Goal: Entertainment & Leisure: Consume media (video, audio)

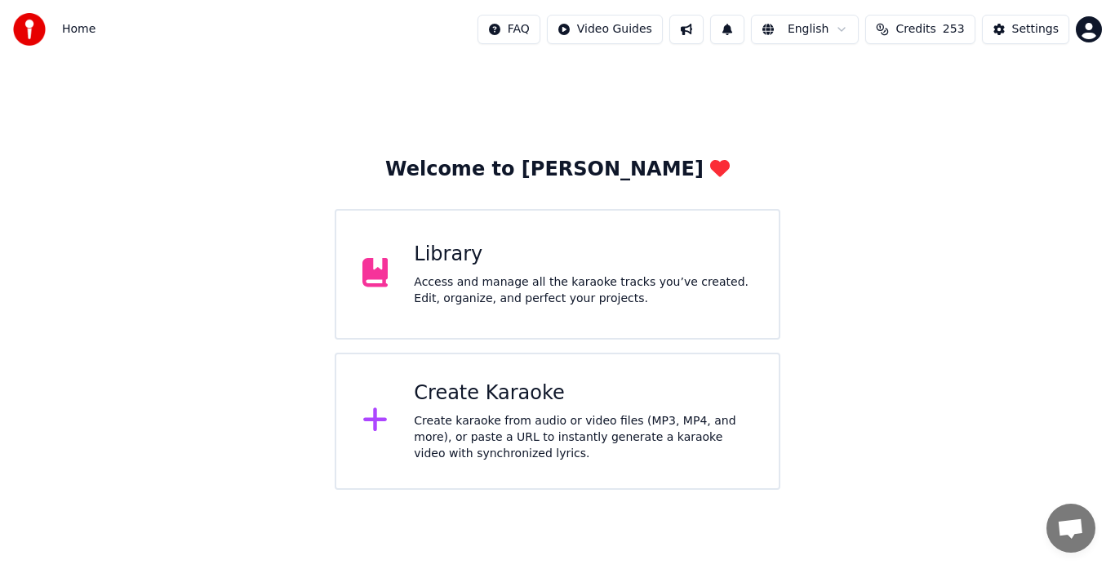
click at [481, 282] on div "Access and manage all the karaoke tracks you’ve created. Edit, organize, and pe…" at bounding box center [583, 290] width 339 height 33
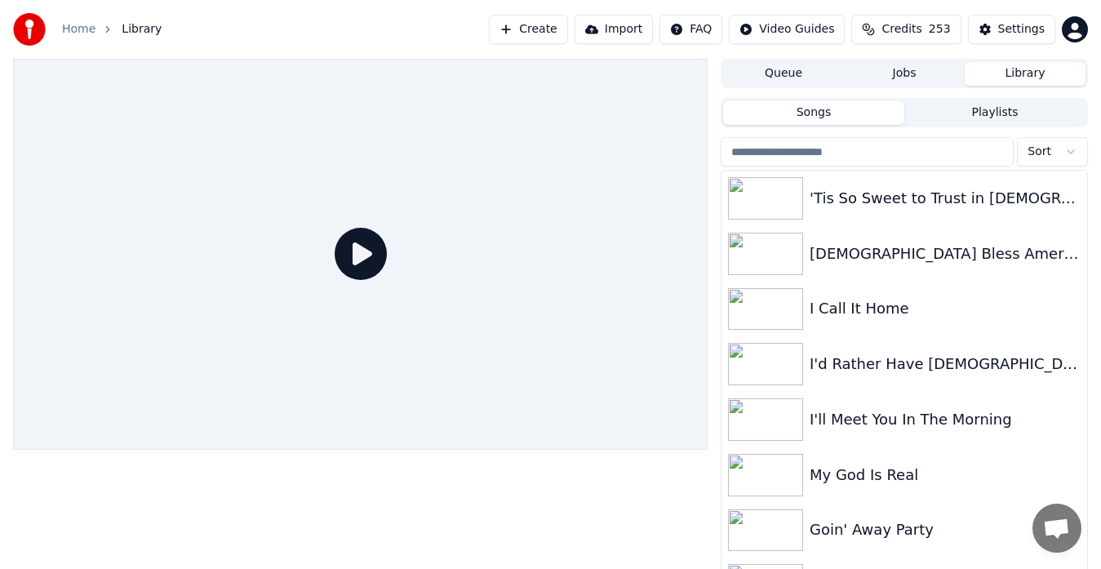
click at [557, 271] on div at bounding box center [360, 254] width 695 height 391
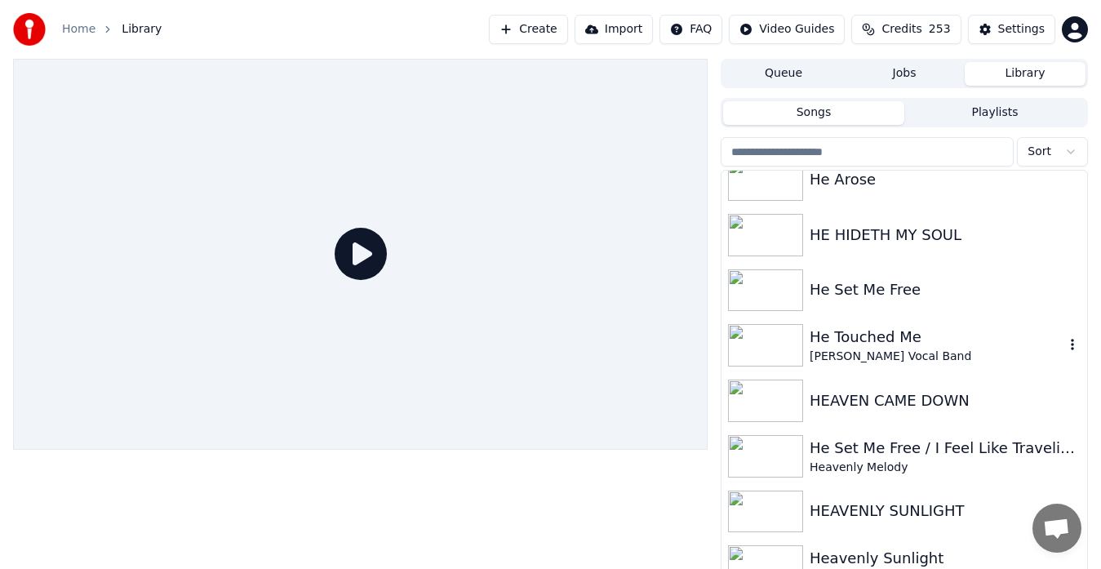
scroll to position [3739, 0]
click at [772, 291] on img at bounding box center [765, 290] width 75 height 42
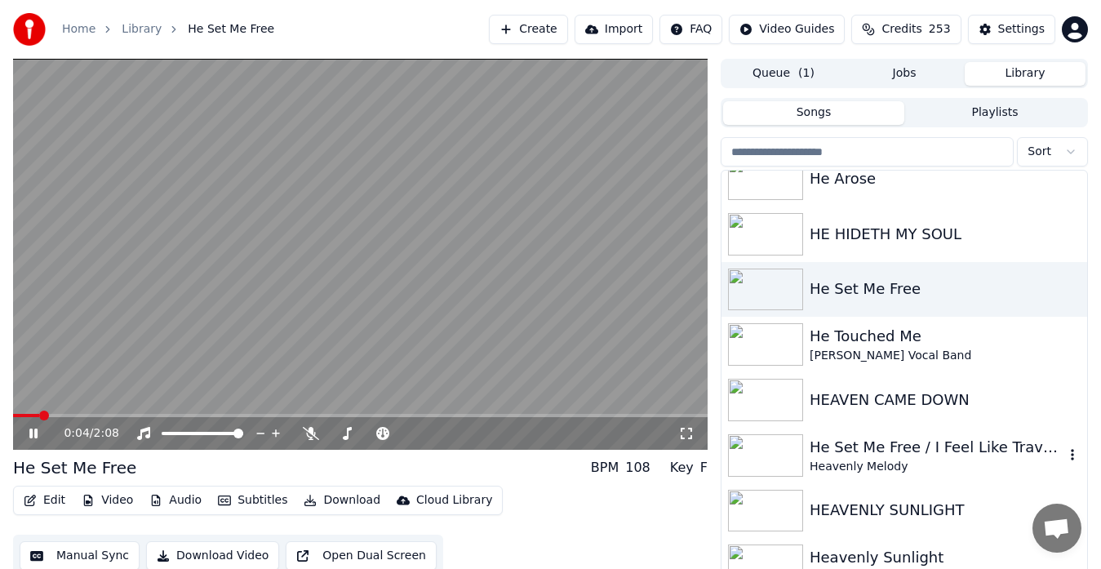
click at [751, 450] on img at bounding box center [765, 455] width 75 height 42
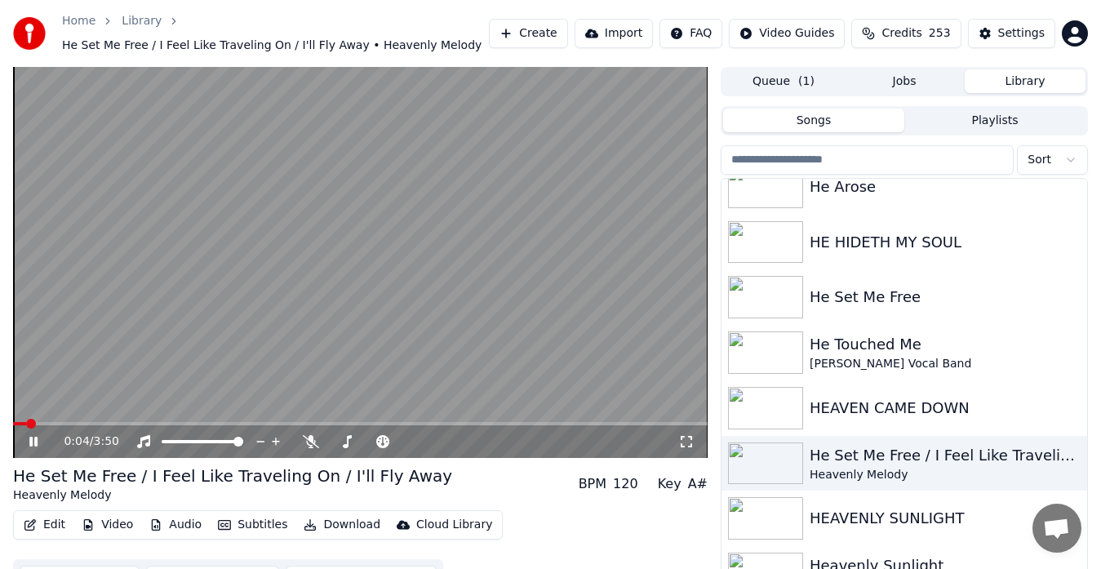
click at [561, 374] on video at bounding box center [360, 262] width 695 height 391
click at [577, 346] on video at bounding box center [360, 262] width 695 height 391
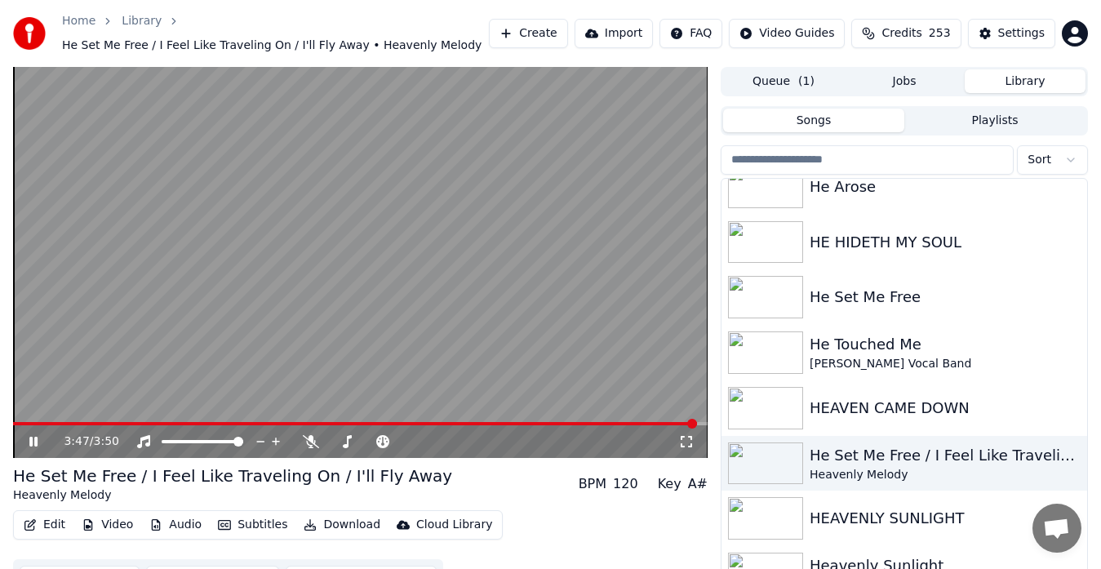
click at [491, 302] on video at bounding box center [360, 262] width 695 height 391
click at [345, 439] on icon at bounding box center [347, 441] width 16 height 13
click at [463, 439] on icon at bounding box center [464, 441] width 16 height 16
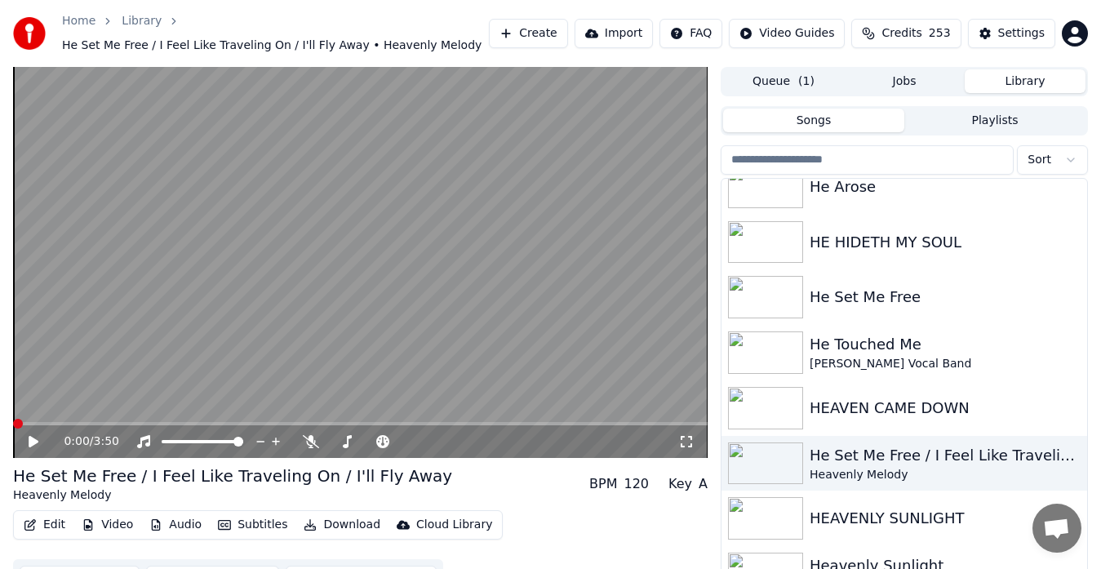
click at [13, 419] on span at bounding box center [18, 424] width 10 height 10
click at [427, 260] on video at bounding box center [360, 262] width 695 height 391
click at [685, 437] on icon at bounding box center [686, 441] width 16 height 13
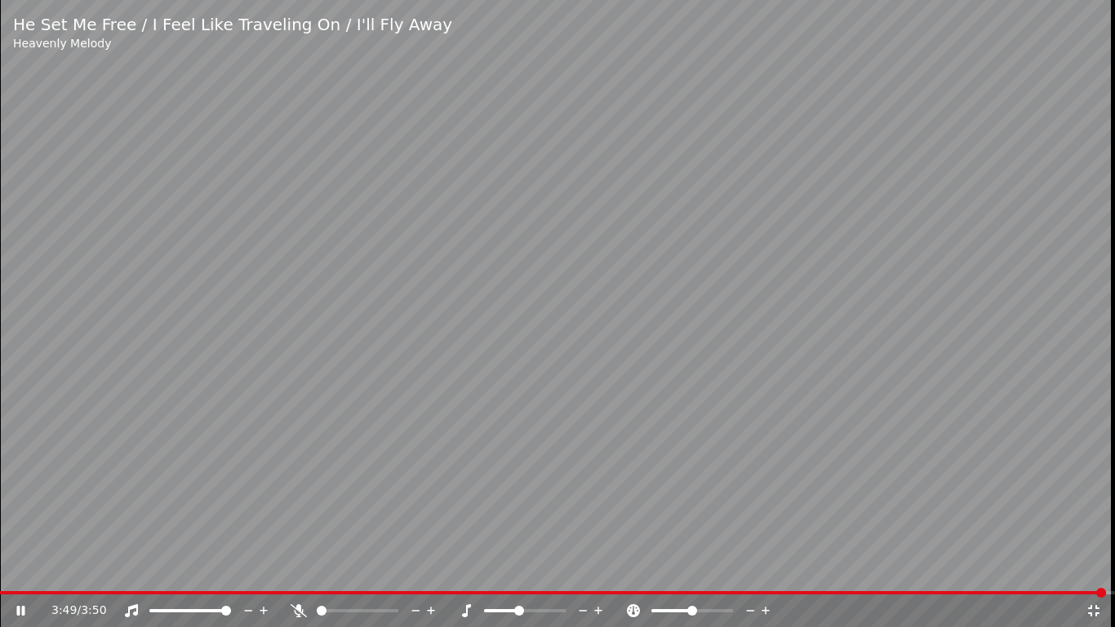
click at [655, 363] on video at bounding box center [557, 313] width 1115 height 627
click at [1090, 568] on icon at bounding box center [1093, 610] width 11 height 11
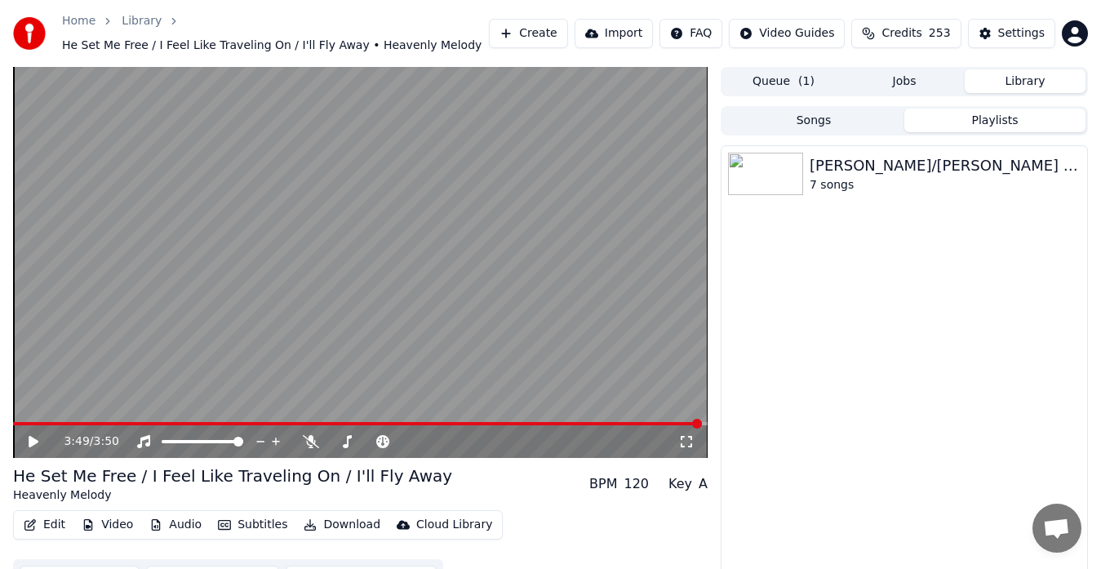
click at [980, 119] on button "Playlists" at bounding box center [994, 121] width 181 height 24
click at [766, 173] on img at bounding box center [765, 174] width 75 height 42
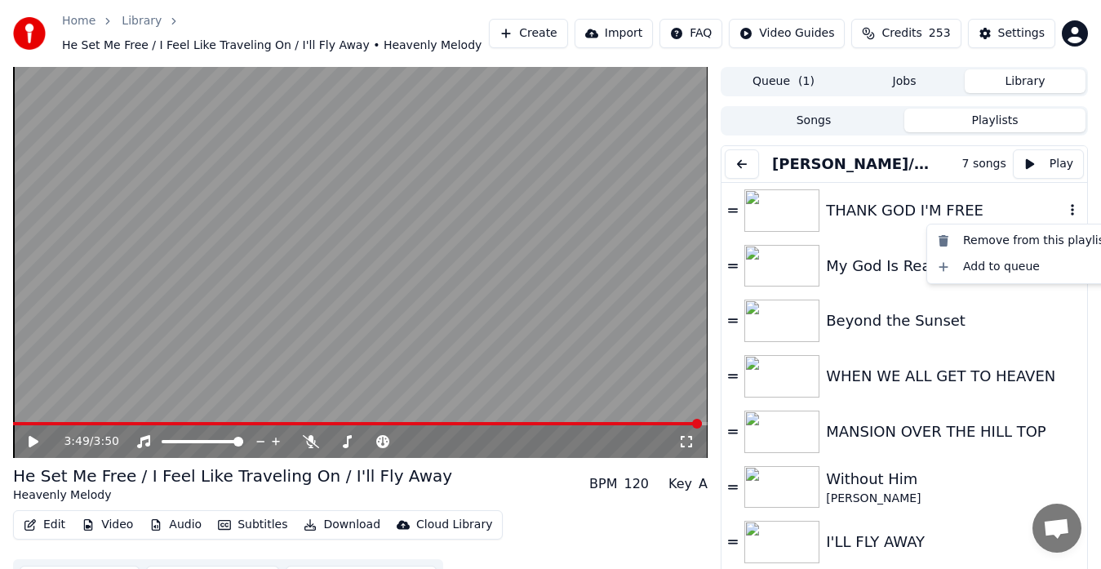
click at [1064, 207] on icon "button" at bounding box center [1072, 209] width 16 height 13
click at [980, 240] on div "Remove from this playlist" at bounding box center [1023, 241] width 185 height 26
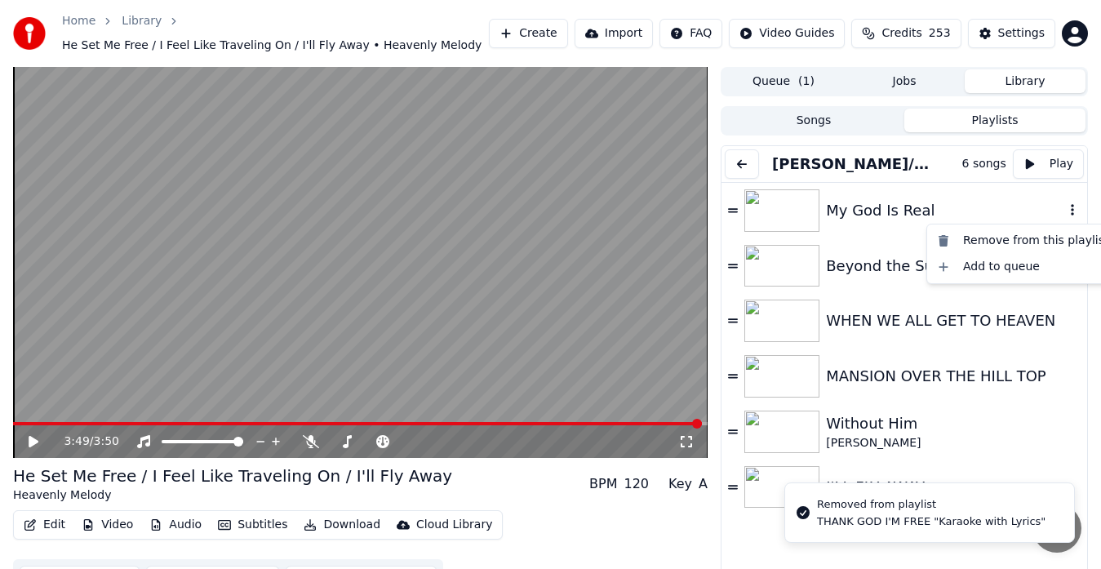
click at [1064, 209] on icon "button" at bounding box center [1072, 209] width 16 height 13
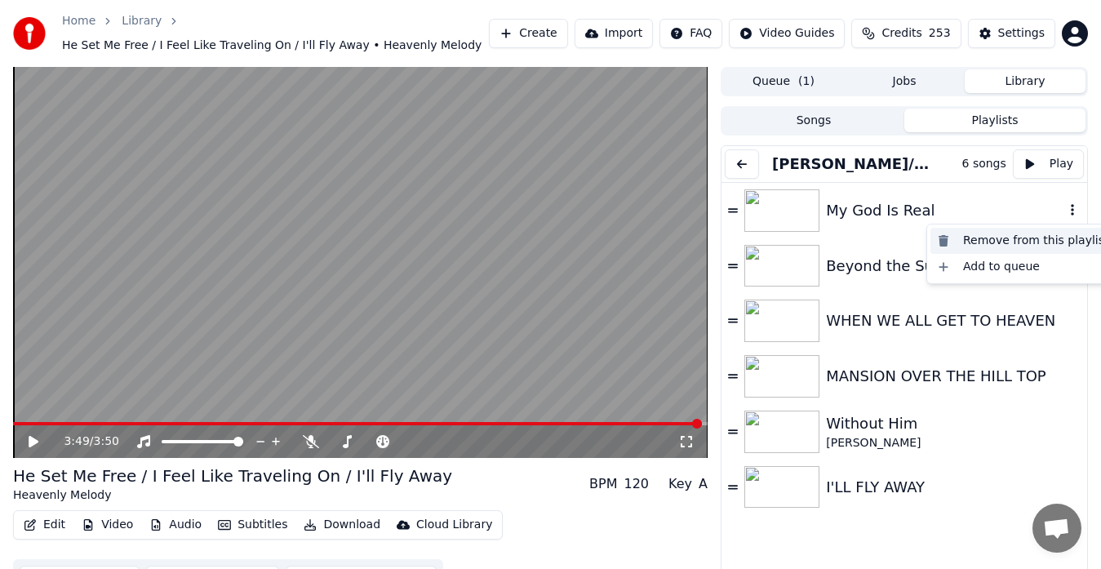
click at [980, 242] on div "Remove from this playlist" at bounding box center [1023, 241] width 185 height 26
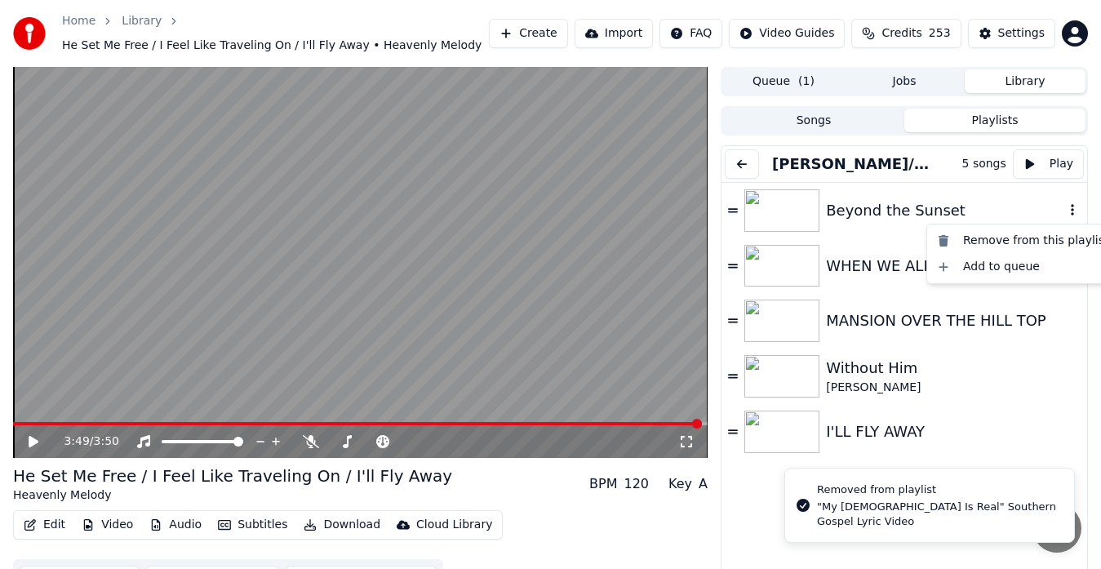
click at [1064, 209] on icon "button" at bounding box center [1072, 209] width 16 height 13
click at [1002, 244] on div "Remove from this playlist" at bounding box center [1023, 241] width 185 height 26
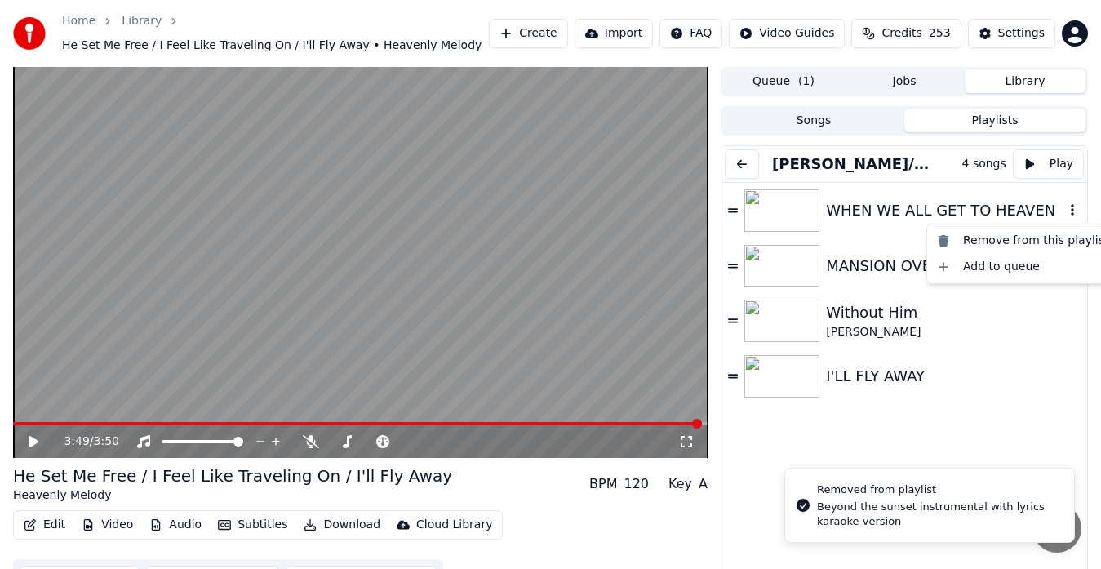
click at [1064, 213] on icon "button" at bounding box center [1072, 209] width 16 height 13
click at [1012, 247] on div "Remove from this playlist" at bounding box center [1023, 241] width 185 height 26
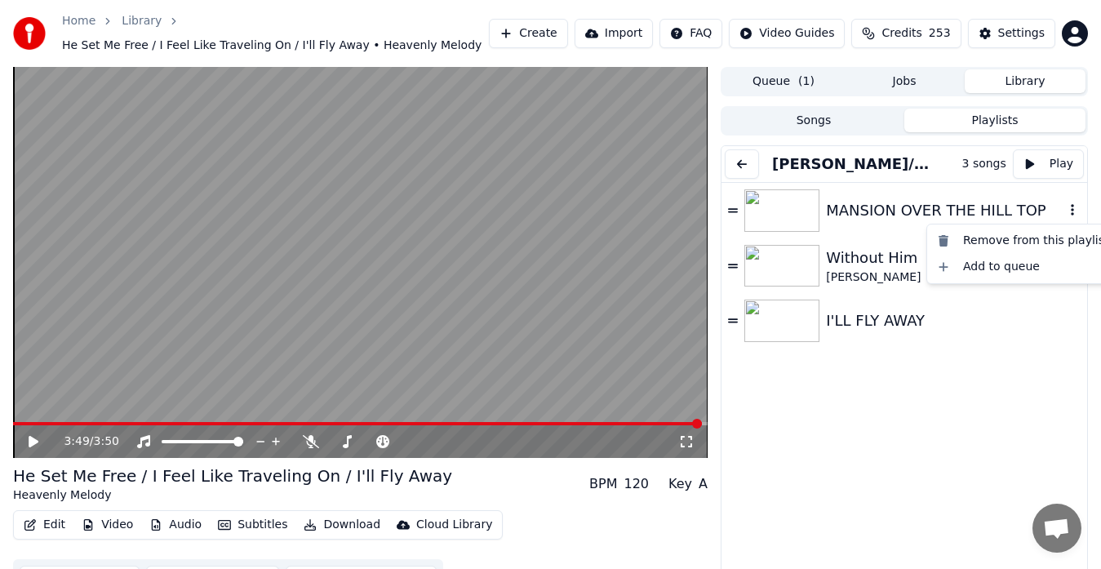
click at [1064, 213] on icon "button" at bounding box center [1072, 209] width 16 height 13
click at [975, 239] on div "Remove from this playlist" at bounding box center [1023, 241] width 185 height 26
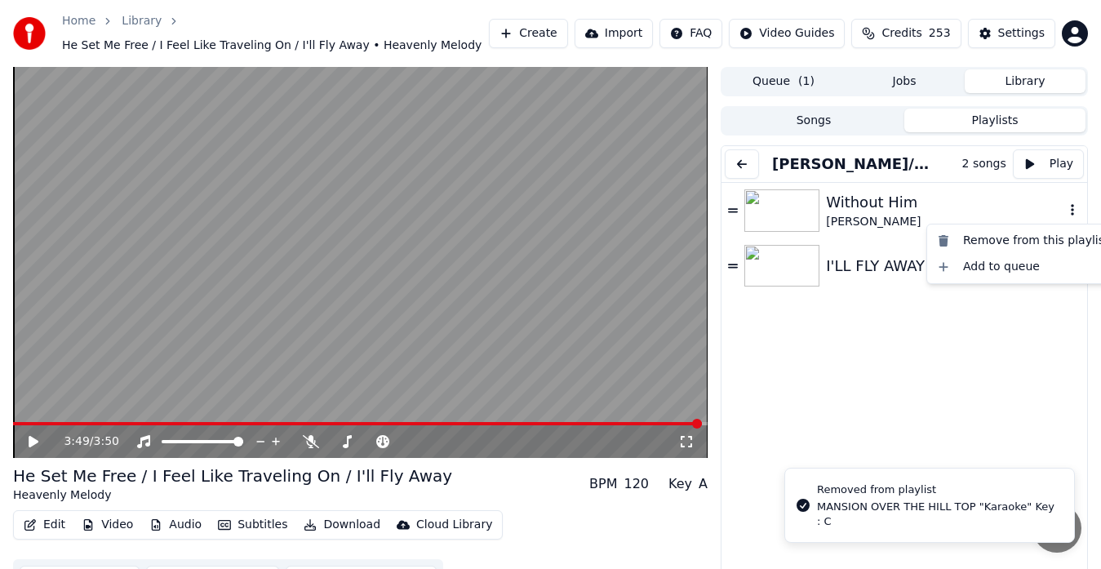
click at [1064, 207] on icon "button" at bounding box center [1072, 209] width 16 height 13
click at [1010, 241] on div "Remove from this playlist" at bounding box center [1023, 241] width 185 height 26
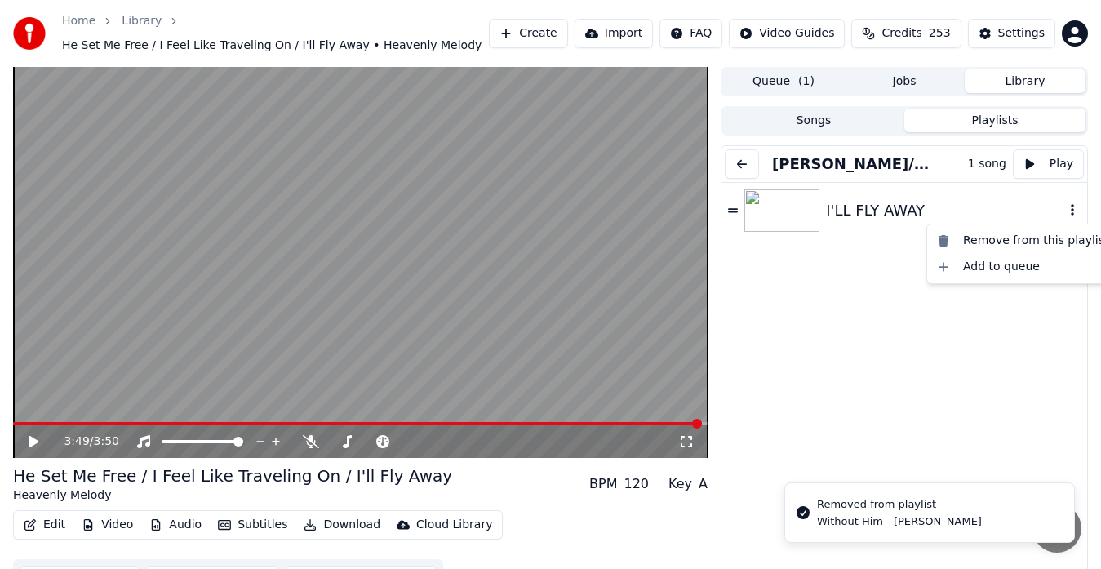
click at [1064, 209] on icon "button" at bounding box center [1072, 209] width 16 height 13
click at [980, 238] on div "Remove from this playlist" at bounding box center [1023, 241] width 185 height 26
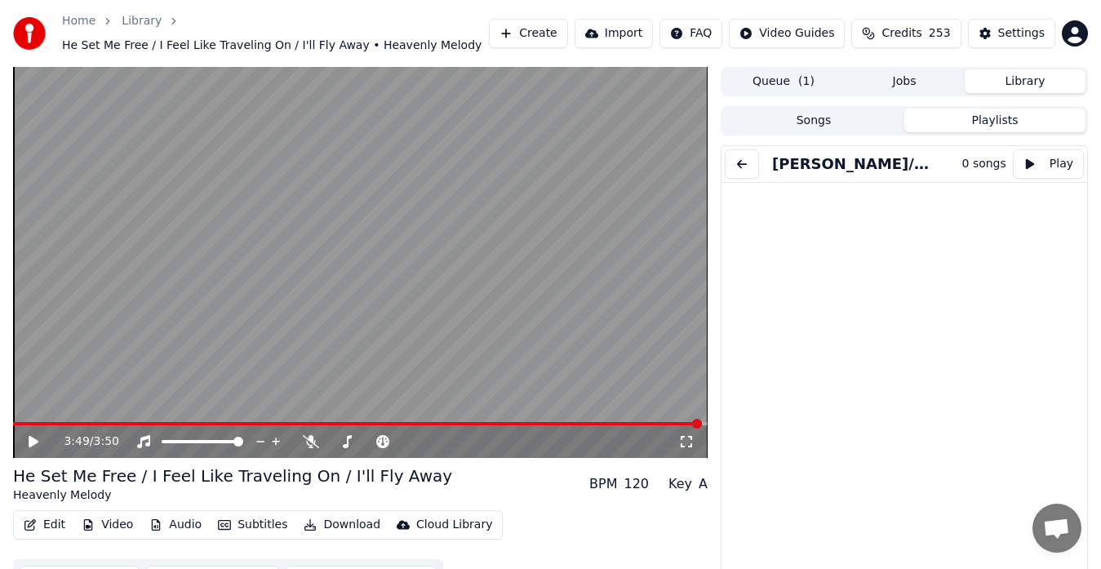
click at [63, 21] on link "Home" at bounding box center [78, 21] width 33 height 16
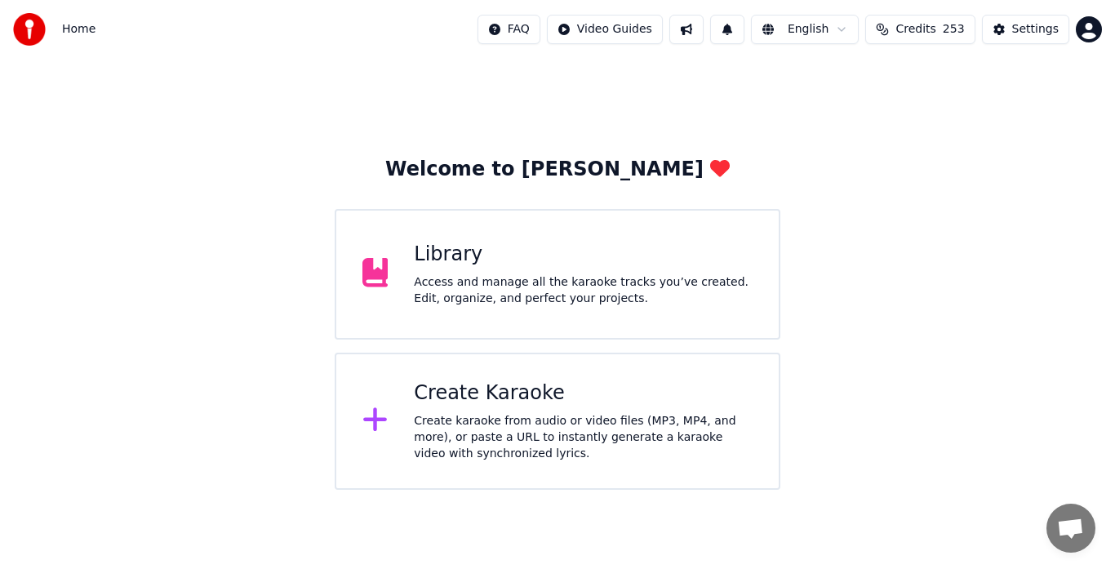
click at [528, 272] on div "Library Access and manage all the karaoke tracks you’ve created. Edit, organize…" at bounding box center [583, 274] width 339 height 65
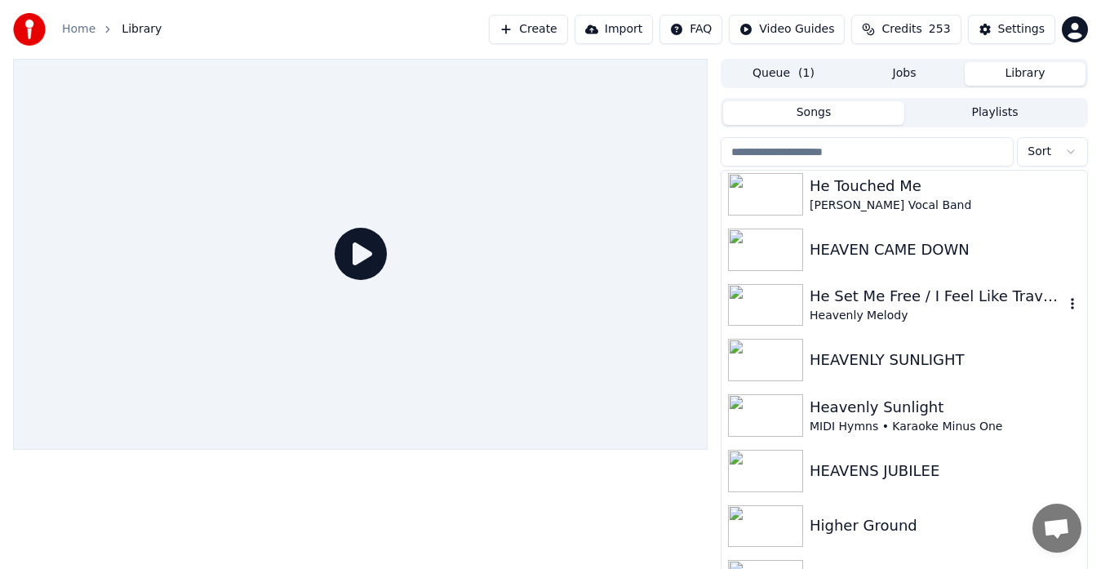
scroll to position [3890, 0]
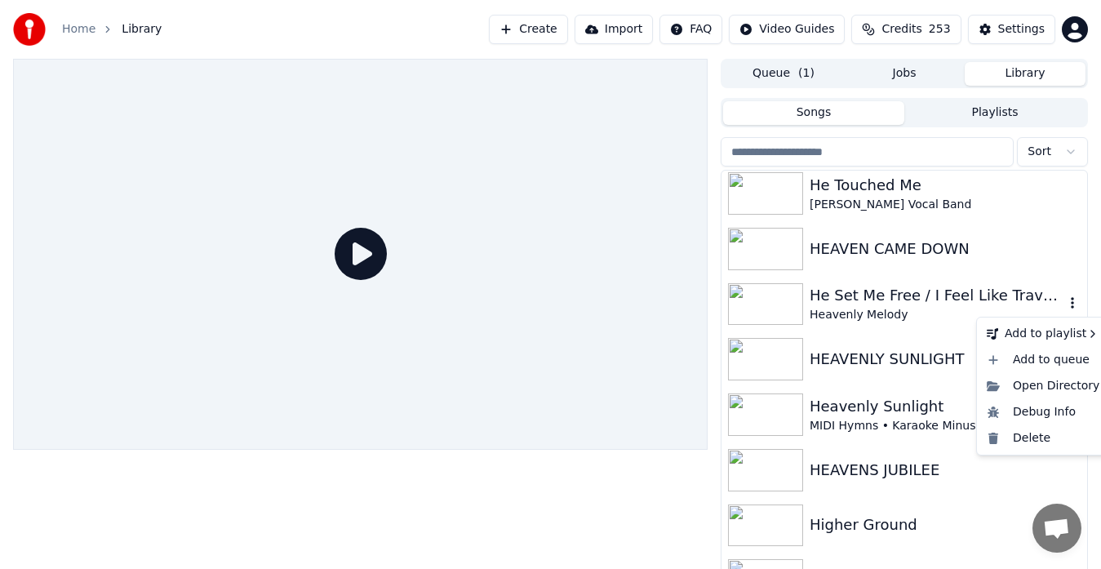
click at [1064, 301] on icon "button" at bounding box center [1072, 302] width 16 height 13
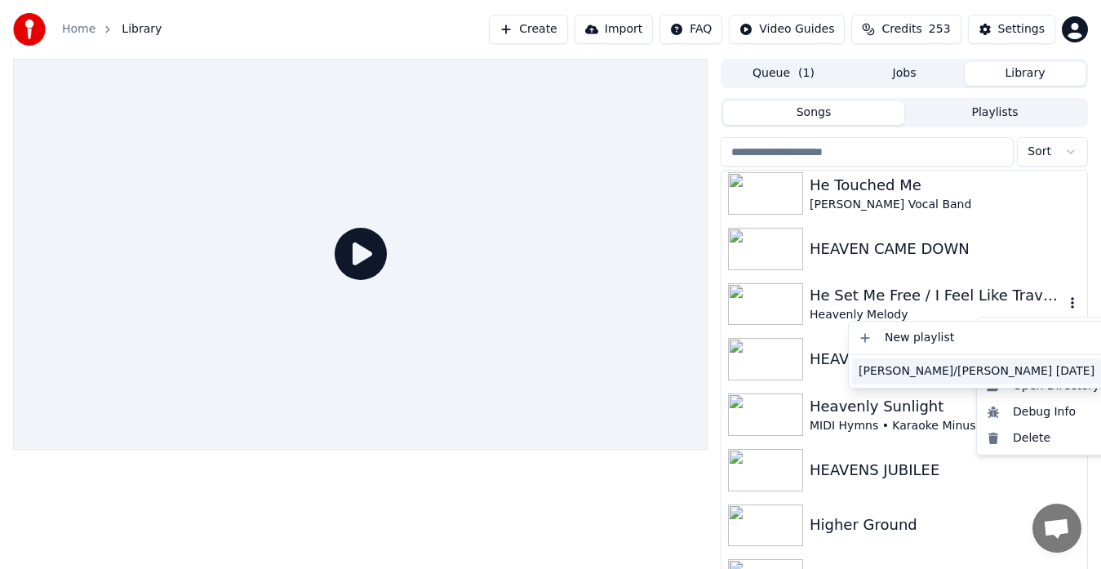
click at [912, 375] on div "[PERSON_NAME]/[PERSON_NAME] [DATE]" at bounding box center [976, 371] width 249 height 26
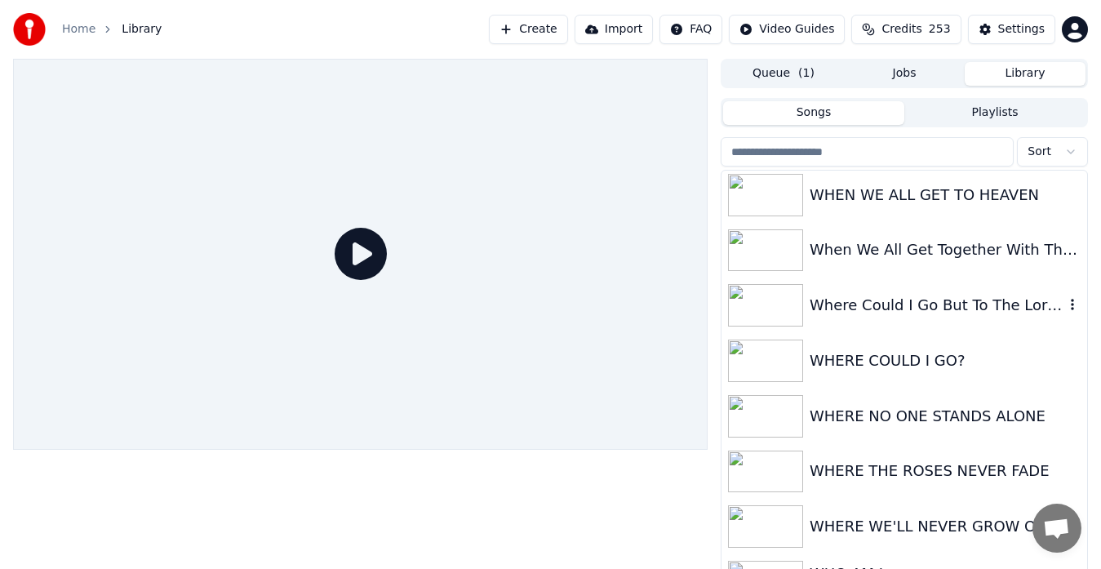
scroll to position [11661, 0]
click at [765, 360] on img at bounding box center [765, 360] width 75 height 42
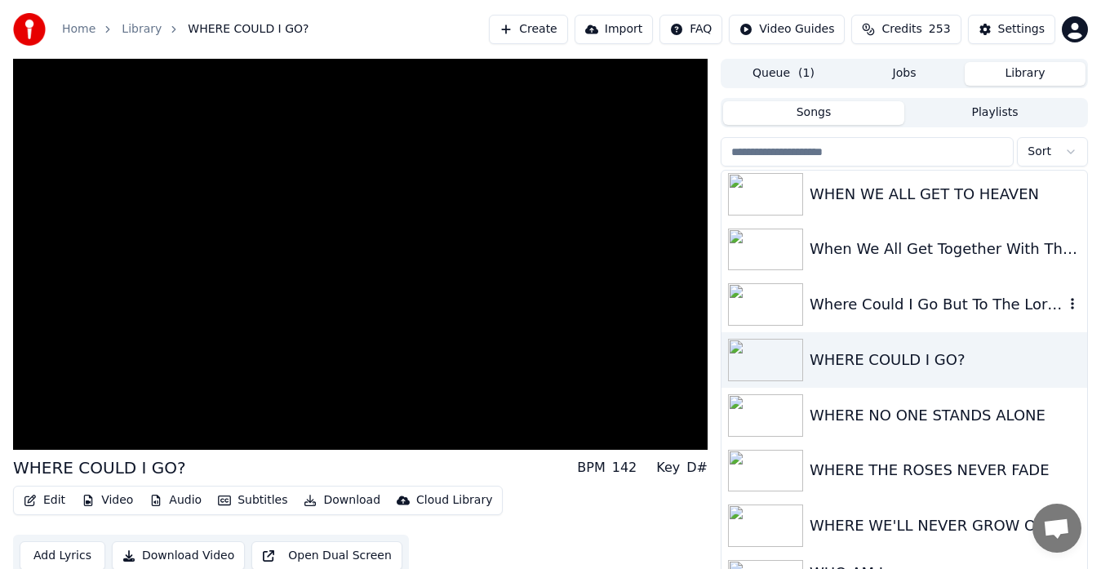
click at [764, 295] on img at bounding box center [765, 304] width 75 height 42
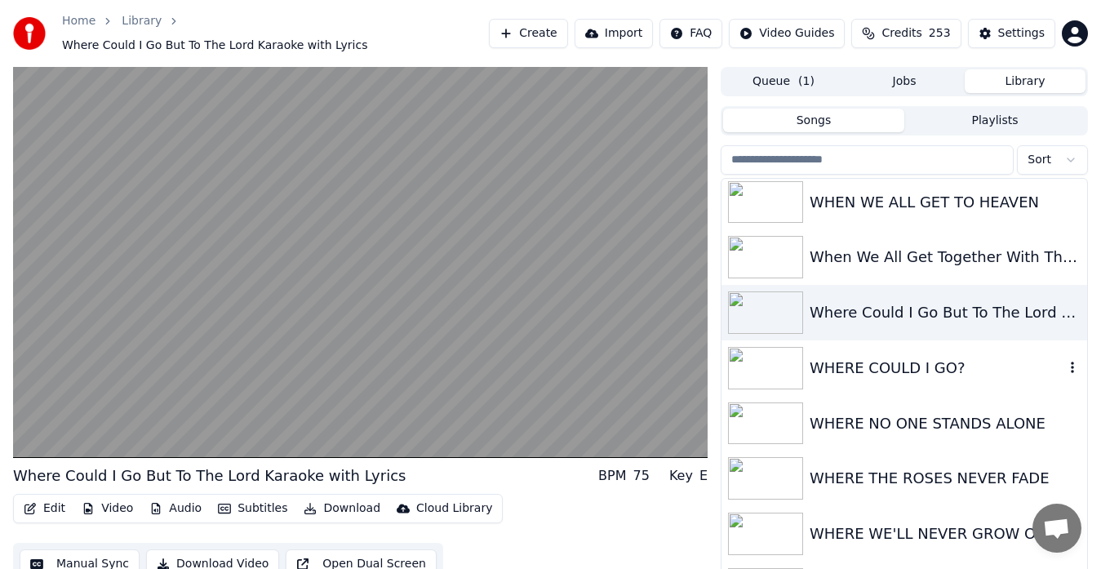
click at [766, 358] on img at bounding box center [765, 368] width 75 height 42
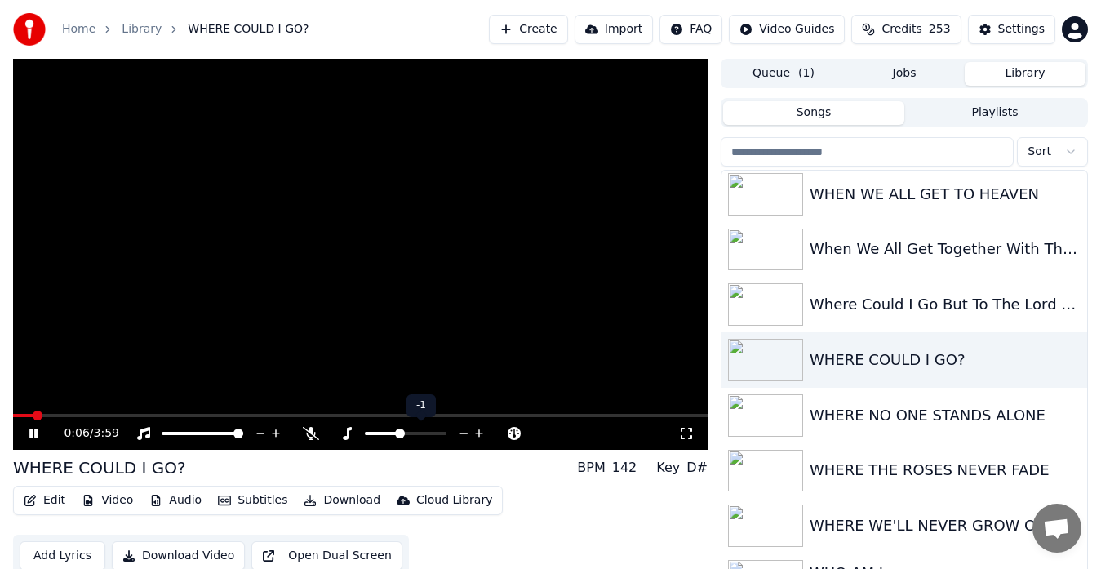
click at [342, 439] on icon at bounding box center [347, 433] width 16 height 13
click at [480, 435] on icon at bounding box center [480, 433] width 16 height 16
click at [605, 246] on video at bounding box center [360, 254] width 695 height 391
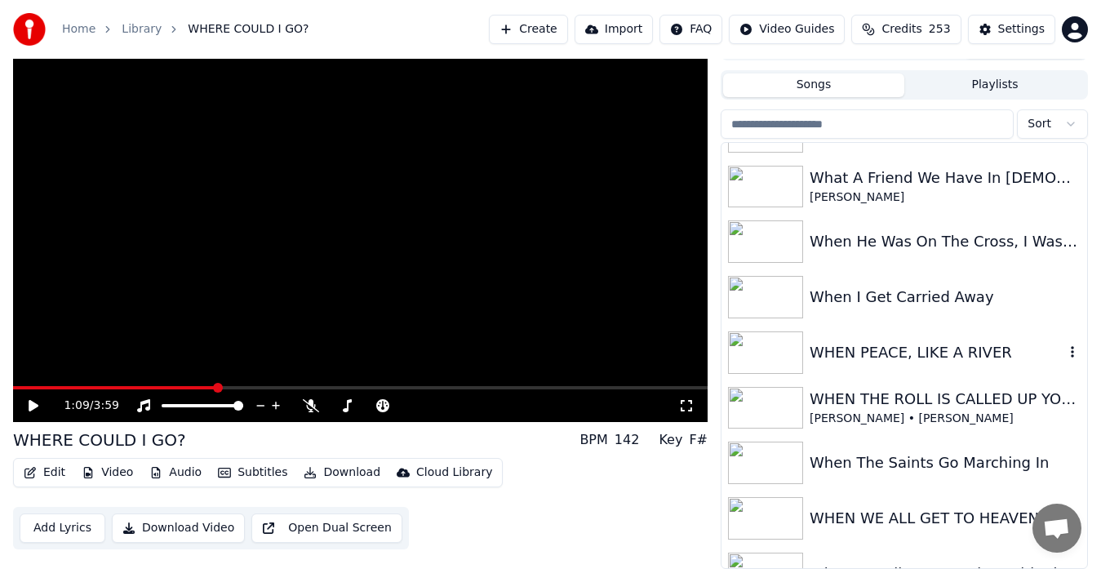
scroll to position [11307, 0]
click at [768, 455] on img at bounding box center [765, 463] width 75 height 42
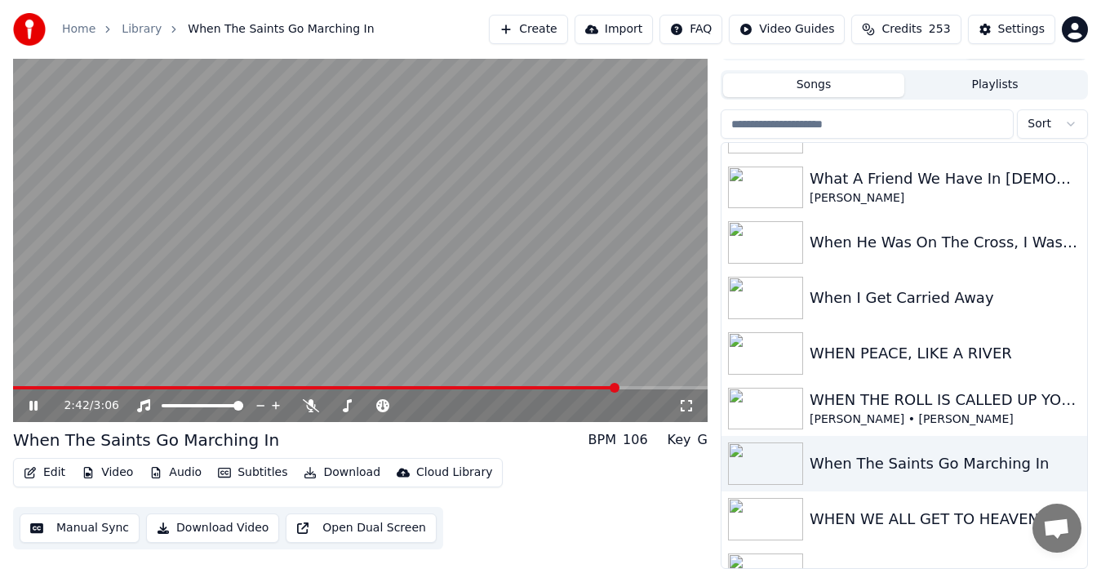
click at [619, 389] on span at bounding box center [360, 387] width 695 height 3
click at [570, 341] on video at bounding box center [360, 226] width 695 height 391
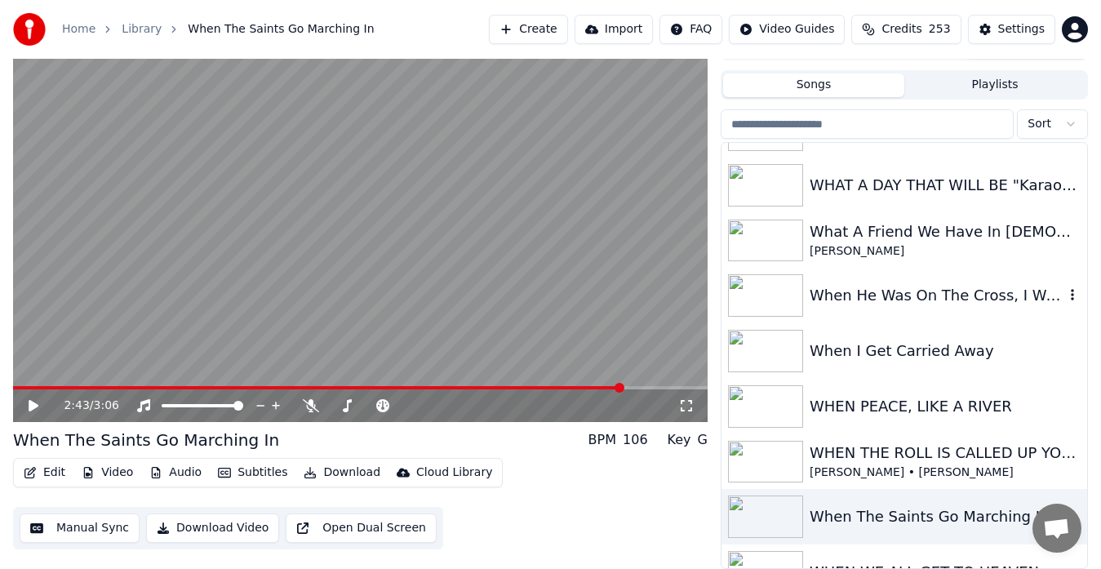
scroll to position [11240, 0]
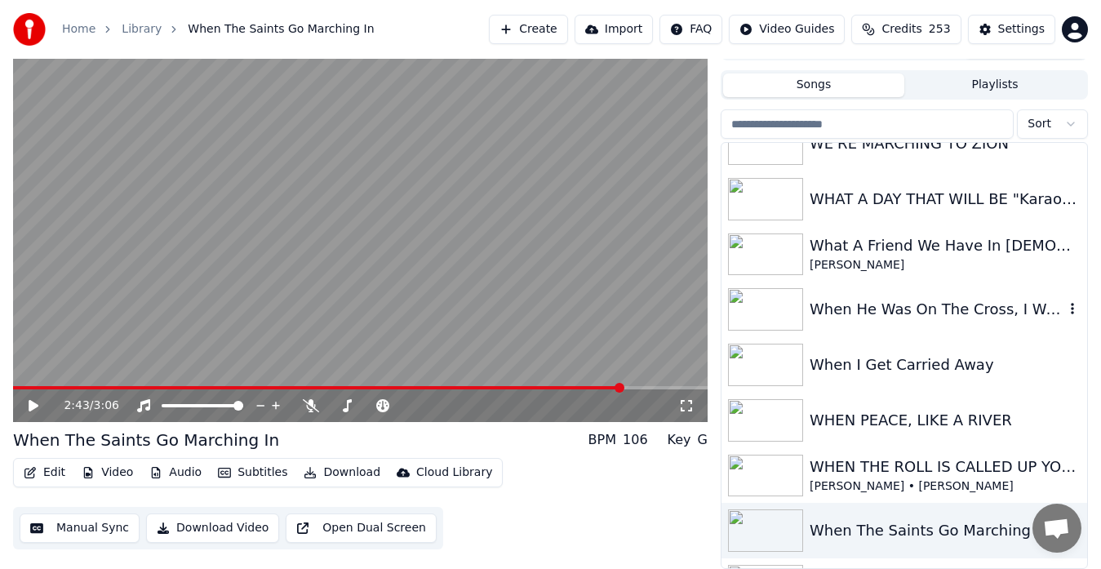
click at [754, 307] on img at bounding box center [765, 309] width 75 height 42
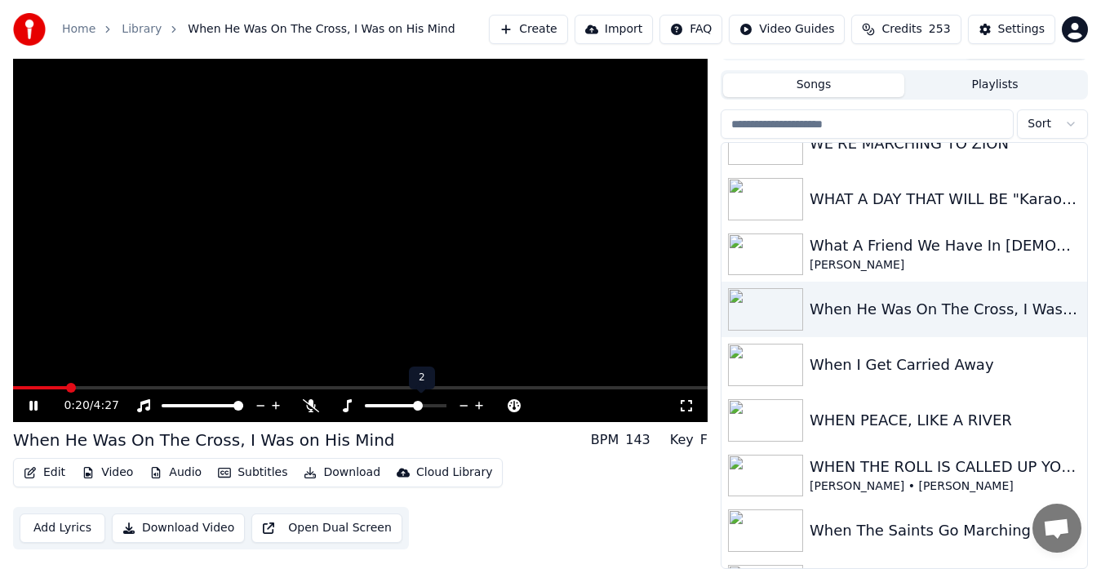
click at [346, 412] on div at bounding box center [413, 406] width 148 height 16
click at [349, 402] on icon at bounding box center [347, 405] width 9 height 13
click at [464, 403] on icon at bounding box center [464, 406] width 16 height 16
click at [558, 306] on video at bounding box center [360, 226] width 695 height 391
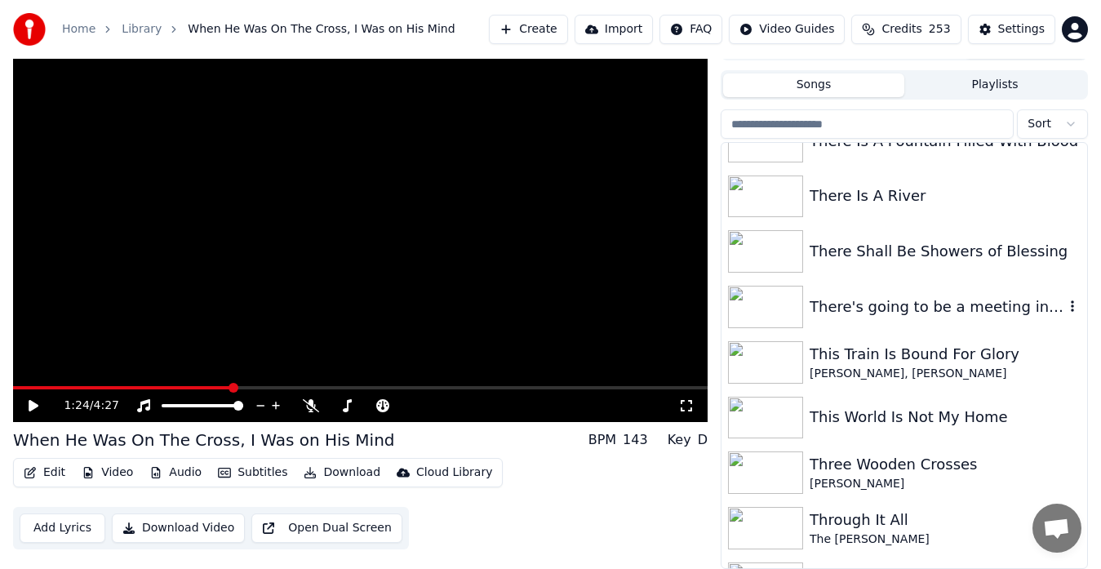
scroll to position [10353, 0]
click at [784, 363] on img at bounding box center [765, 363] width 75 height 42
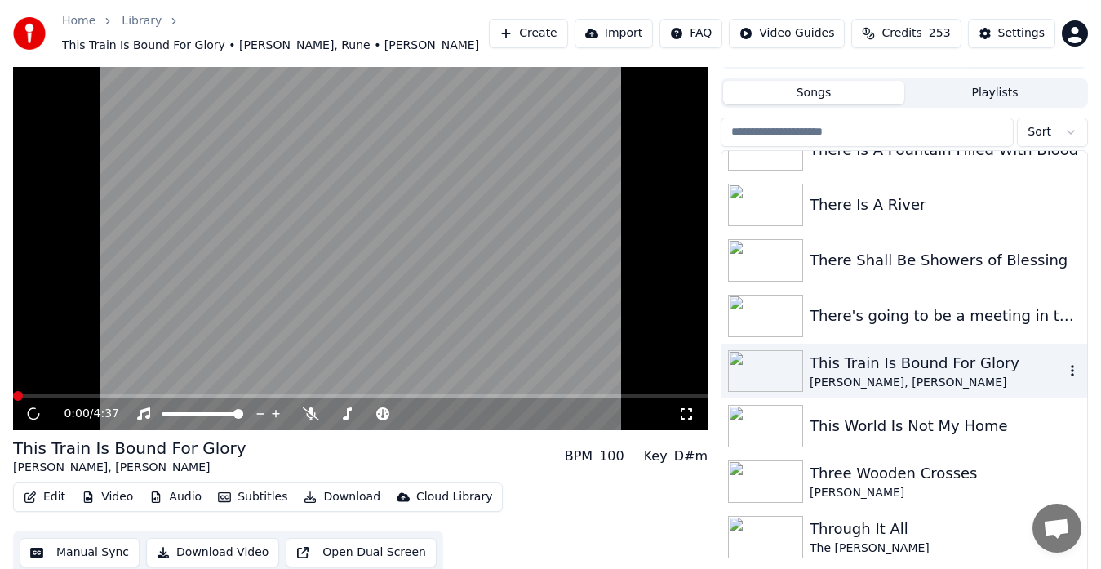
scroll to position [36, 0]
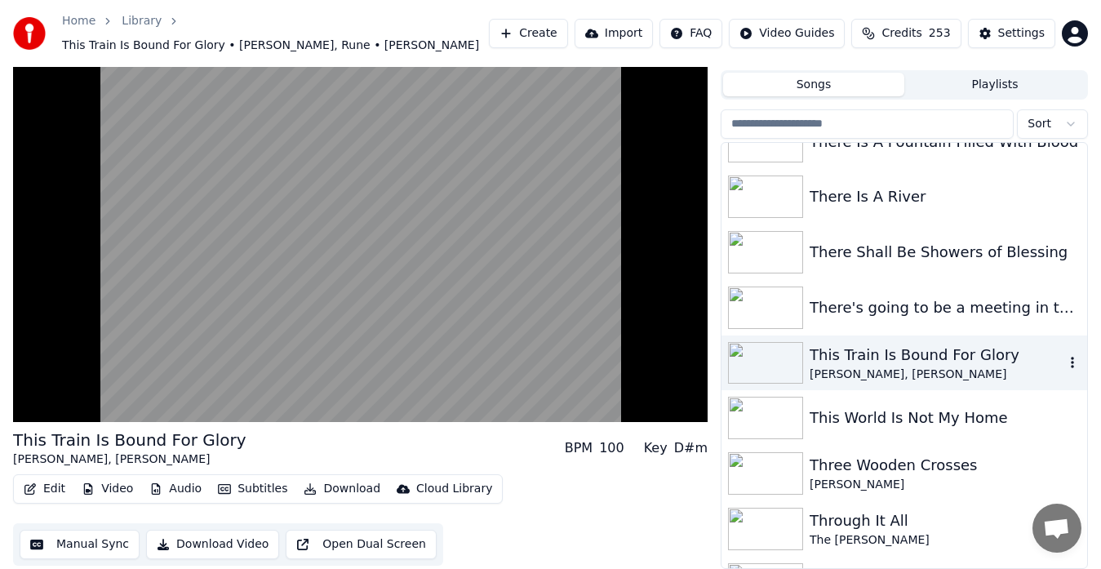
click at [751, 379] on img at bounding box center [765, 363] width 75 height 42
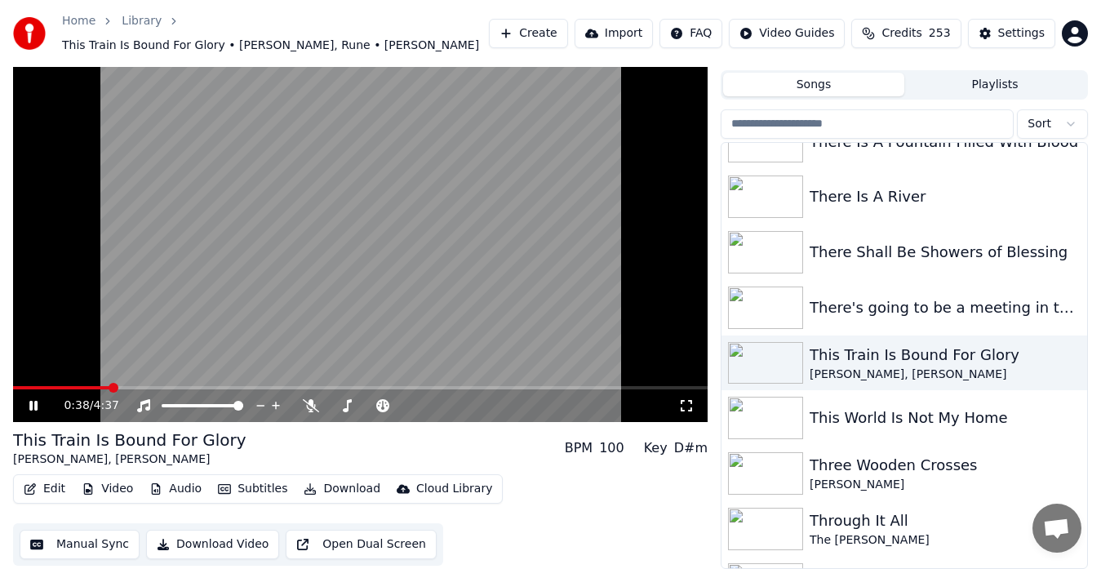
click at [537, 300] on video at bounding box center [360, 226] width 695 height 391
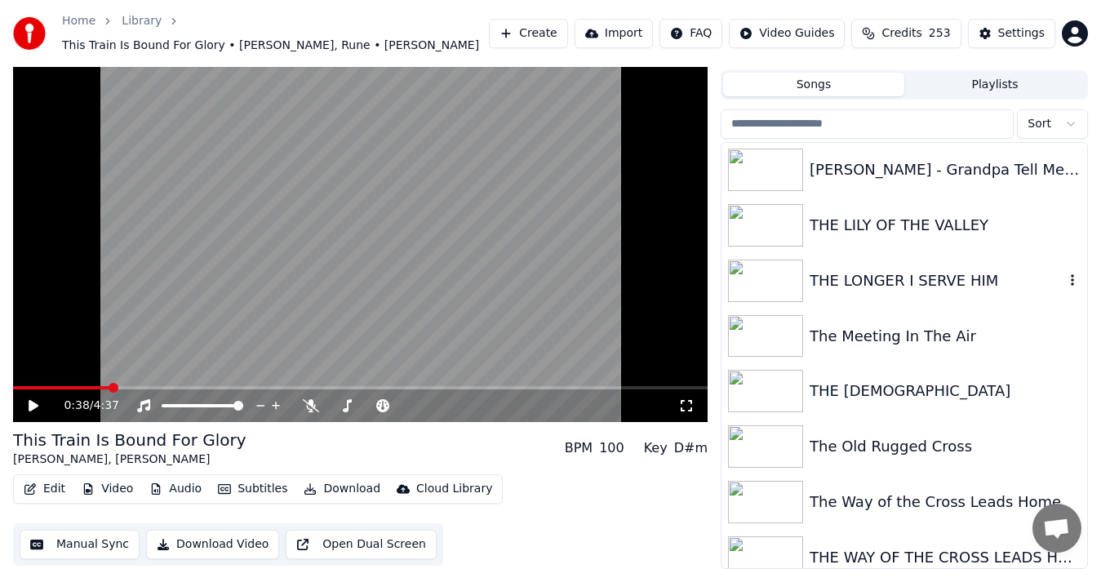
scroll to position [9872, 0]
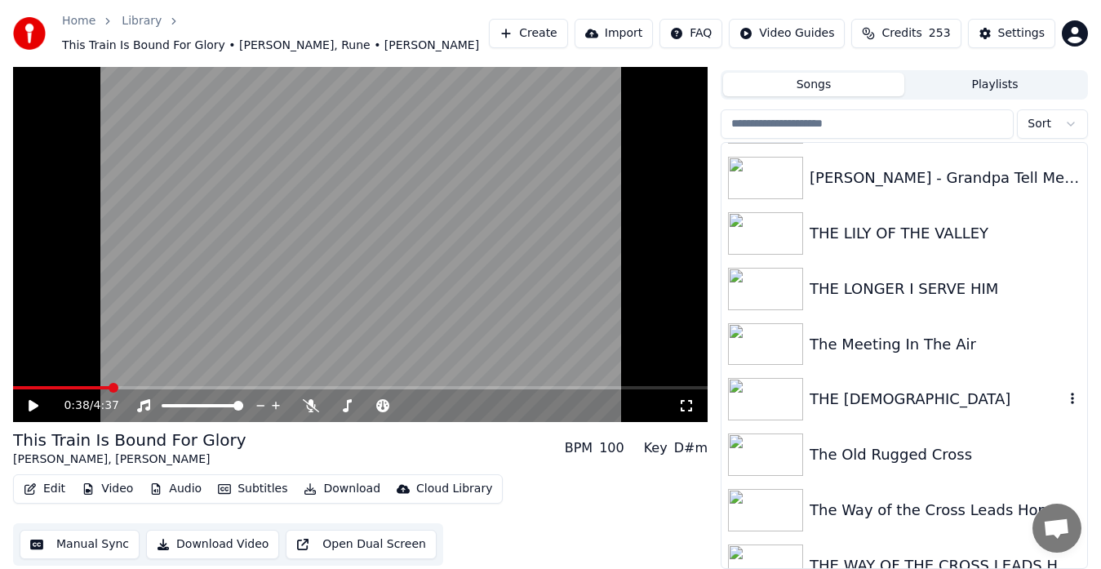
click at [767, 394] on img at bounding box center [765, 399] width 75 height 42
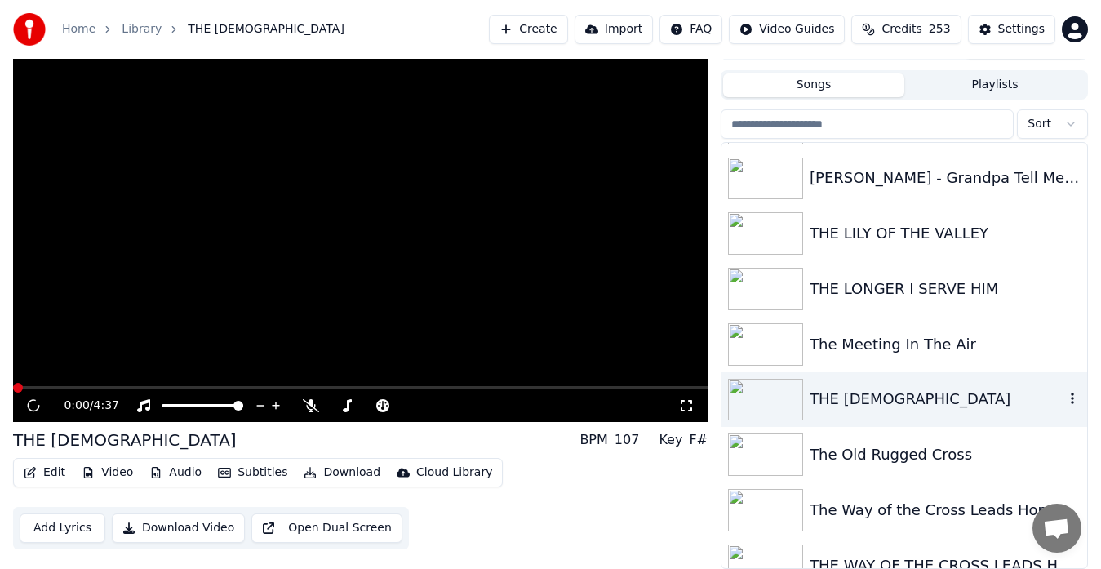
scroll to position [28, 0]
click at [349, 406] on icon at bounding box center [347, 405] width 9 height 13
click at [608, 287] on video at bounding box center [360, 226] width 695 height 391
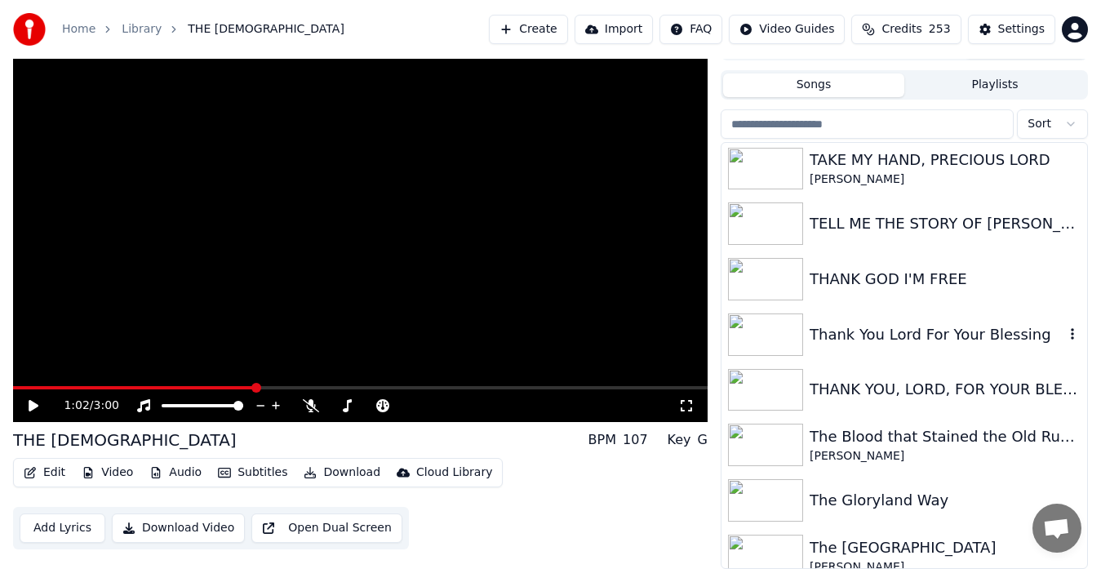
scroll to position [9384, 0]
click at [756, 324] on img at bounding box center [765, 333] width 75 height 42
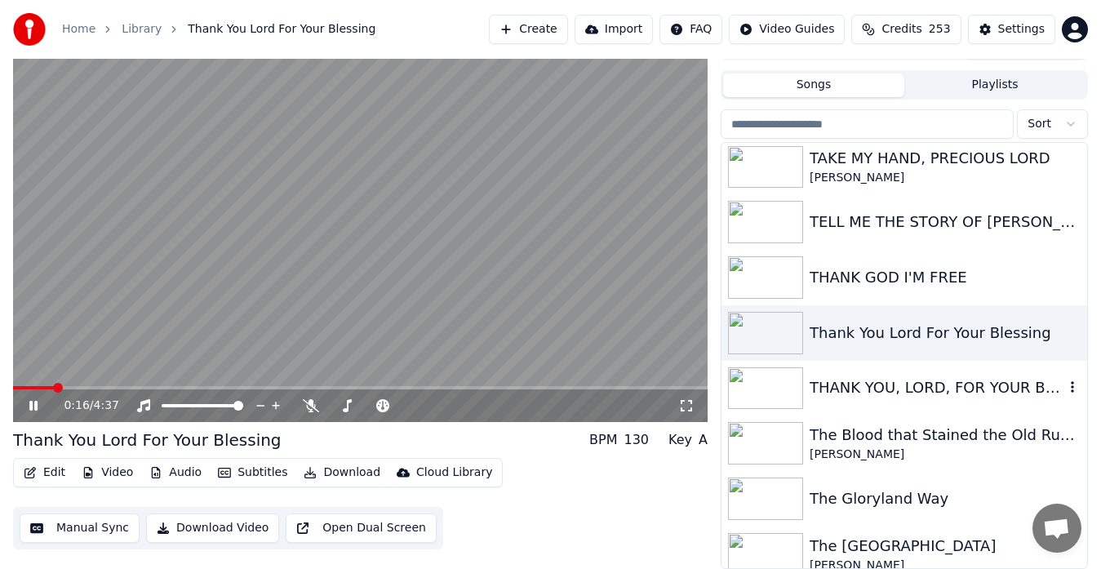
click at [772, 380] on img at bounding box center [765, 388] width 75 height 42
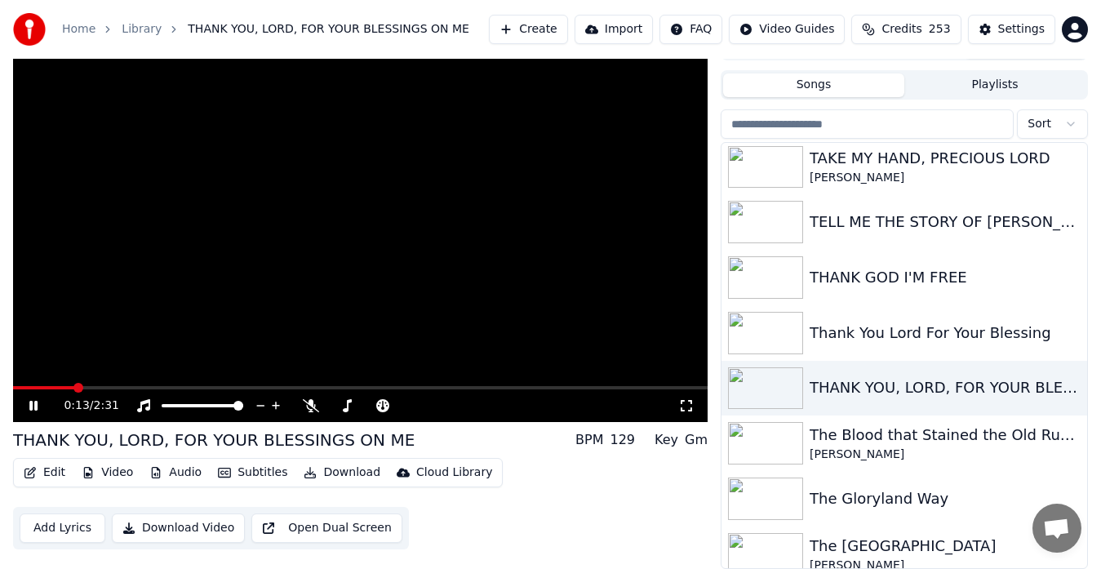
click at [688, 405] on icon at bounding box center [686, 405] width 16 height 13
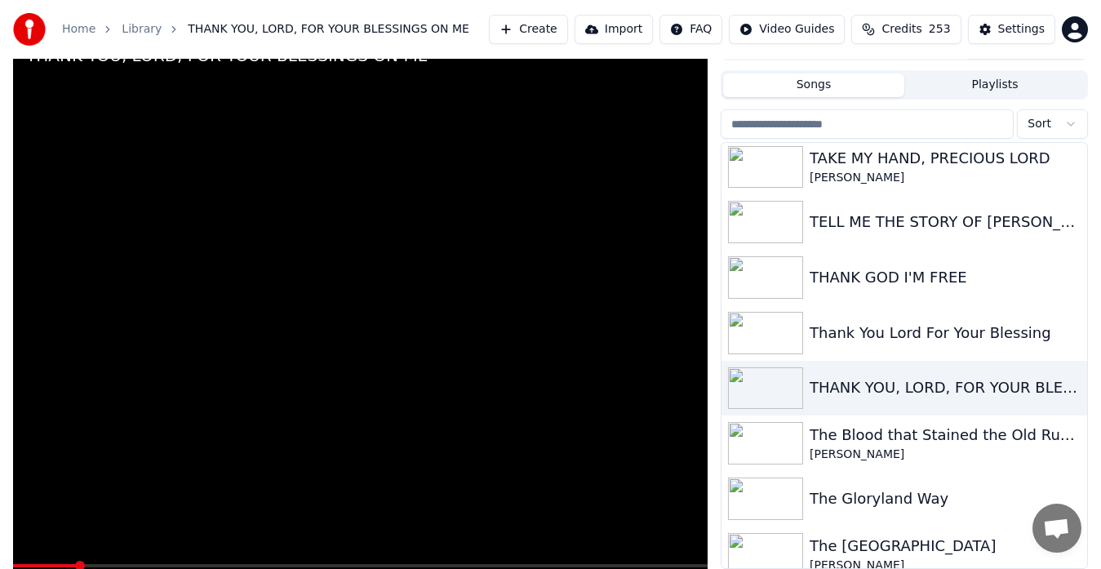
scroll to position [13, 0]
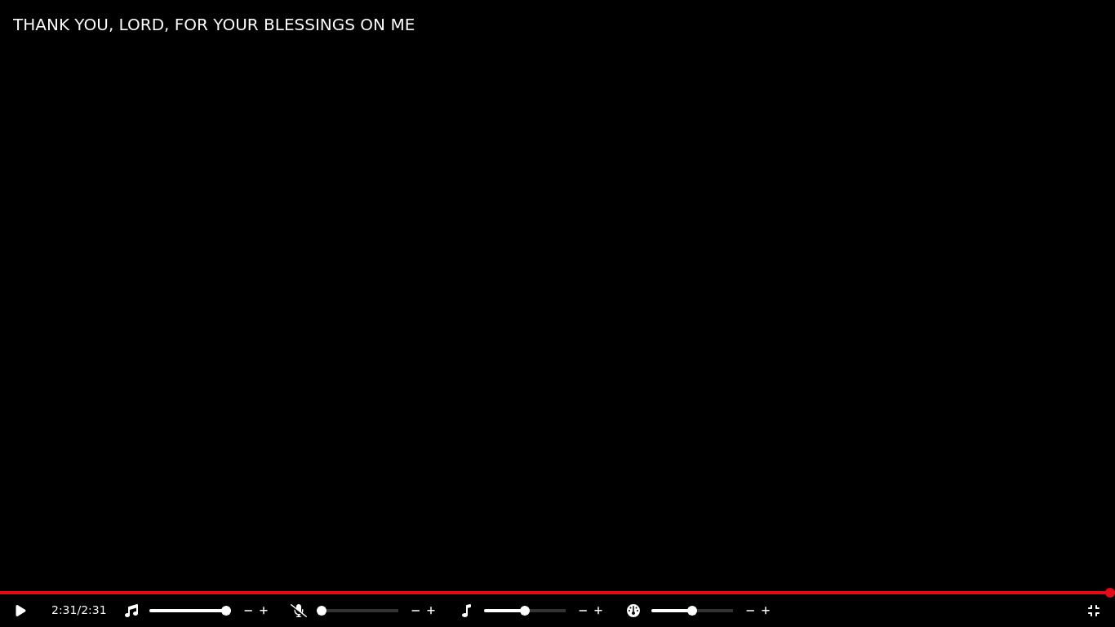
click at [1099, 568] on icon at bounding box center [1094, 610] width 16 height 13
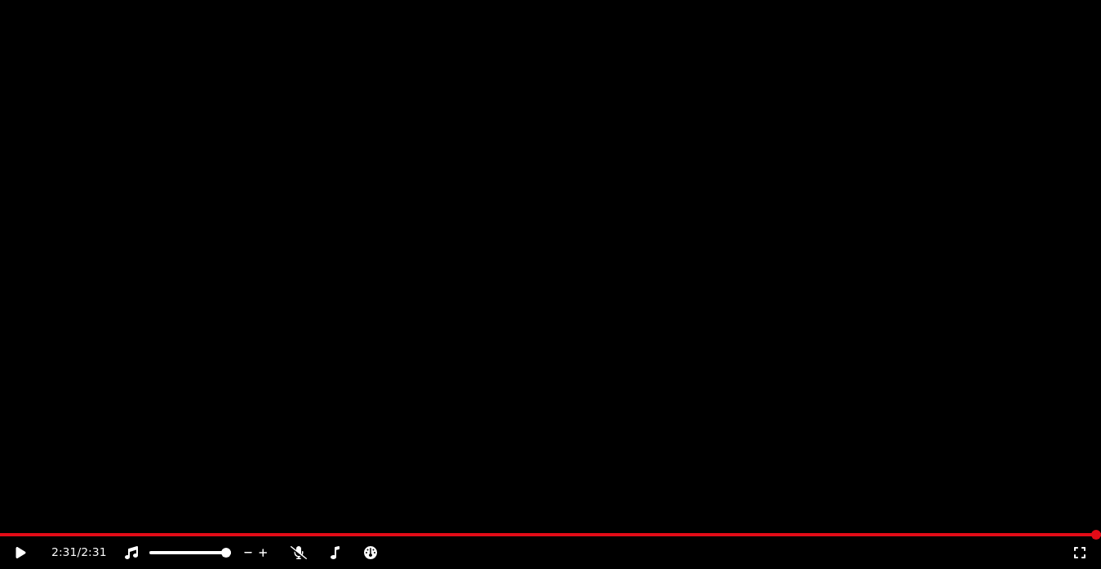
click at [1064, 400] on icon "button" at bounding box center [1072, 401] width 16 height 13
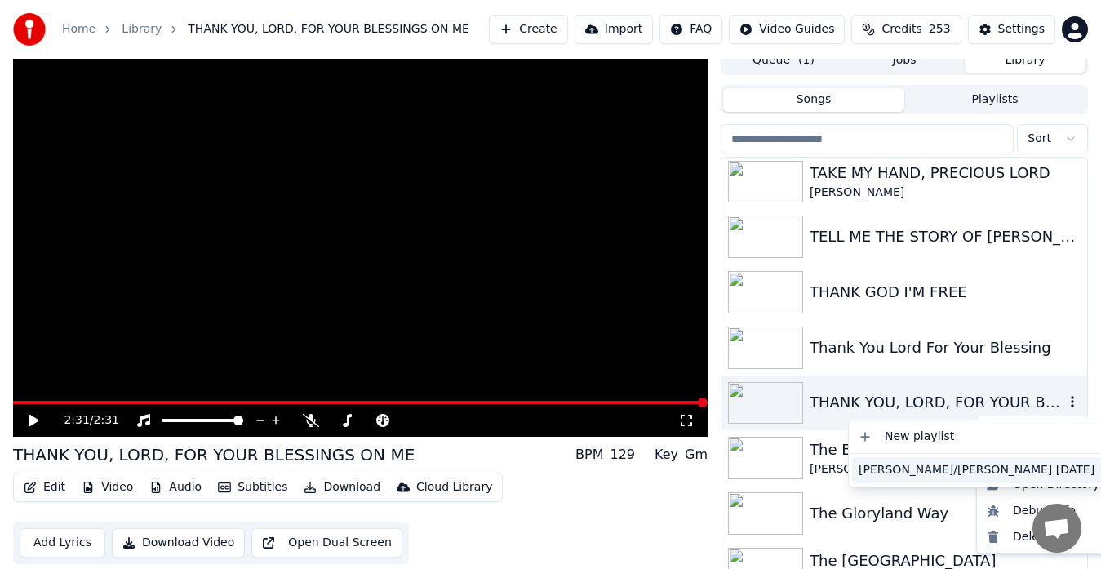
click at [931, 466] on div "[PERSON_NAME]/[PERSON_NAME] [DATE]" at bounding box center [976, 470] width 249 height 26
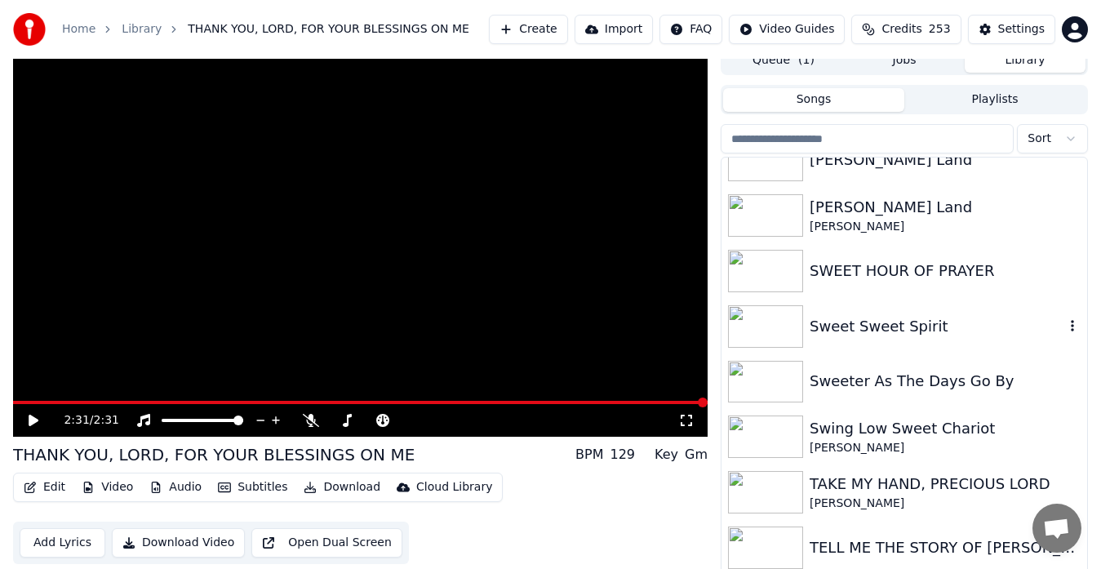
scroll to position [9073, 0]
click at [761, 378] on img at bounding box center [765, 381] width 75 height 42
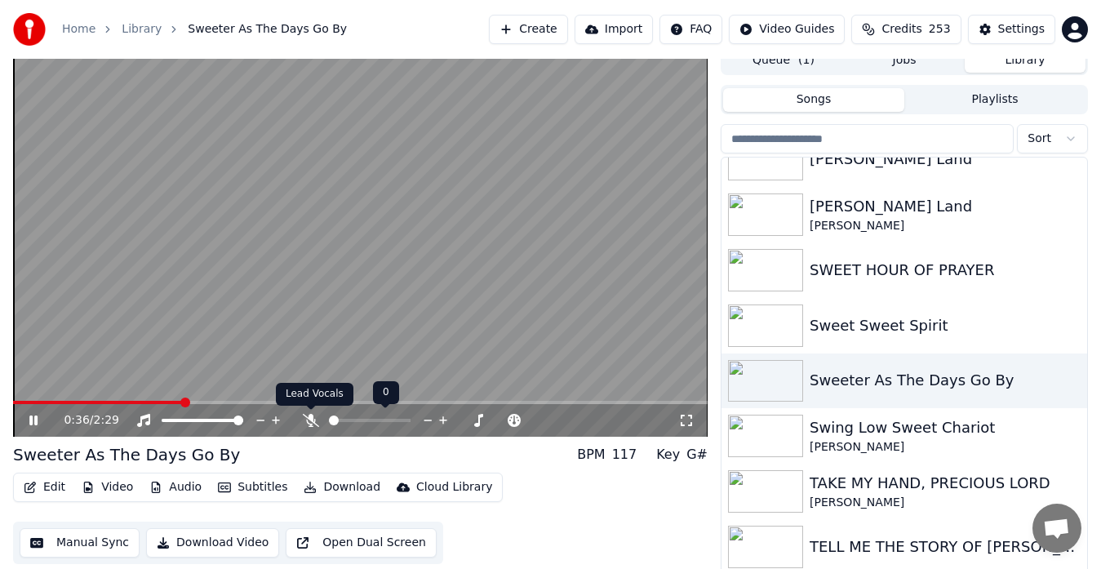
click at [313, 424] on icon at bounding box center [311, 420] width 16 height 13
drag, startPoint x: 207, startPoint y: 399, endPoint x: 0, endPoint y: 386, distance: 207.8
click at [172, 360] on video at bounding box center [360, 241] width 695 height 391
click at [13, 398] on span at bounding box center [18, 403] width 10 height 10
click at [103, 339] on video at bounding box center [360, 241] width 695 height 391
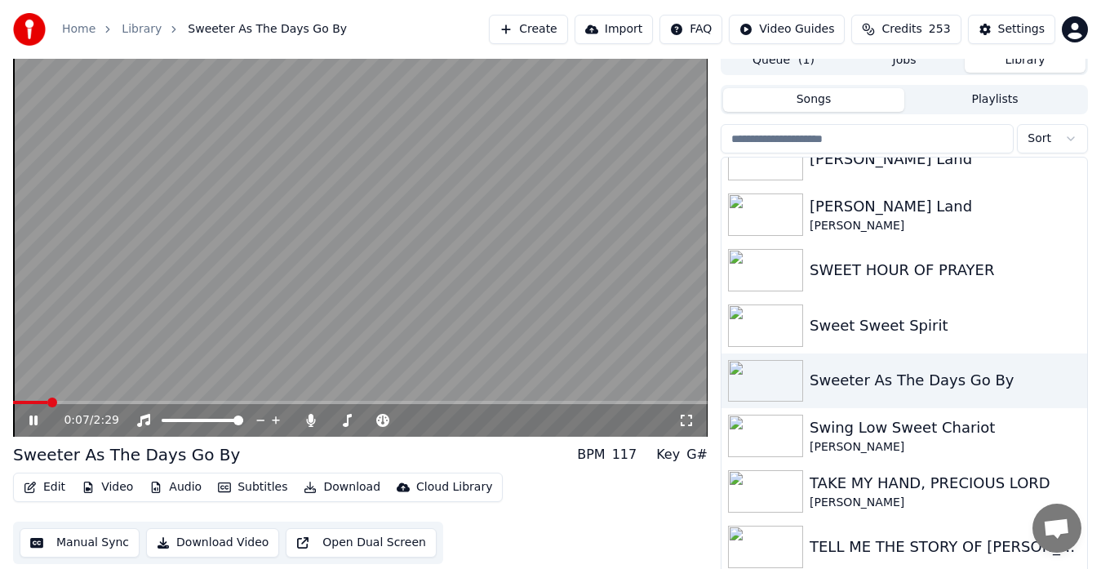
click at [594, 373] on video at bounding box center [360, 241] width 695 height 391
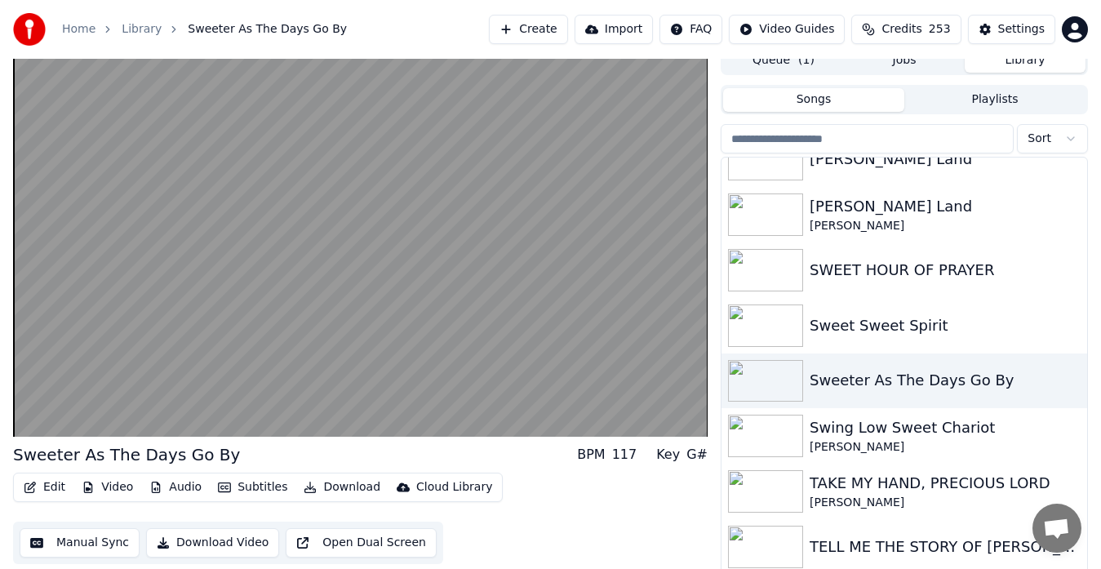
click at [594, 373] on video at bounding box center [360, 241] width 695 height 391
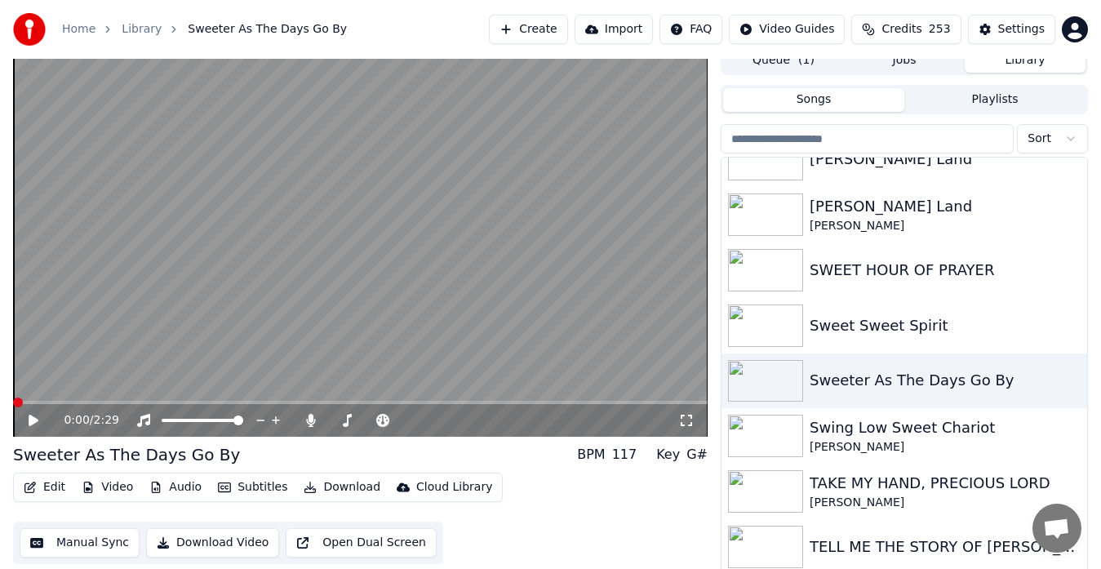
click at [13, 398] on span at bounding box center [18, 403] width 10 height 10
click at [691, 422] on icon at bounding box center [686, 420] width 16 height 13
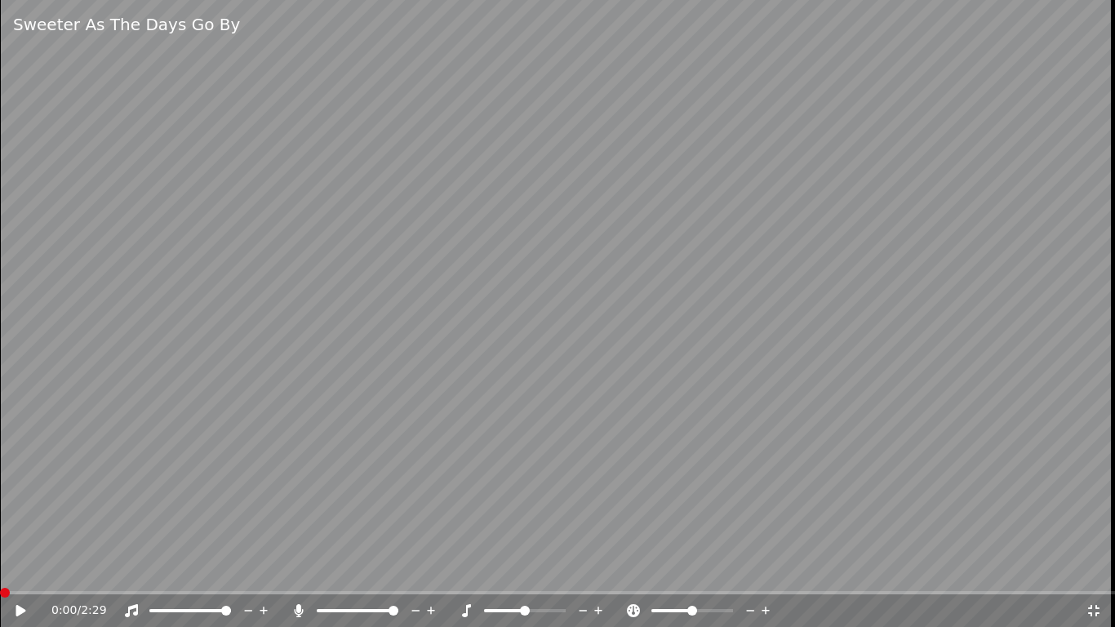
click at [564, 286] on video at bounding box center [557, 313] width 1115 height 627
click at [1095, 568] on icon at bounding box center [1094, 610] width 16 height 13
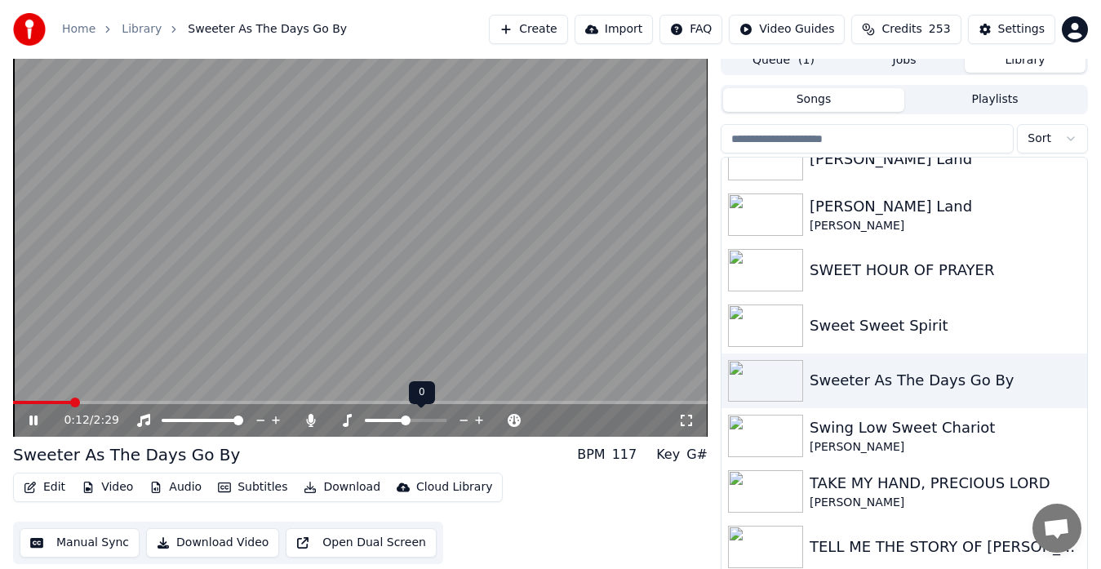
click at [482, 418] on icon at bounding box center [480, 420] width 16 height 16
click at [684, 420] on icon at bounding box center [686, 420] width 16 height 13
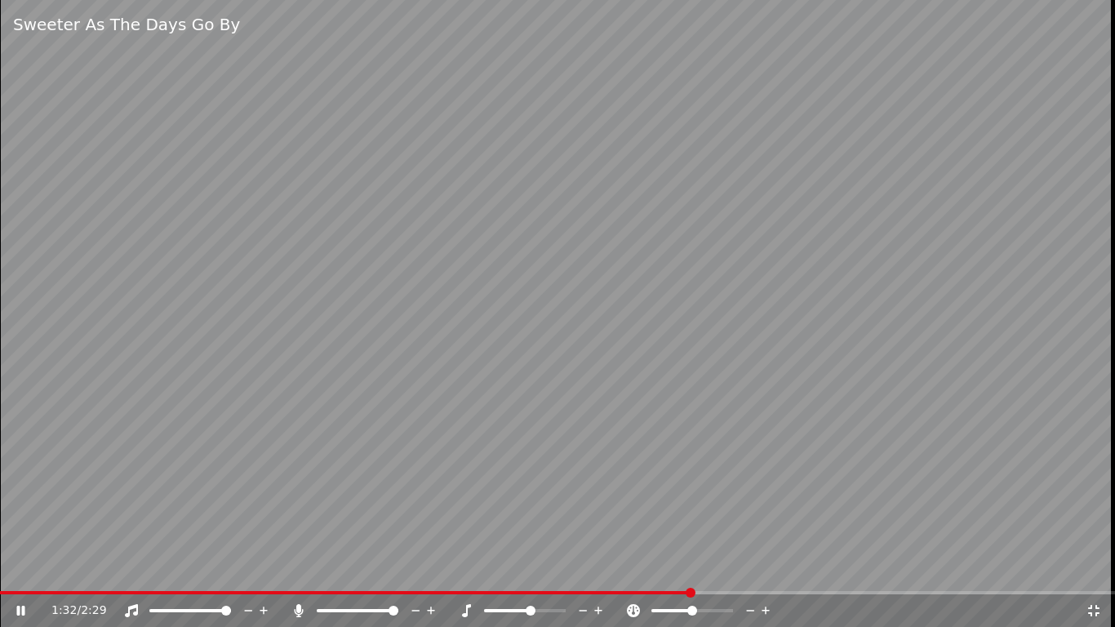
click at [1096, 568] on icon at bounding box center [1093, 610] width 11 height 11
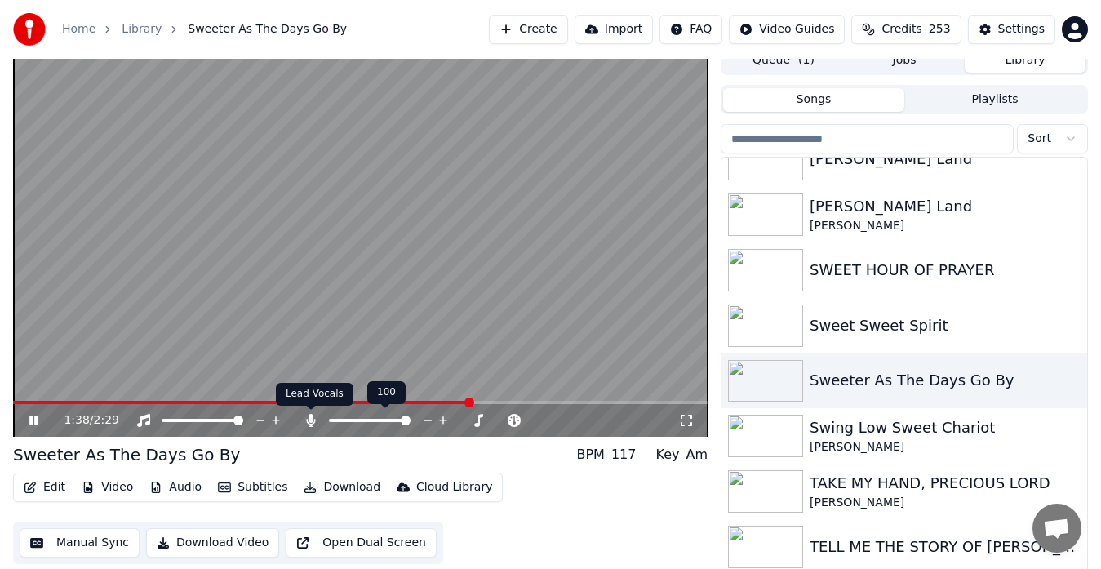
click at [309, 418] on icon at bounding box center [311, 420] width 16 height 13
click at [688, 418] on icon at bounding box center [686, 420] width 16 height 13
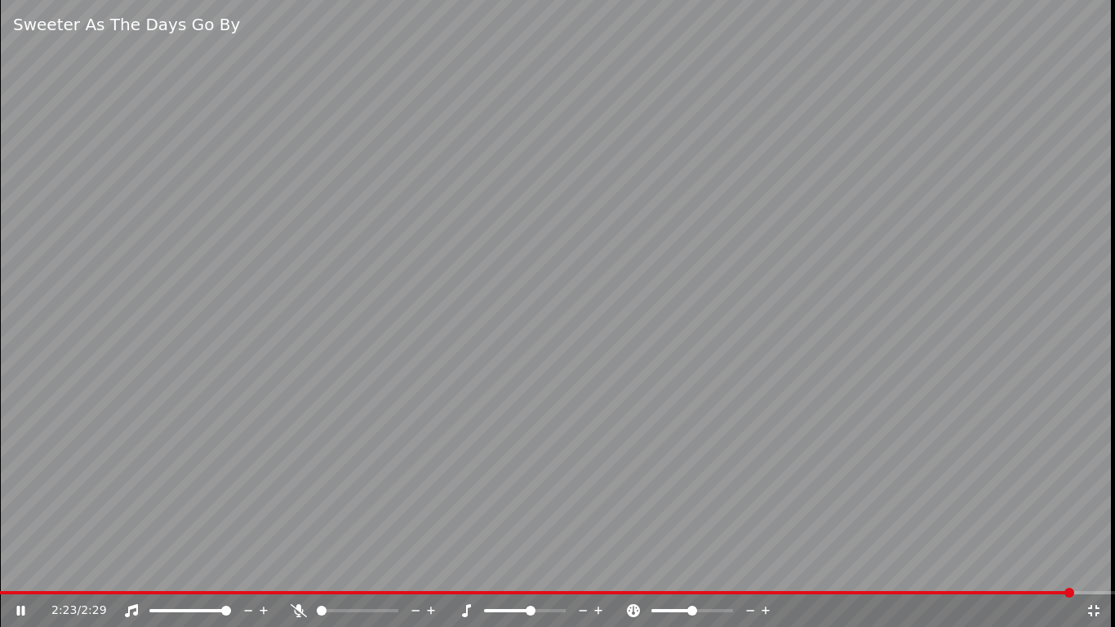
click at [726, 322] on video at bounding box center [557, 313] width 1115 height 627
click at [1097, 568] on icon at bounding box center [1093, 610] width 11 height 11
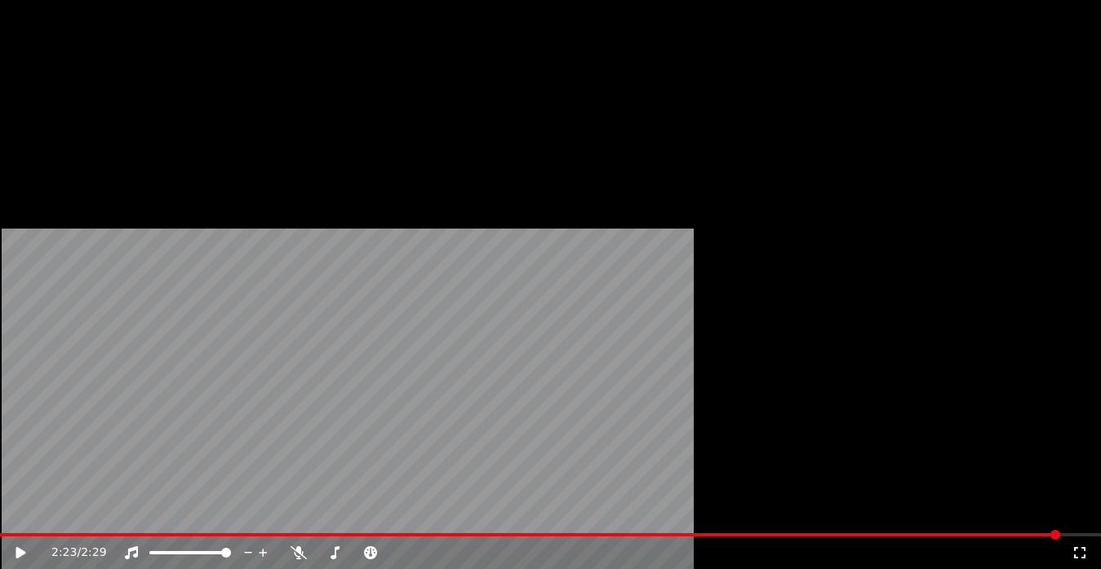
click at [1071, 380] on icon "button" at bounding box center [1072, 380] width 3 height 11
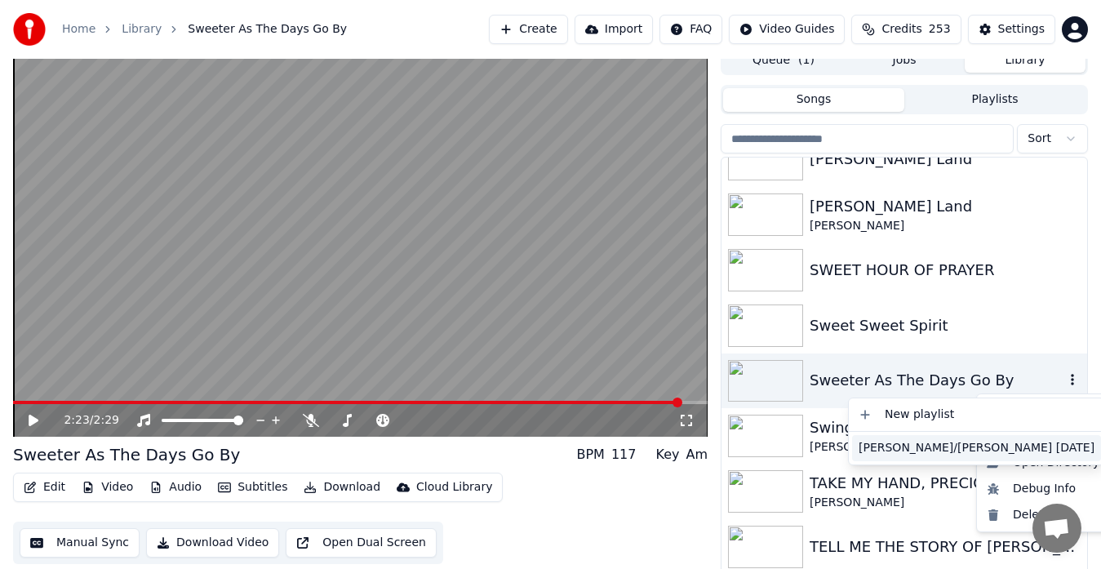
click at [912, 445] on div "[PERSON_NAME]/[PERSON_NAME] [DATE]" at bounding box center [976, 448] width 249 height 26
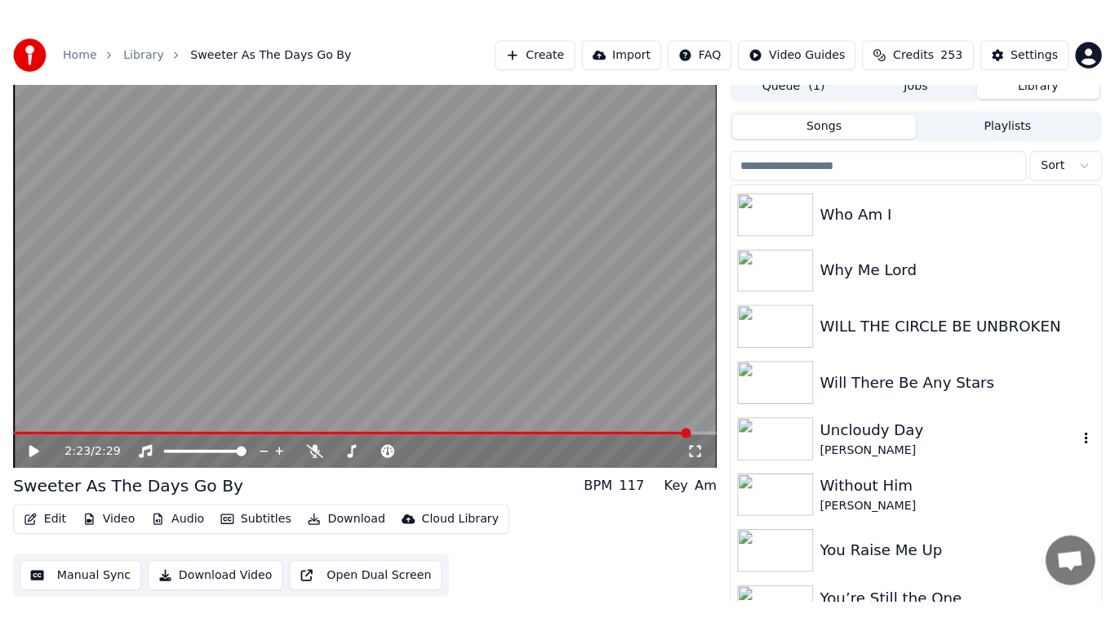
scroll to position [12155, 0]
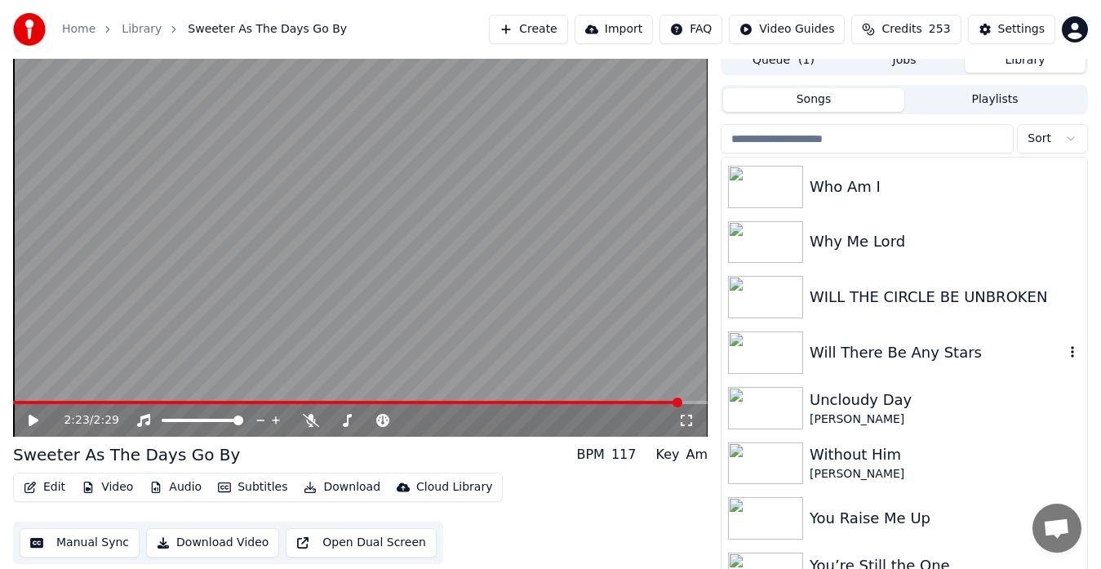
click at [761, 350] on img at bounding box center [765, 352] width 75 height 42
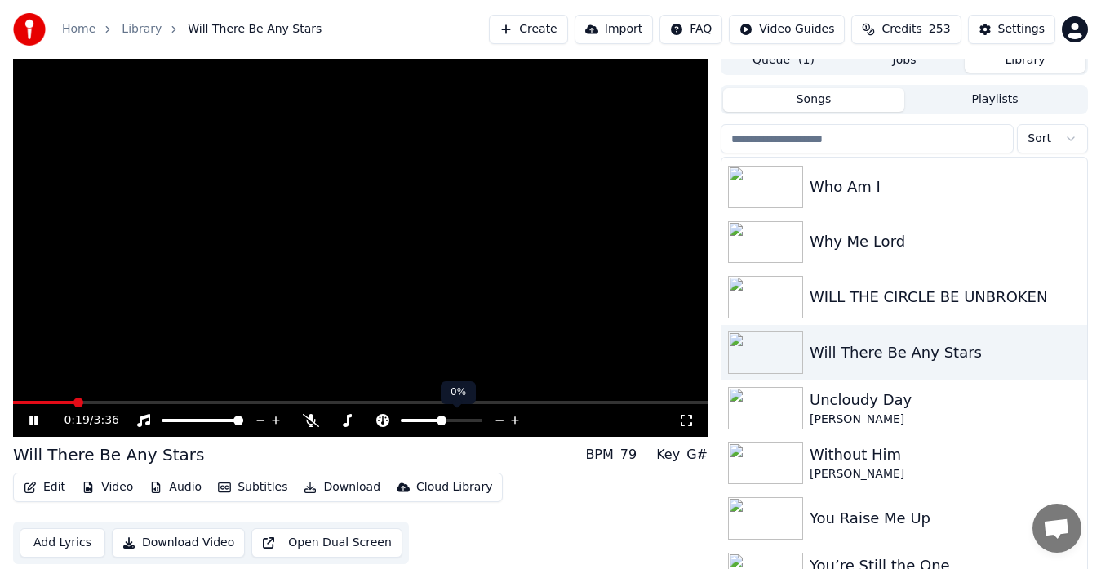
click at [513, 421] on icon at bounding box center [516, 420] width 16 height 16
click at [478, 423] on icon at bounding box center [480, 420] width 16 height 16
click at [550, 333] on video at bounding box center [360, 241] width 695 height 391
click at [295, 402] on span at bounding box center [291, 403] width 10 height 10
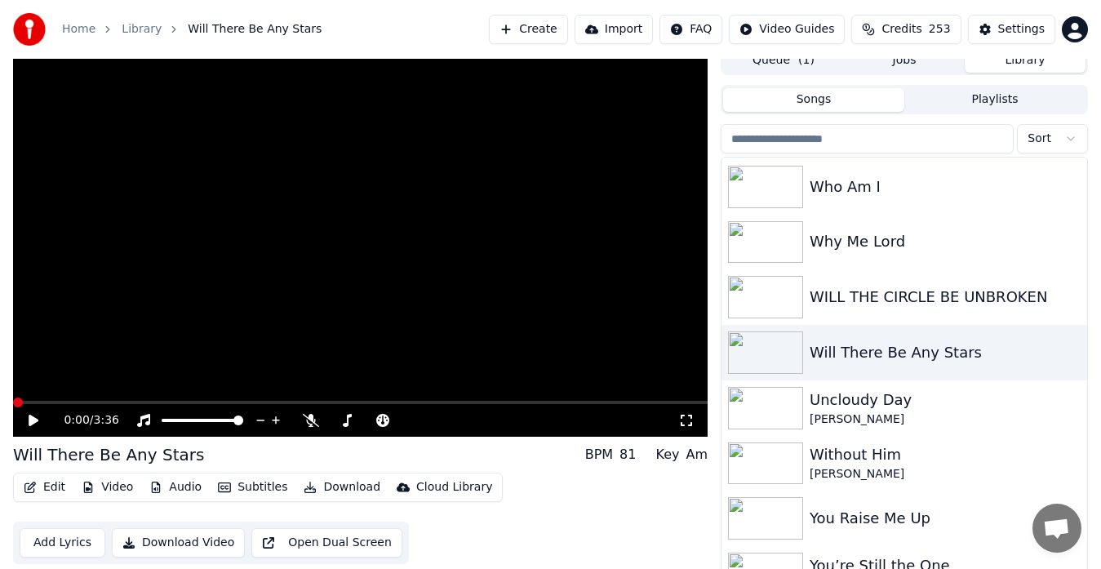
click at [13, 398] on span at bounding box center [18, 403] width 10 height 10
click at [686, 415] on icon at bounding box center [686, 420] width 16 height 13
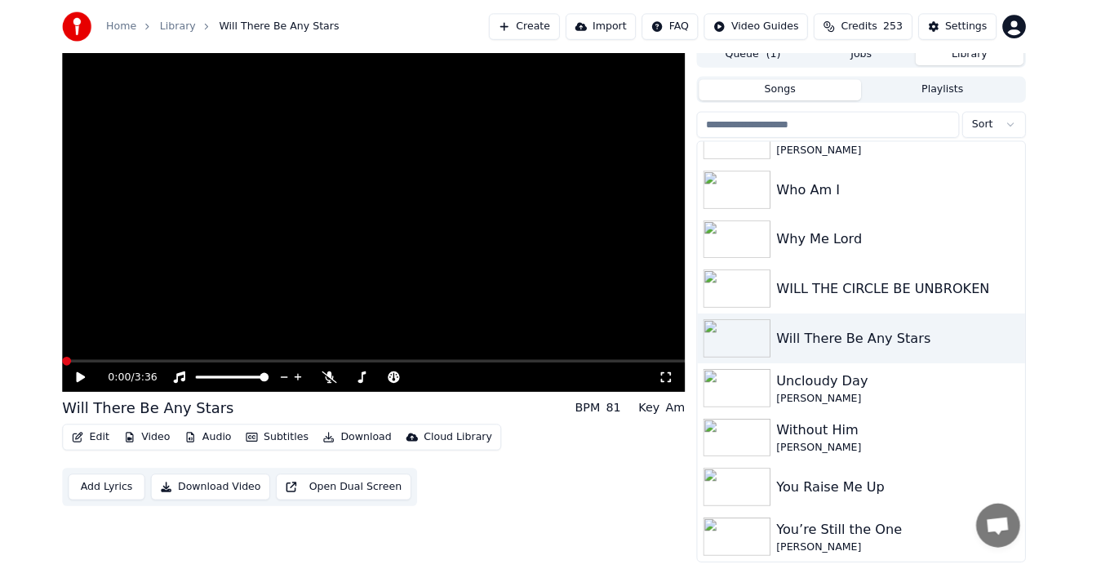
scroll to position [12130, 0]
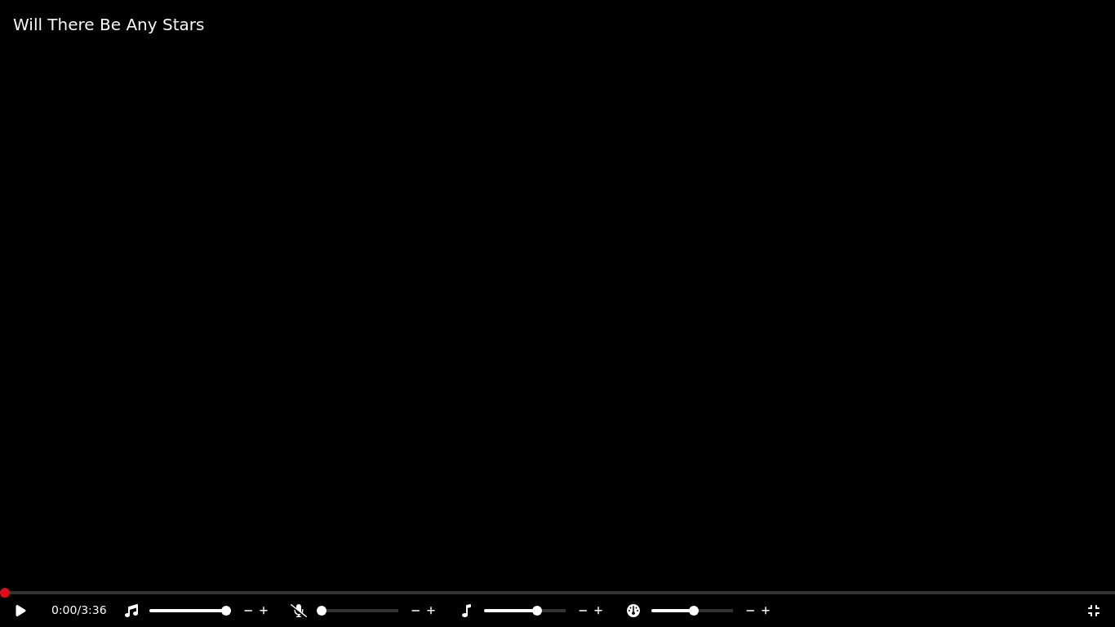
click at [442, 256] on video at bounding box center [557, 313] width 1115 height 627
click at [1092, 568] on icon at bounding box center [1093, 610] width 11 height 11
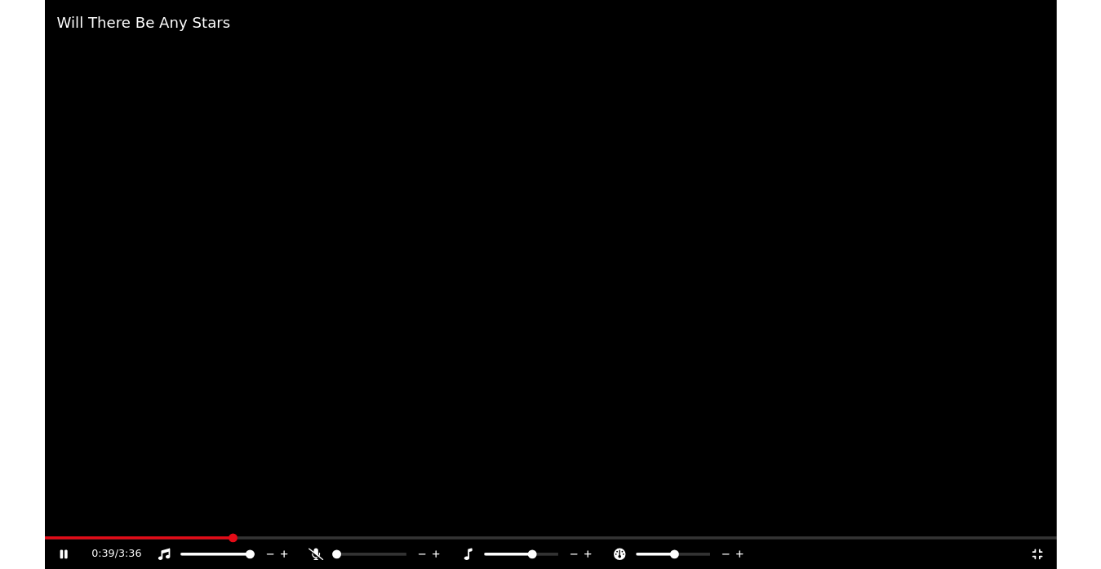
scroll to position [12155, 0]
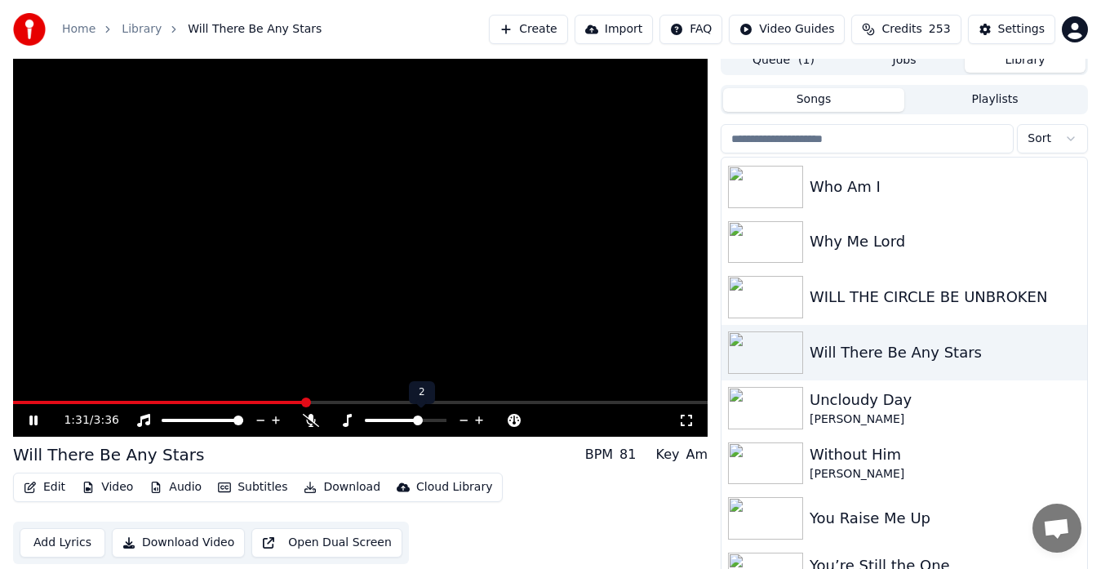
click at [482, 420] on icon at bounding box center [479, 420] width 8 height 8
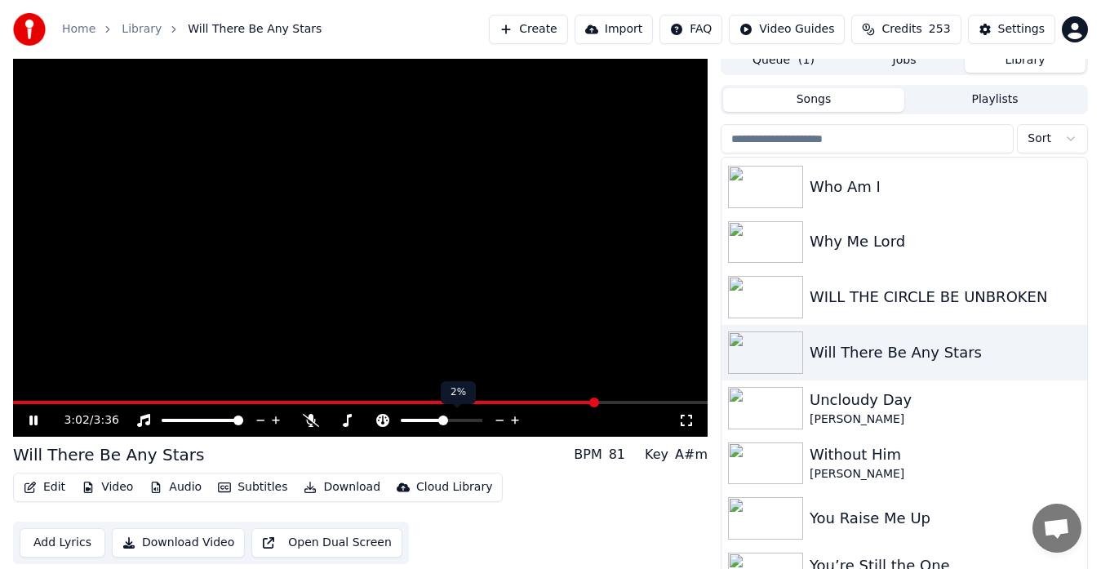
click at [385, 420] on icon at bounding box center [382, 420] width 13 height 13
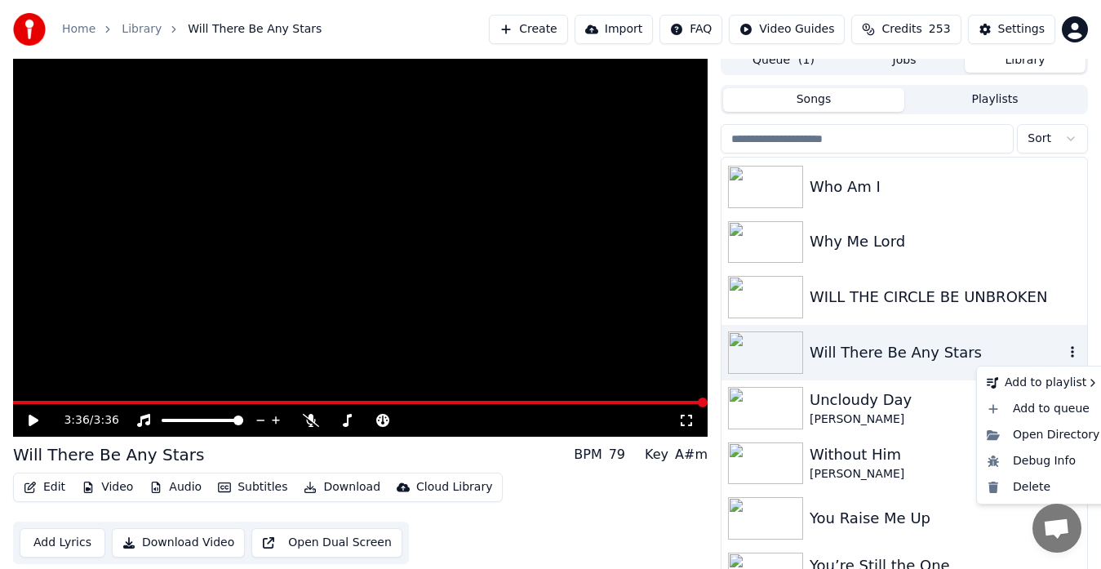
click at [1064, 352] on icon "button" at bounding box center [1072, 351] width 16 height 13
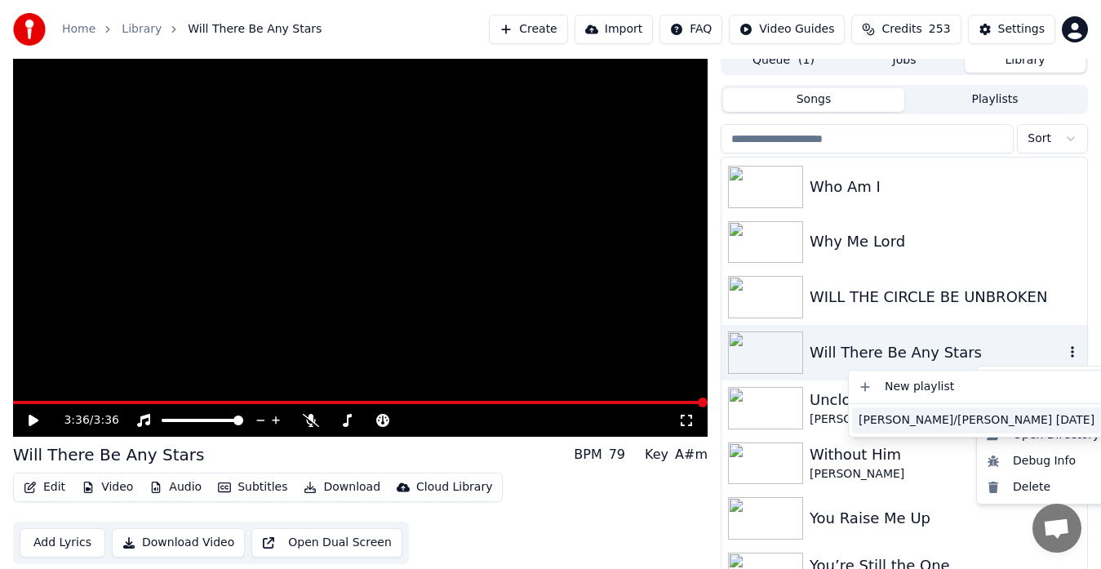
click at [911, 418] on div "[PERSON_NAME]/[PERSON_NAME] [DATE]" at bounding box center [976, 420] width 249 height 26
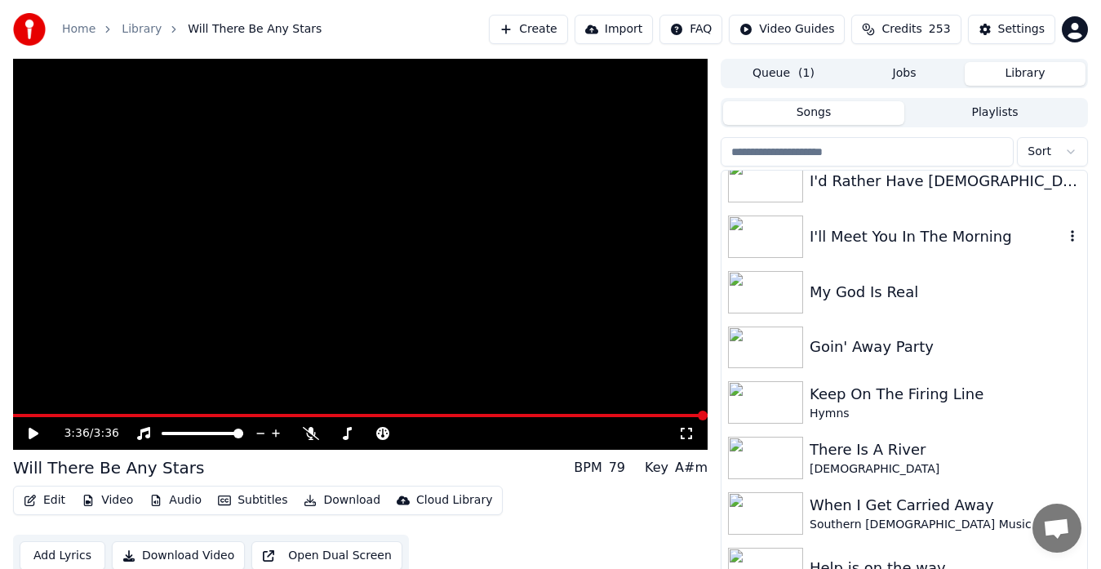
scroll to position [183, 0]
click at [820, 150] on input "search" at bounding box center [867, 151] width 293 height 29
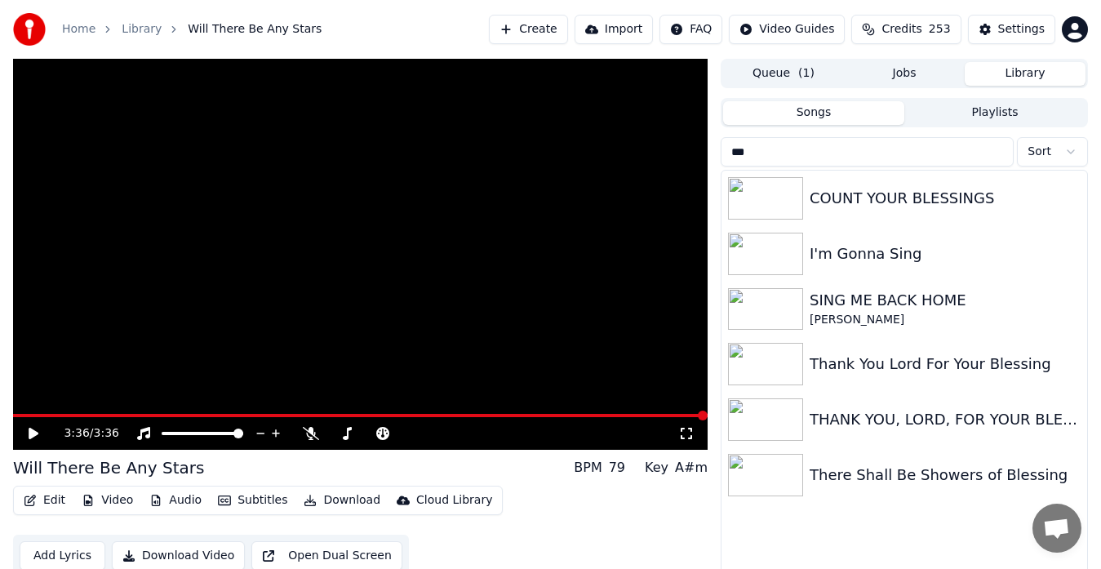
scroll to position [0, 0]
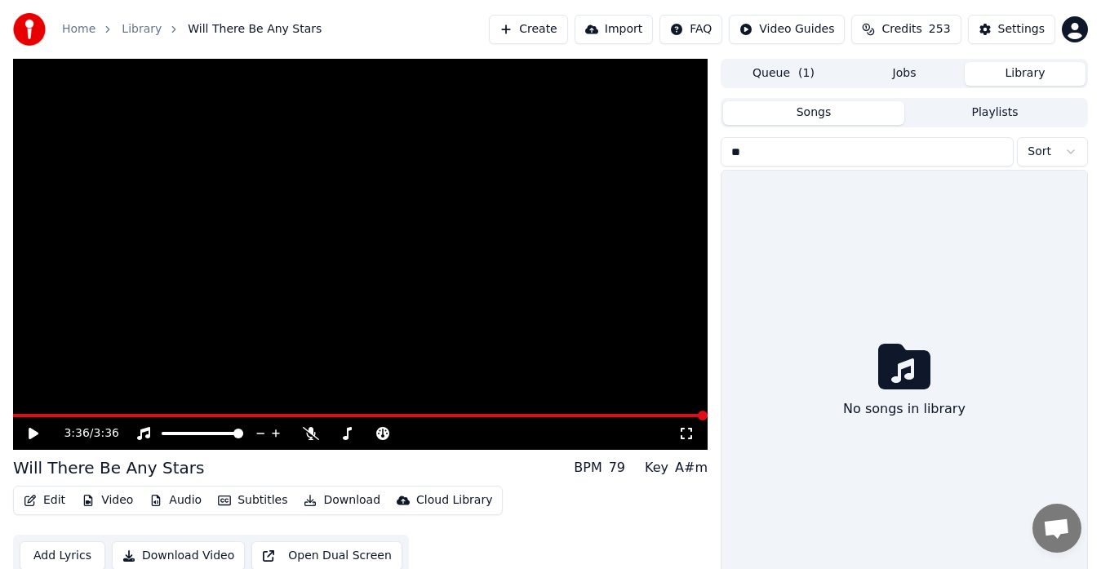
type input "*"
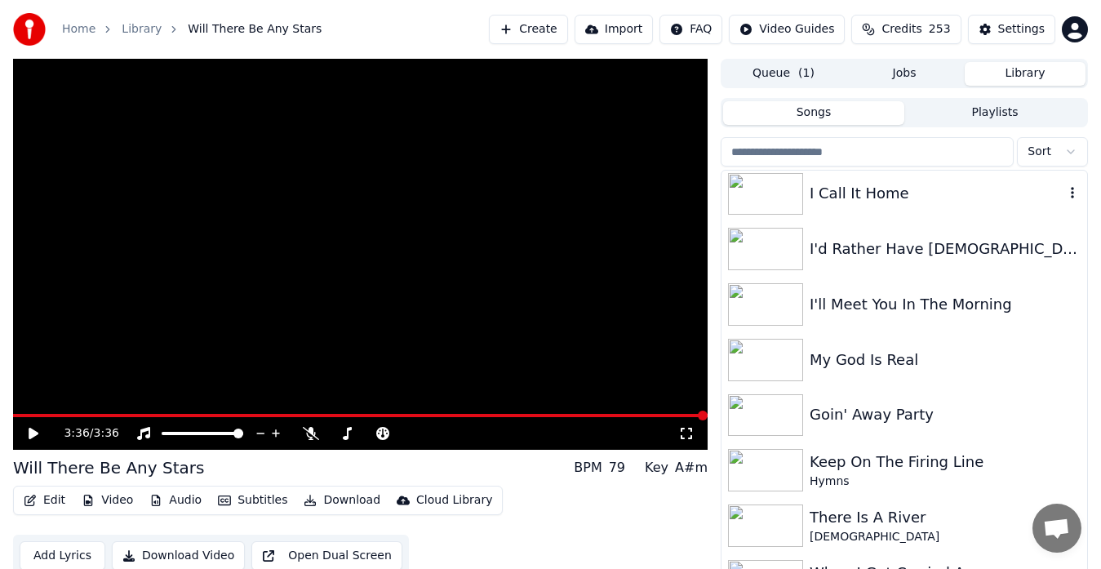
scroll to position [127, 0]
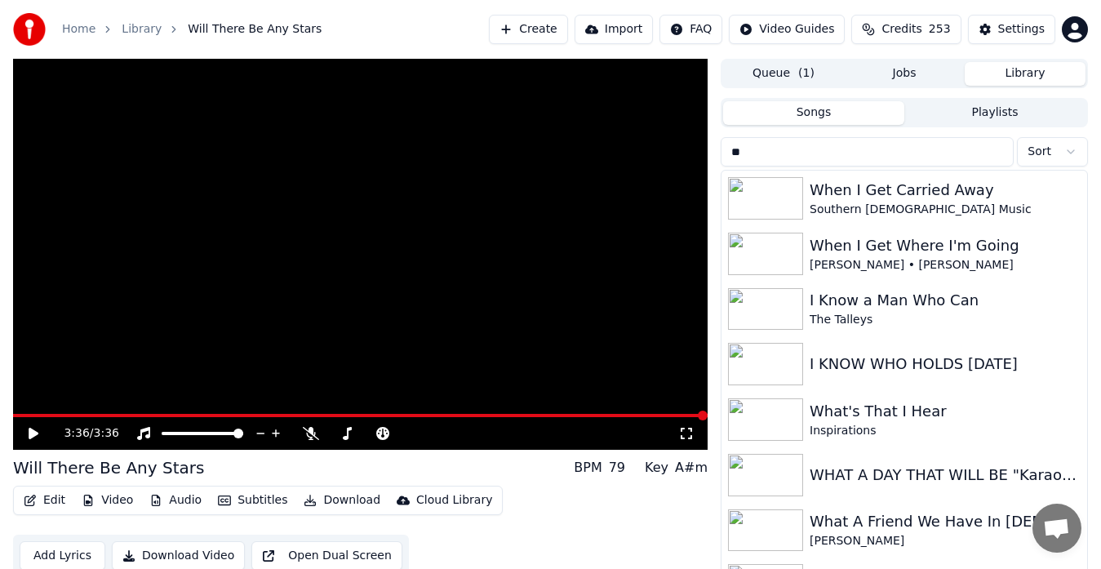
type input "*"
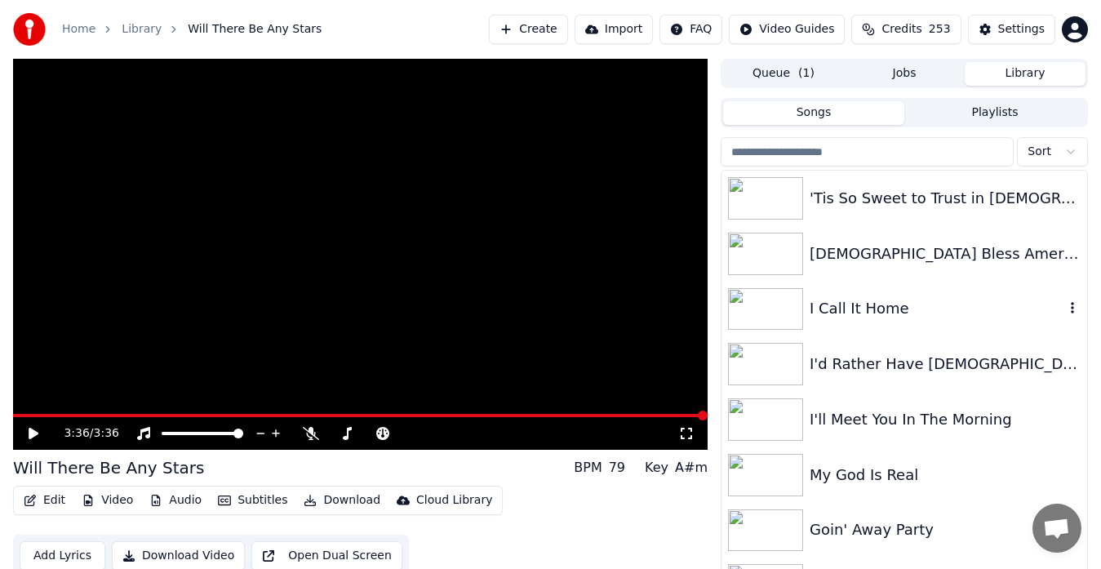
scroll to position [0, 0]
click at [957, 296] on div "I Call It Home" at bounding box center [905, 310] width 366 height 56
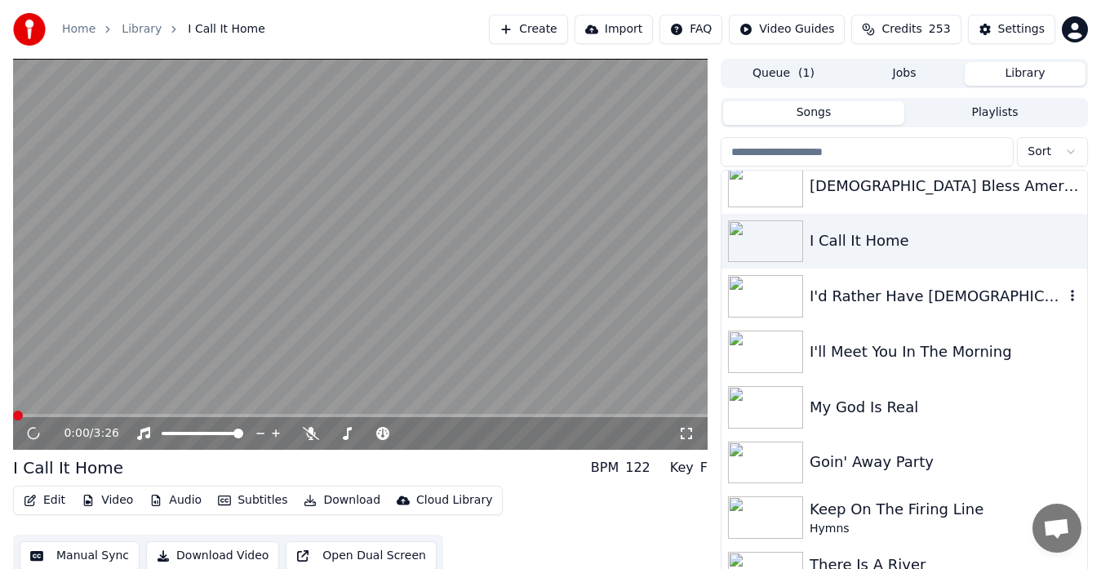
scroll to position [69, 0]
click at [684, 250] on video at bounding box center [360, 254] width 695 height 391
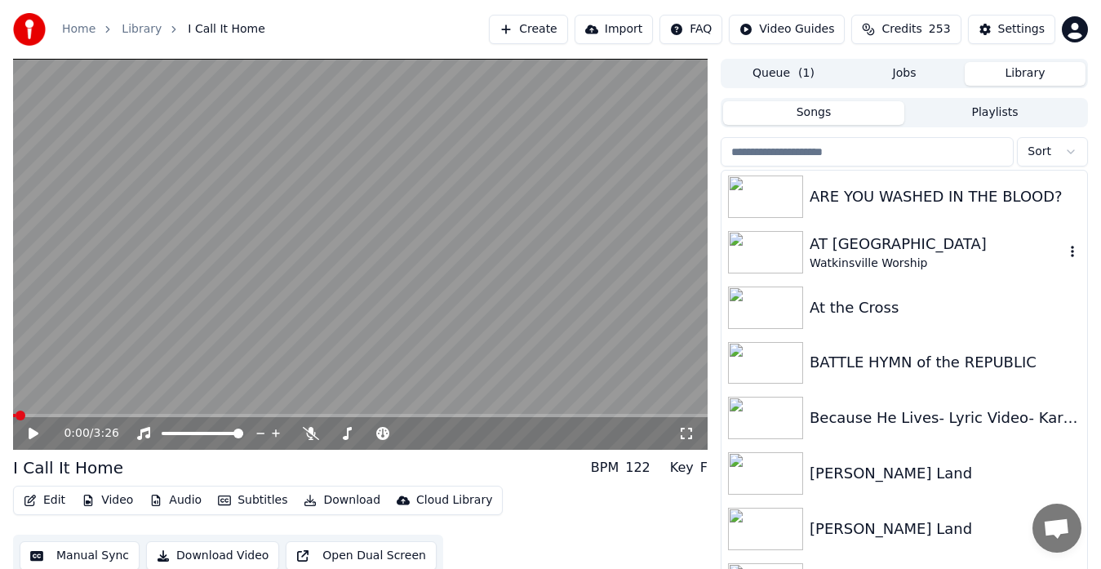
scroll to position [1056, 0]
click at [768, 297] on img at bounding box center [765, 307] width 75 height 42
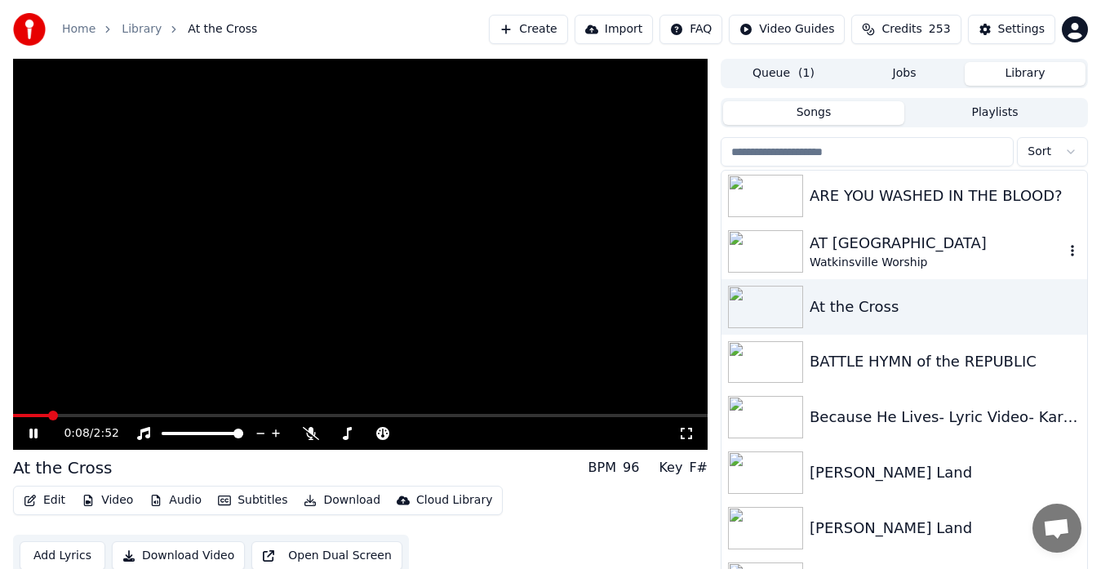
click at [758, 247] on img at bounding box center [765, 251] width 75 height 42
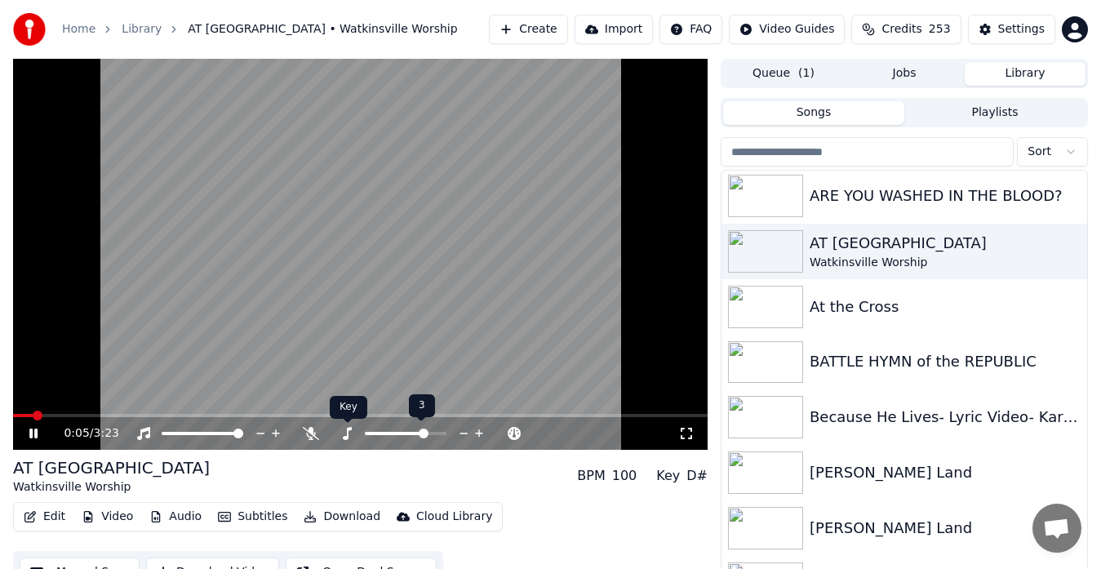
click at [347, 436] on icon at bounding box center [347, 433] width 9 height 13
click at [593, 310] on video at bounding box center [360, 254] width 695 height 391
click at [786, 297] on img at bounding box center [765, 307] width 75 height 42
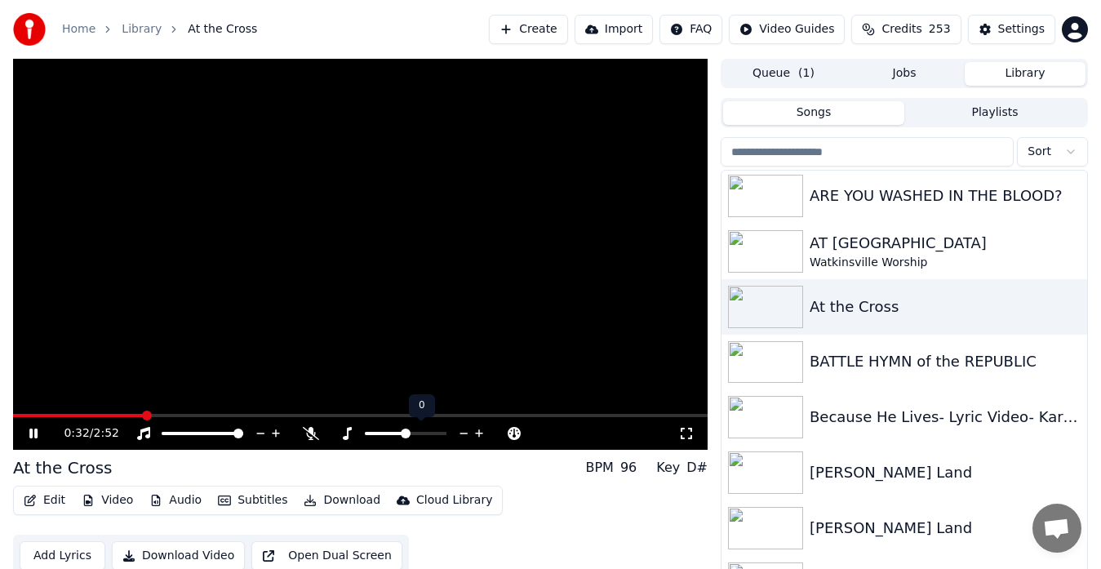
click at [481, 432] on icon at bounding box center [480, 433] width 16 height 16
click at [686, 431] on icon at bounding box center [686, 433] width 16 height 13
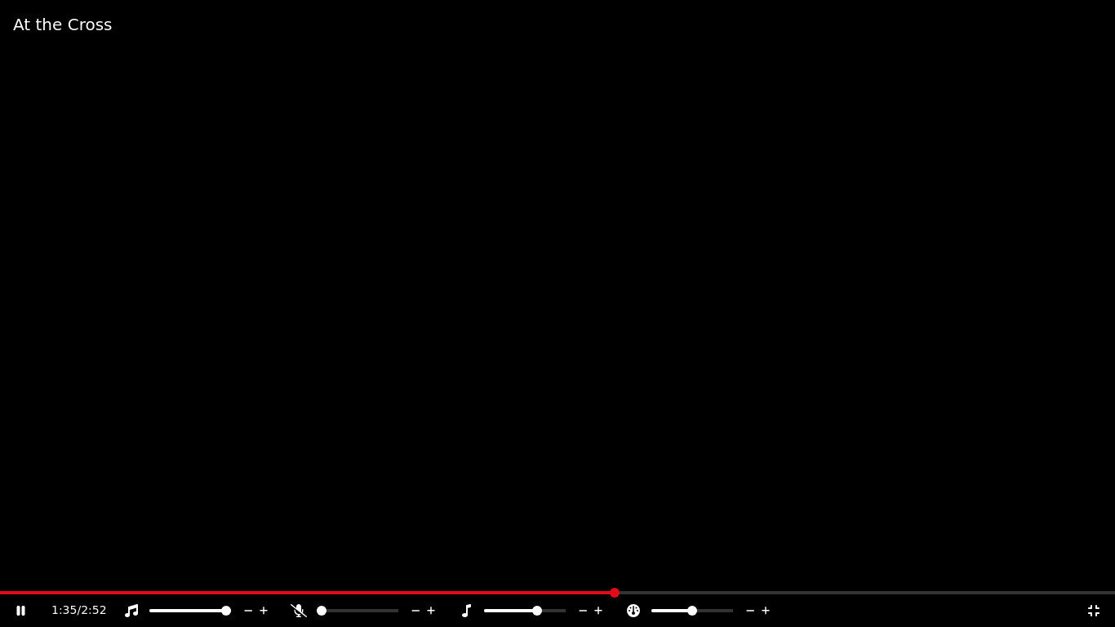
click at [1092, 568] on icon at bounding box center [1094, 610] width 16 height 13
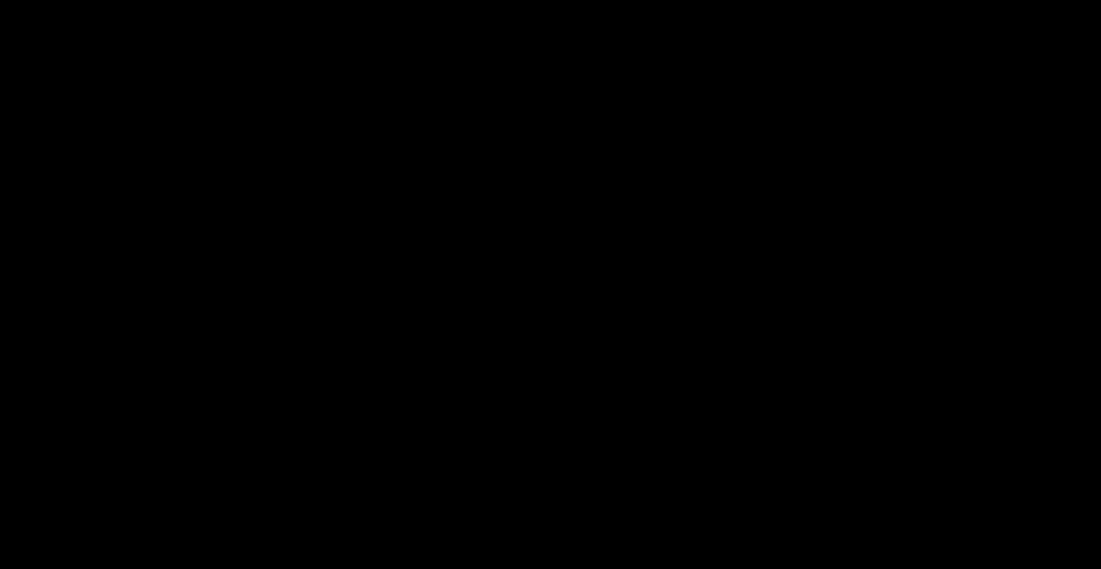
click at [1064, 301] on icon "button" at bounding box center [1072, 306] width 16 height 13
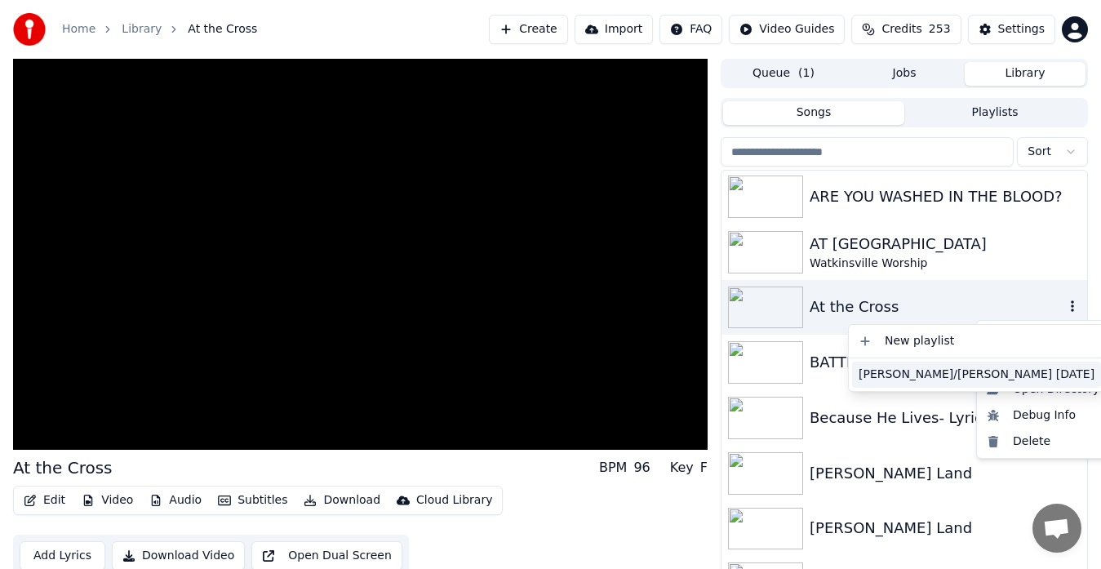
click at [897, 372] on div "[PERSON_NAME]/[PERSON_NAME] [DATE]" at bounding box center [976, 375] width 249 height 26
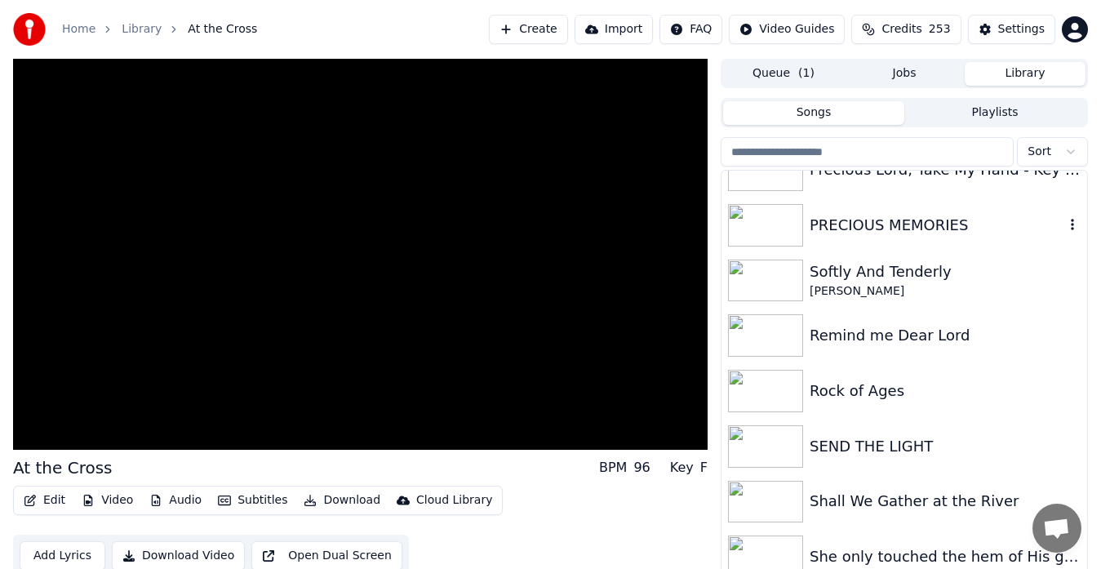
scroll to position [8356, 0]
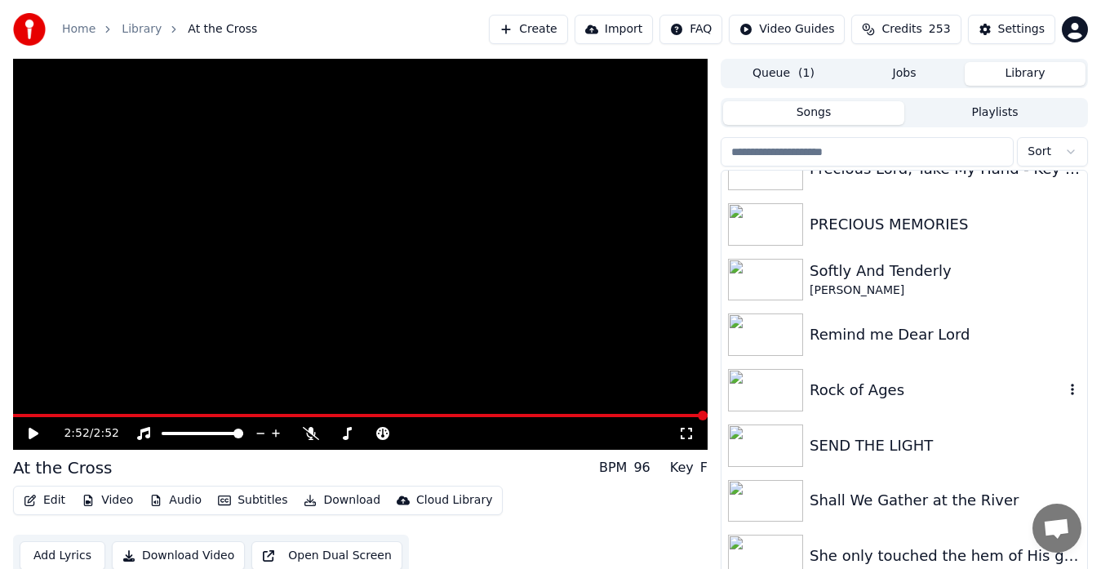
click at [765, 392] on img at bounding box center [765, 390] width 75 height 42
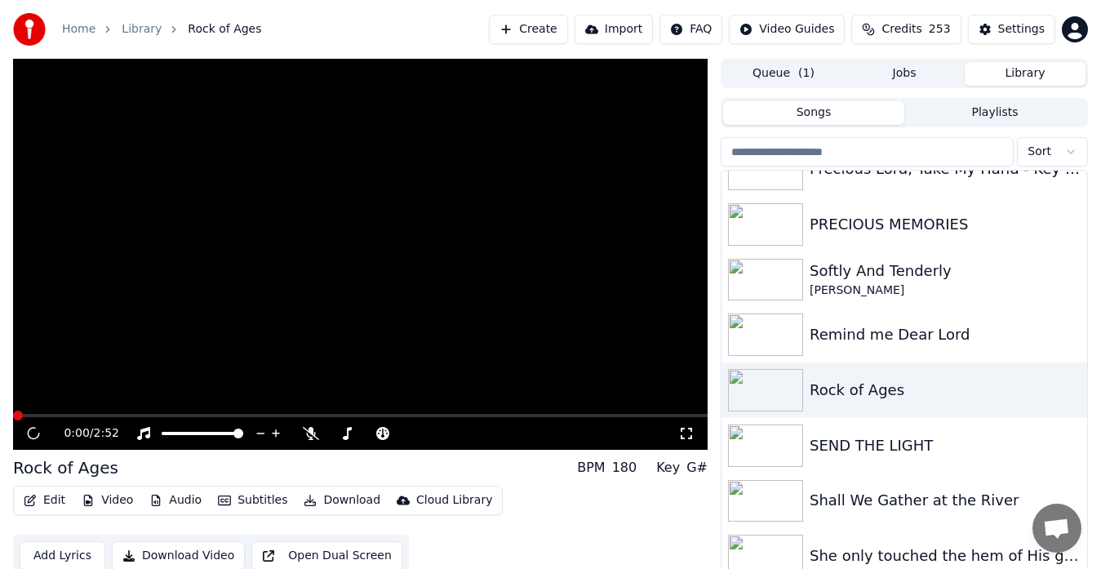
click at [595, 233] on video at bounding box center [360, 254] width 695 height 391
click at [476, 309] on video at bounding box center [360, 254] width 695 height 391
click at [836, 112] on button "Songs" at bounding box center [813, 113] width 181 height 24
click at [833, 153] on input "search" at bounding box center [867, 151] width 293 height 29
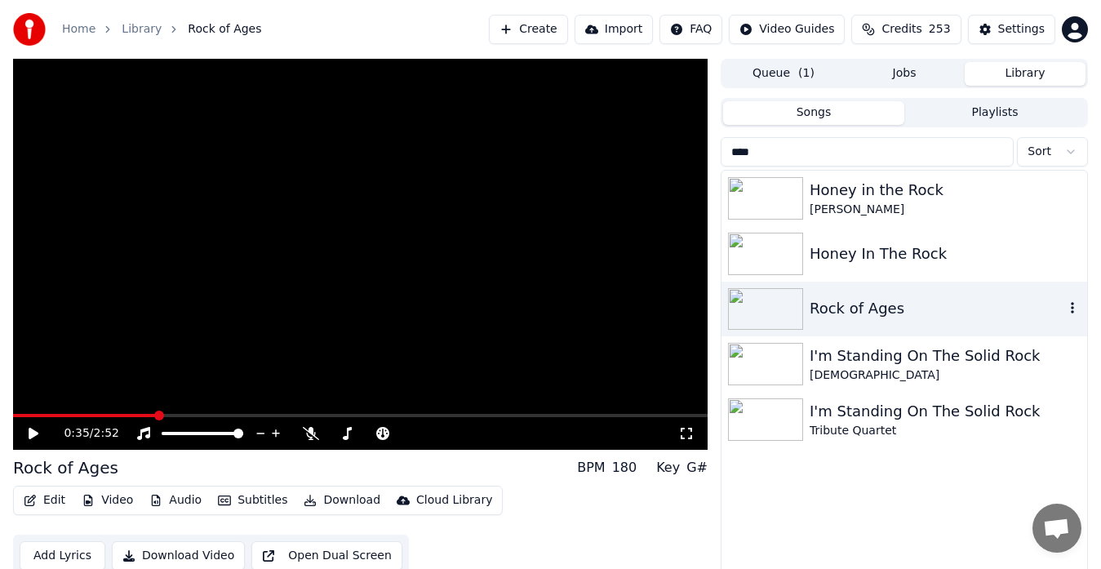
click at [758, 307] on img at bounding box center [765, 309] width 75 height 42
click at [760, 304] on img at bounding box center [765, 309] width 75 height 42
click at [769, 156] on input "****" at bounding box center [867, 151] width 293 height 29
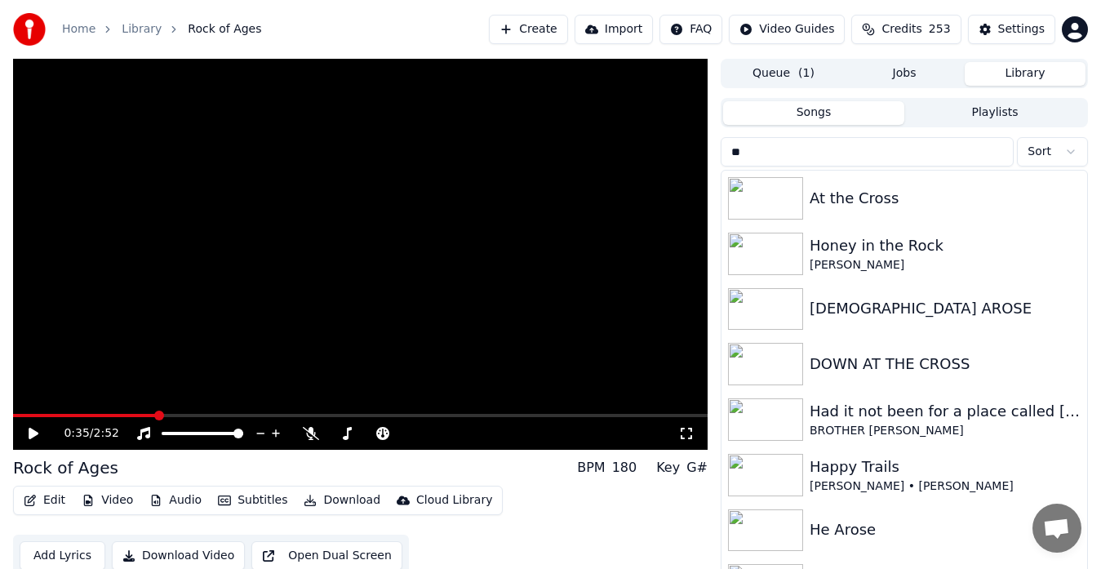
type input "*"
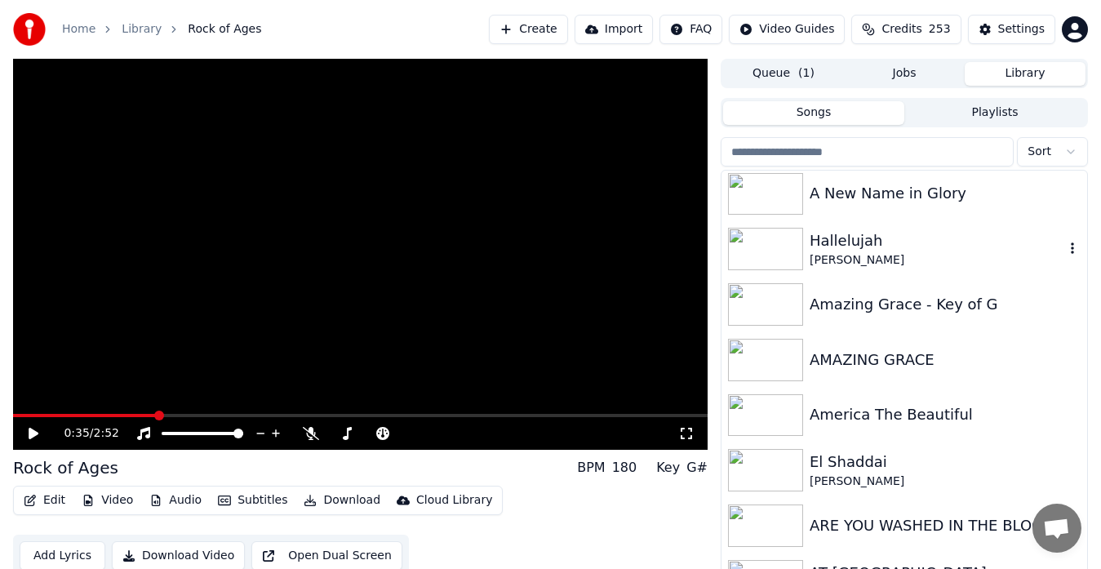
scroll to position [727, 0]
click at [837, 150] on input "search" at bounding box center [867, 151] width 293 height 29
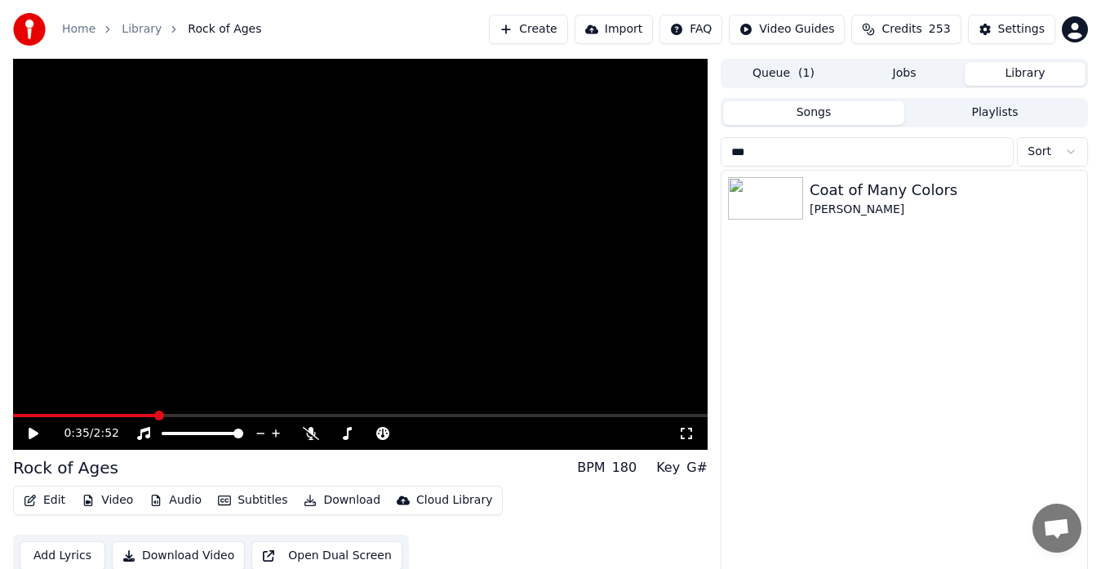
scroll to position [0, 0]
click at [771, 195] on img at bounding box center [765, 198] width 75 height 42
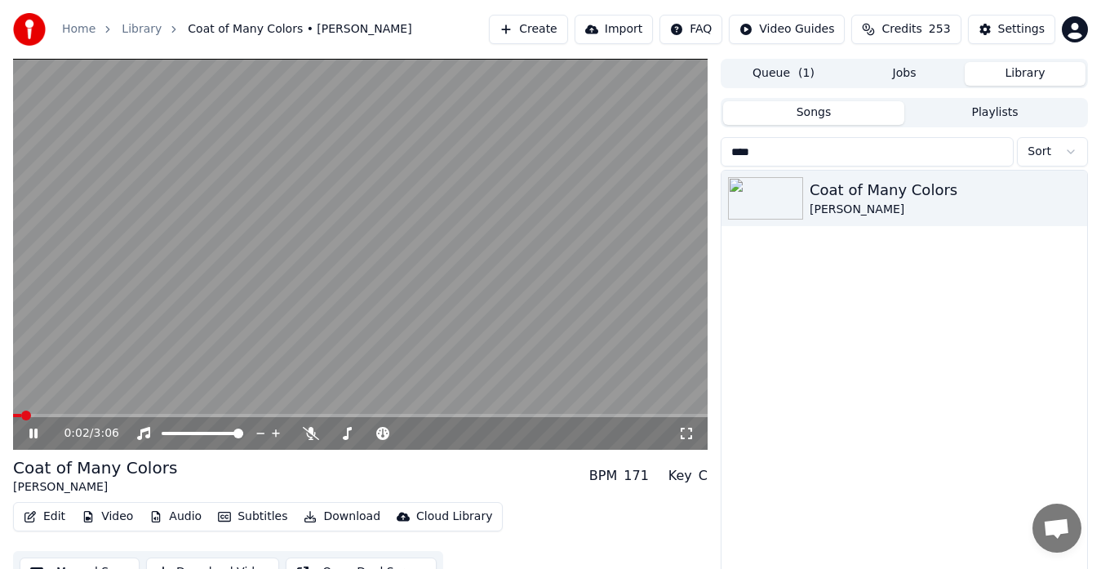
click at [609, 264] on video at bounding box center [360, 254] width 695 height 391
click at [348, 433] on icon at bounding box center [347, 433] width 9 height 13
click at [542, 288] on video at bounding box center [360, 254] width 695 height 391
click at [478, 433] on icon at bounding box center [479, 433] width 8 height 8
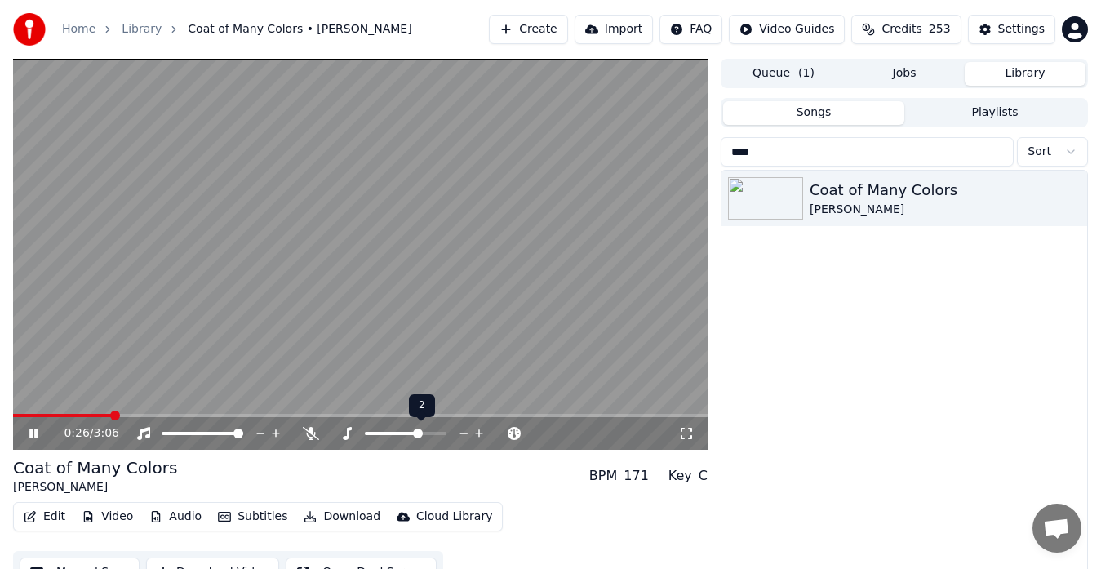
click at [478, 433] on icon at bounding box center [479, 433] width 8 height 8
click at [466, 433] on icon at bounding box center [464, 434] width 8 height 2
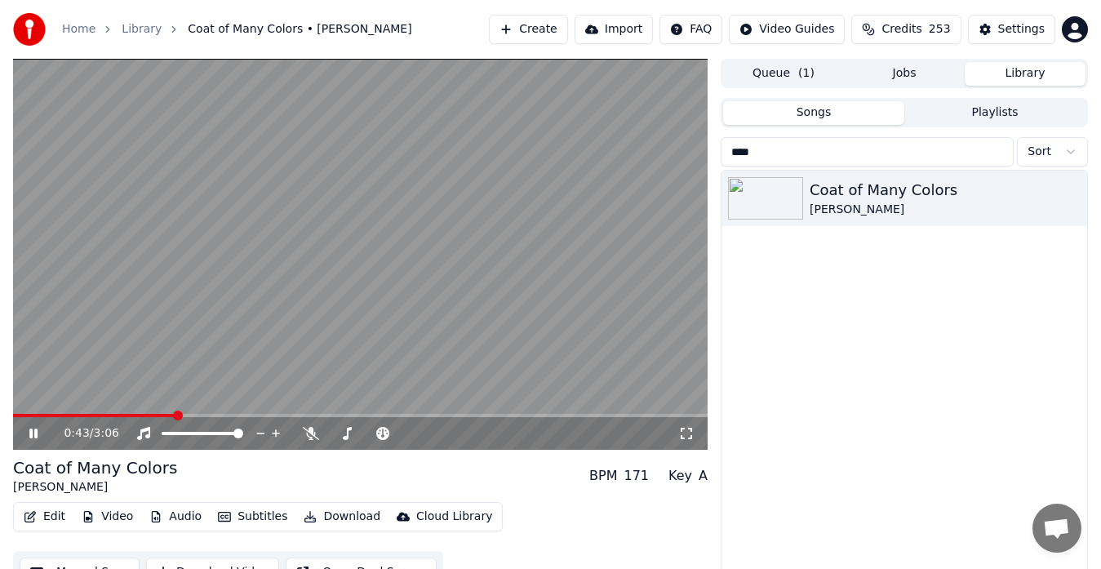
click at [640, 231] on video at bounding box center [360, 254] width 695 height 391
click at [781, 153] on input "****" at bounding box center [867, 151] width 293 height 29
type input "*"
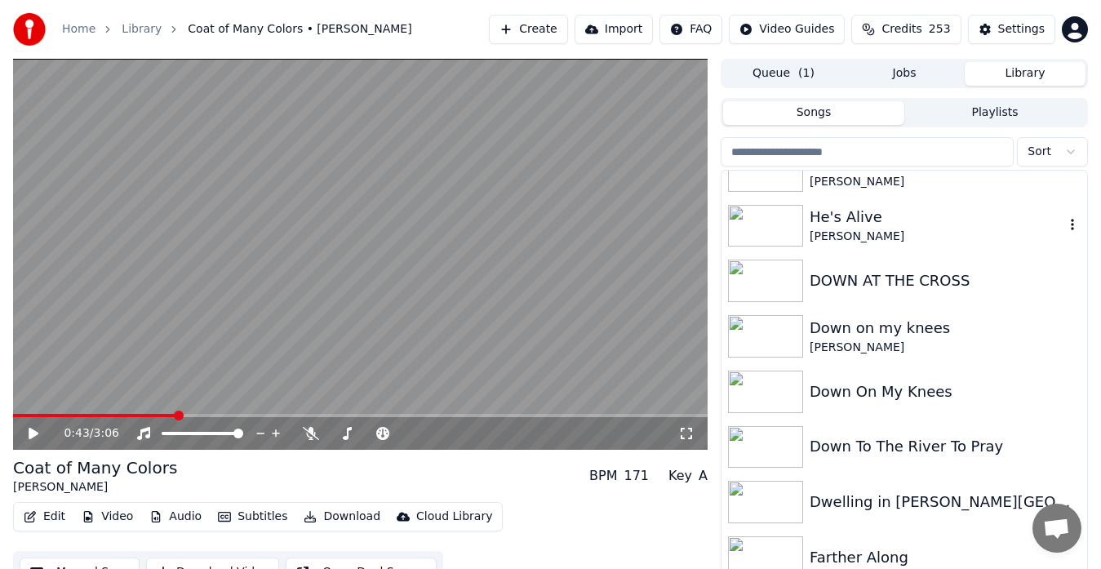
scroll to position [2248, 0]
click at [768, 331] on img at bounding box center [765, 336] width 75 height 42
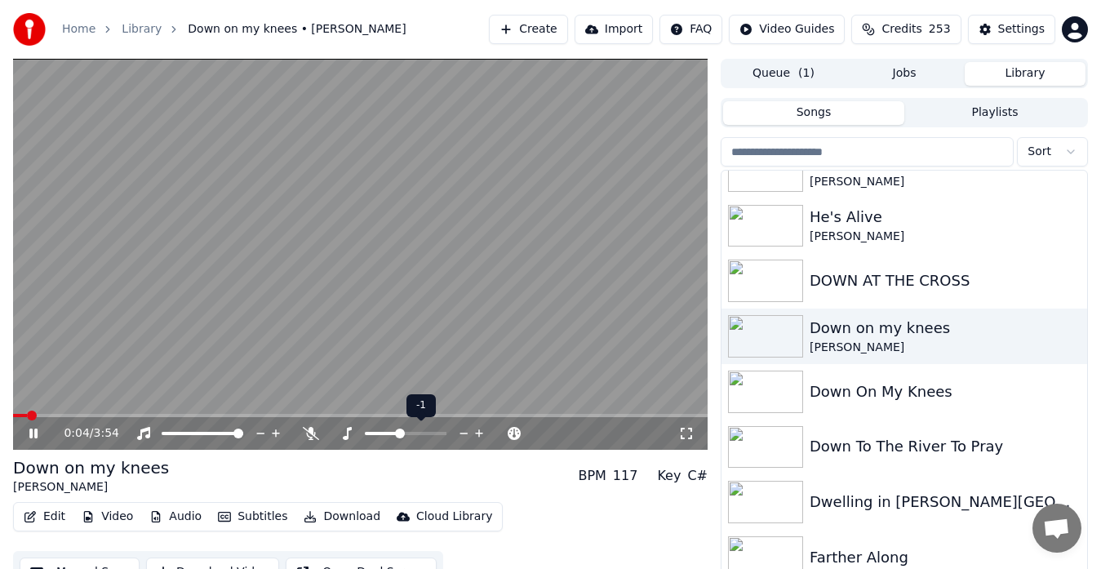
click at [349, 438] on icon at bounding box center [347, 433] width 16 height 13
click at [477, 431] on icon at bounding box center [480, 433] width 16 height 16
click at [685, 429] on icon at bounding box center [686, 433] width 16 height 13
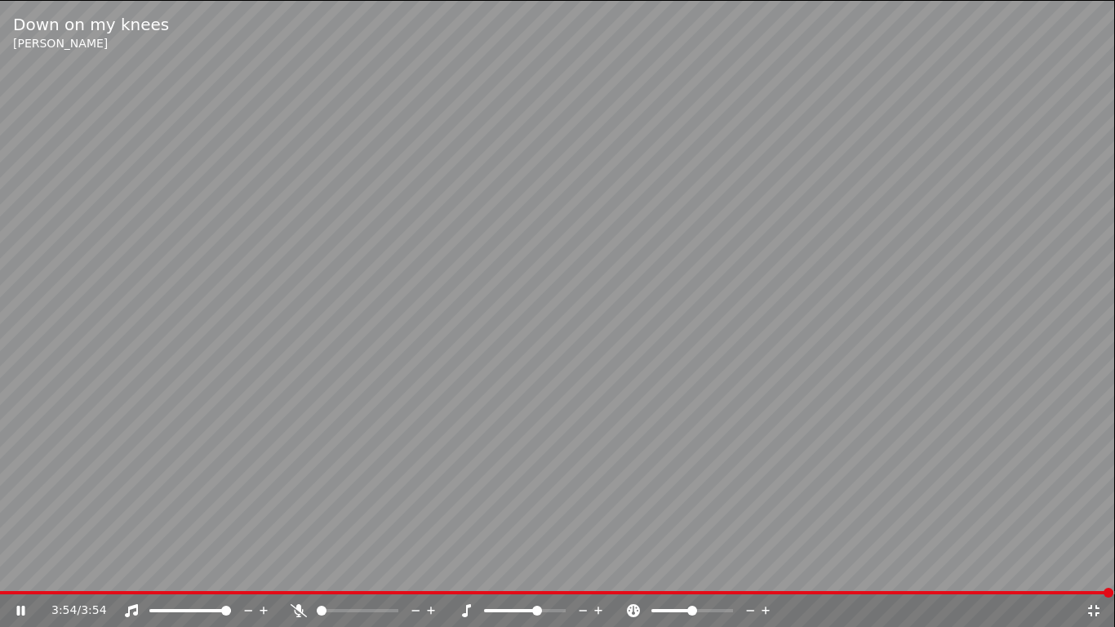
click at [1100, 568] on icon at bounding box center [1094, 610] width 16 height 13
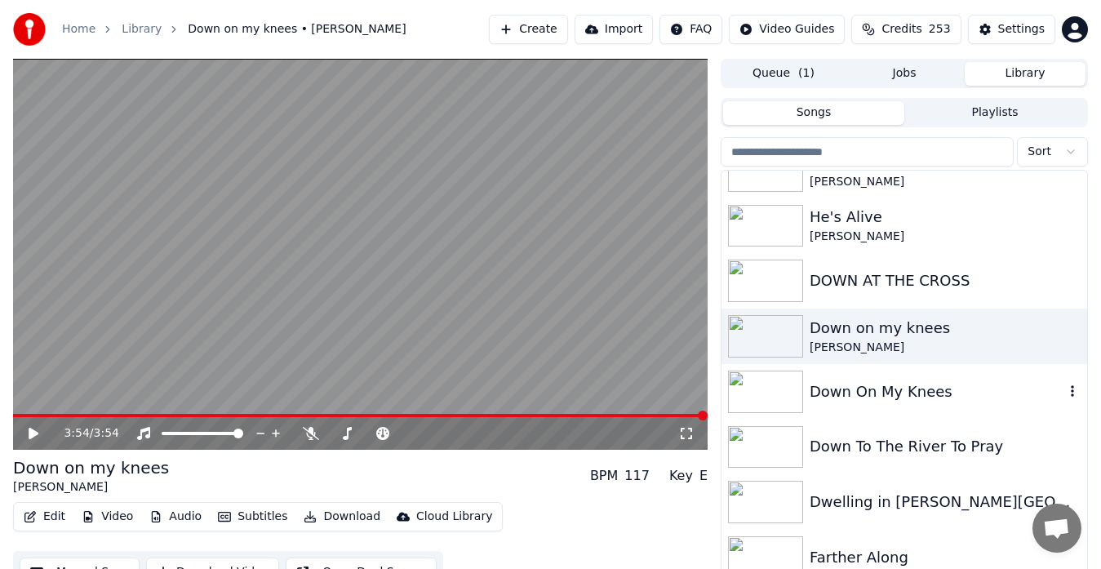
click at [767, 392] on img at bounding box center [765, 392] width 75 height 42
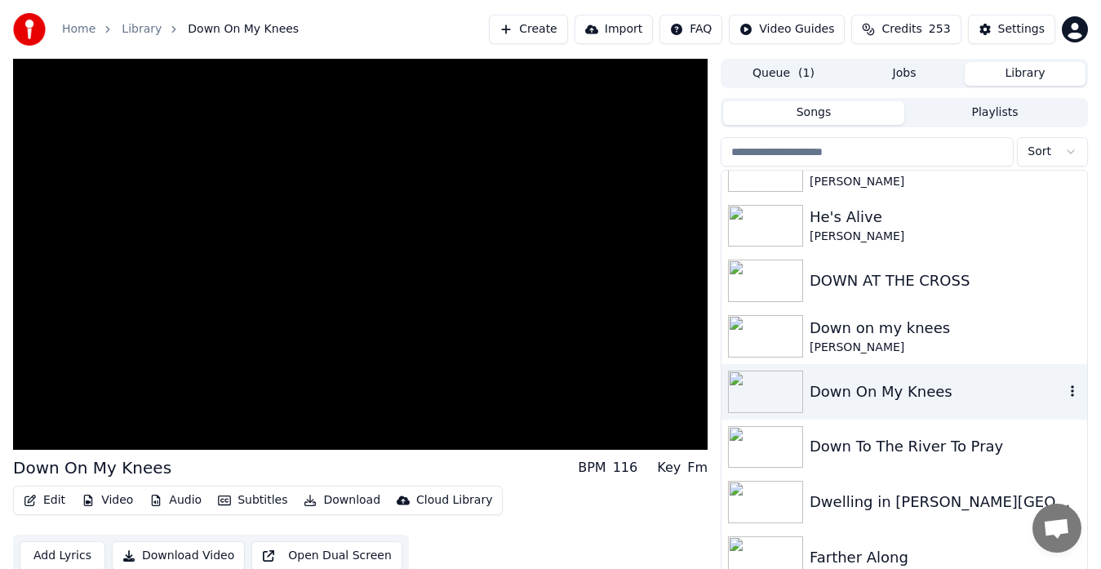
click at [1064, 393] on icon "button" at bounding box center [1072, 390] width 16 height 13
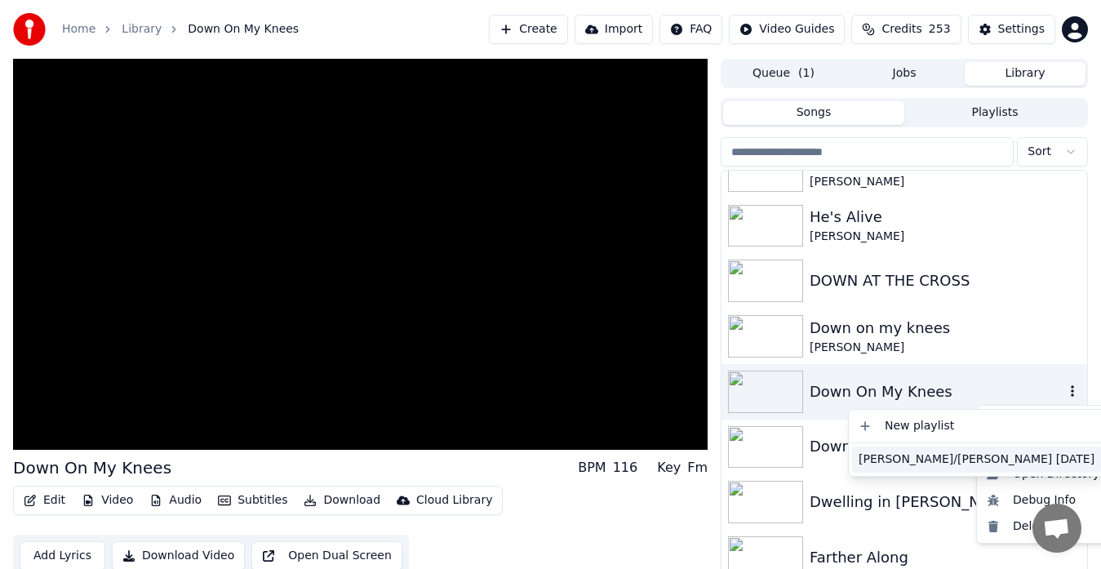
click at [903, 459] on div "[PERSON_NAME]/[PERSON_NAME] [DATE]" at bounding box center [976, 460] width 249 height 26
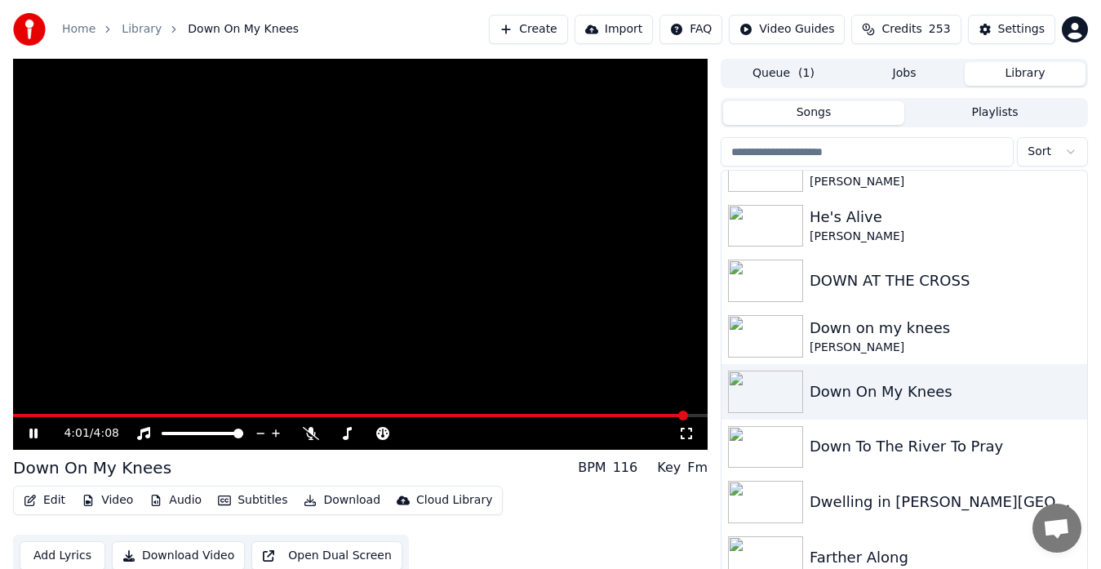
click at [641, 278] on video at bounding box center [360, 254] width 695 height 391
click at [886, 447] on div "Down To The River To Pray" at bounding box center [937, 446] width 255 height 23
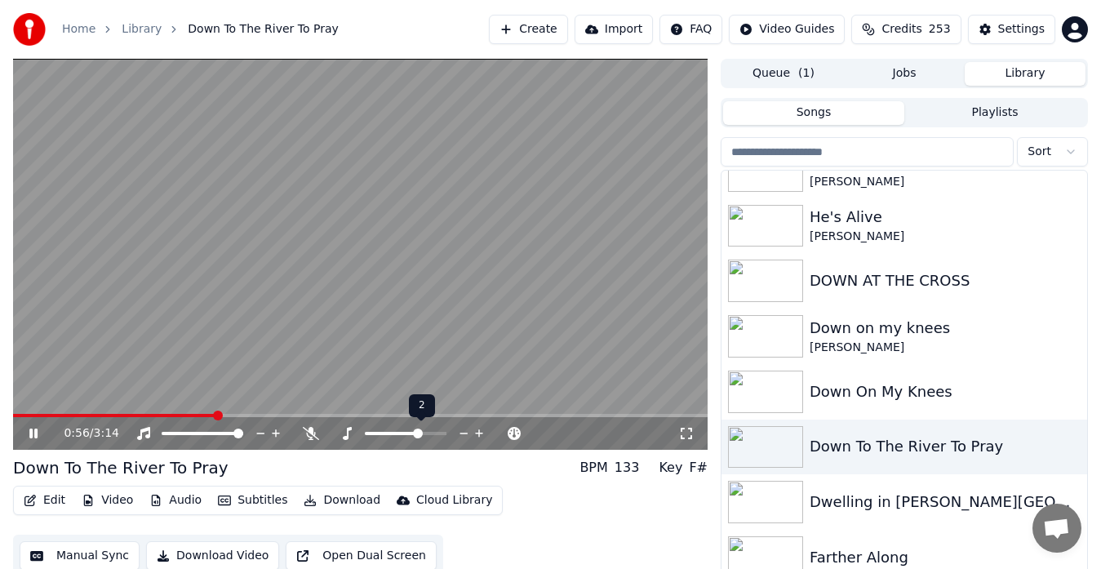
click at [478, 432] on icon at bounding box center [480, 433] width 16 height 16
click at [639, 229] on video at bounding box center [360, 254] width 695 height 391
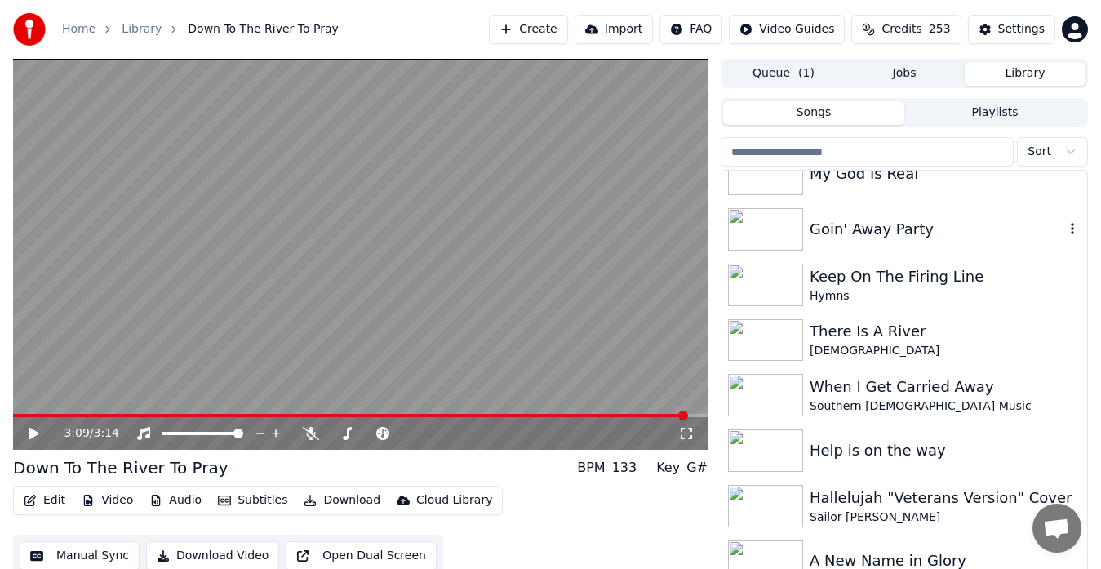
scroll to position [301, 0]
click at [0, 220] on div "3:09 / 3:14 Down To The River To Pray BPM 133 Key G# Edit Video Audio Subtitles…" at bounding box center [550, 328] width 1101 height 538
click at [17, 162] on video at bounding box center [360, 254] width 695 height 391
click at [474, 287] on video at bounding box center [360, 254] width 695 height 391
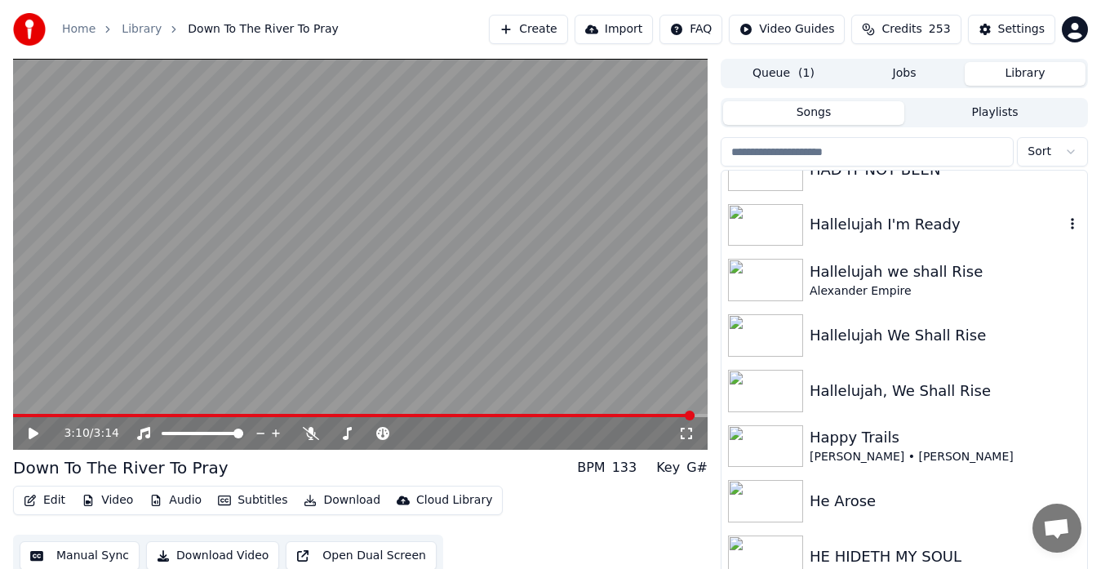
scroll to position [3430, 0]
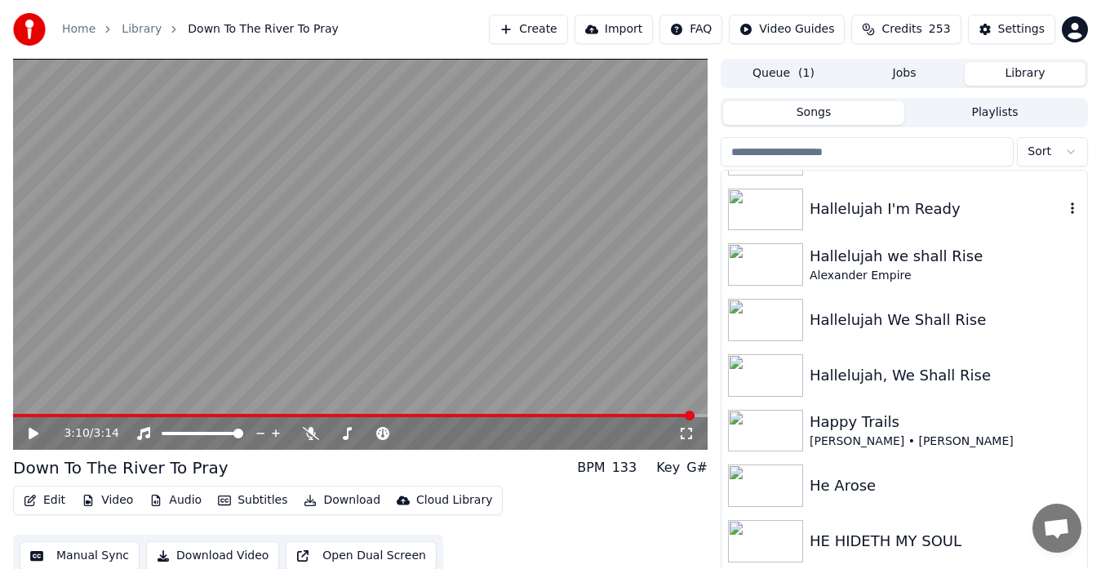
click at [780, 204] on img at bounding box center [765, 210] width 75 height 42
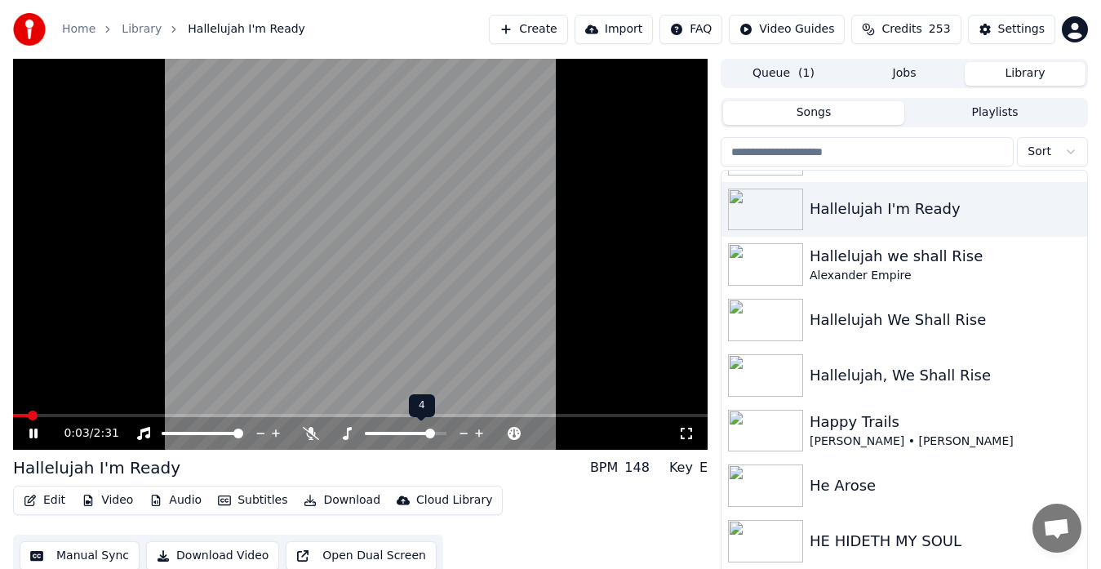
click at [349, 433] on icon at bounding box center [347, 433] width 9 height 13
click at [309, 432] on icon at bounding box center [311, 433] width 16 height 13
click at [686, 430] on icon at bounding box center [686, 433] width 16 height 13
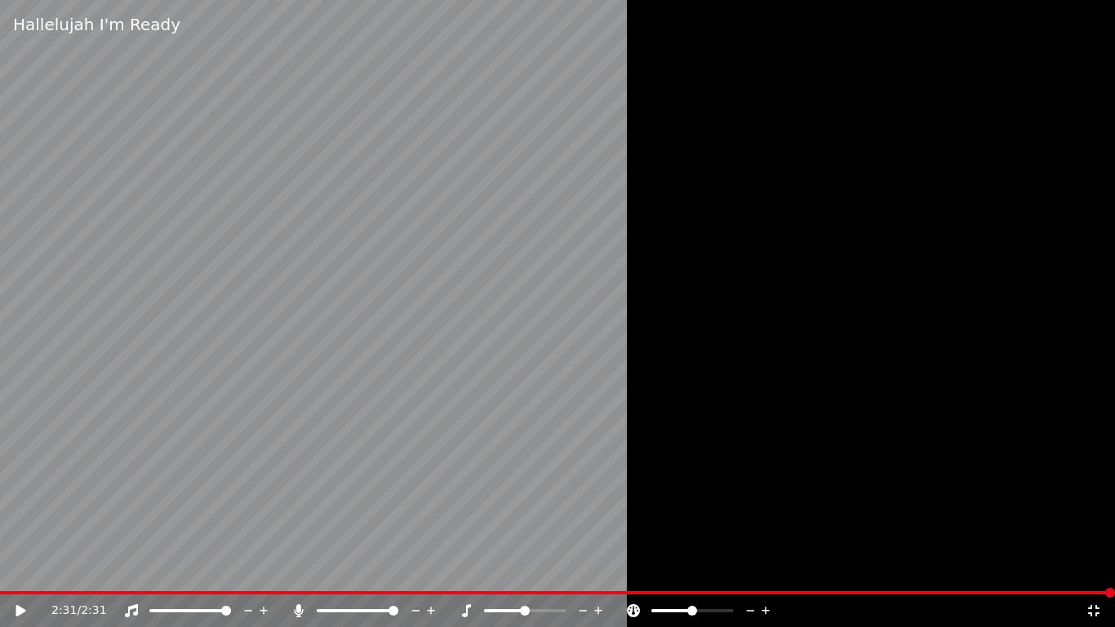
click at [1095, 568] on icon at bounding box center [1094, 610] width 16 height 13
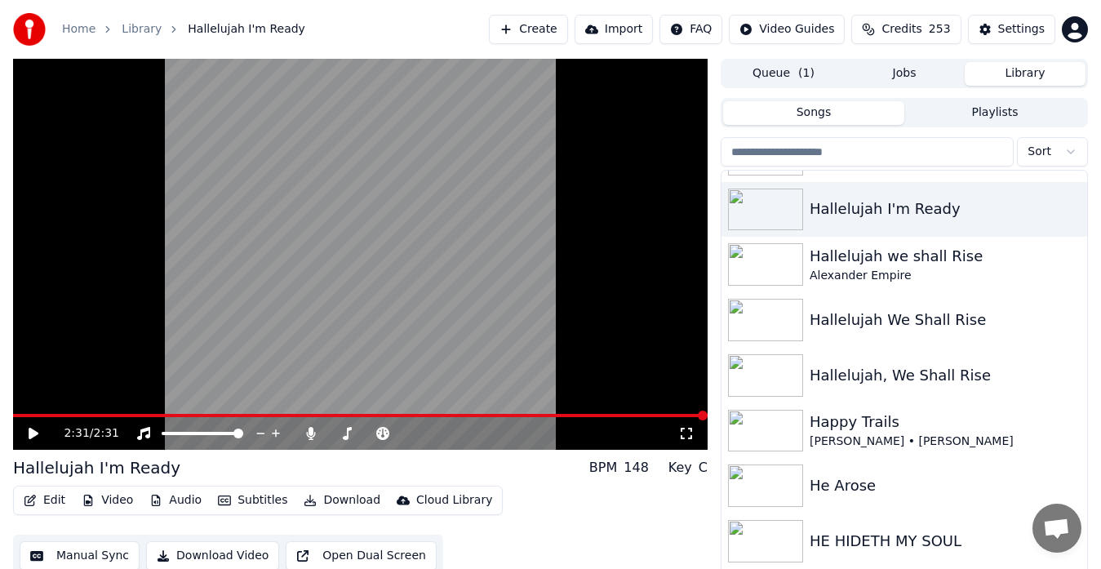
click at [797, 156] on input "search" at bounding box center [867, 151] width 293 height 29
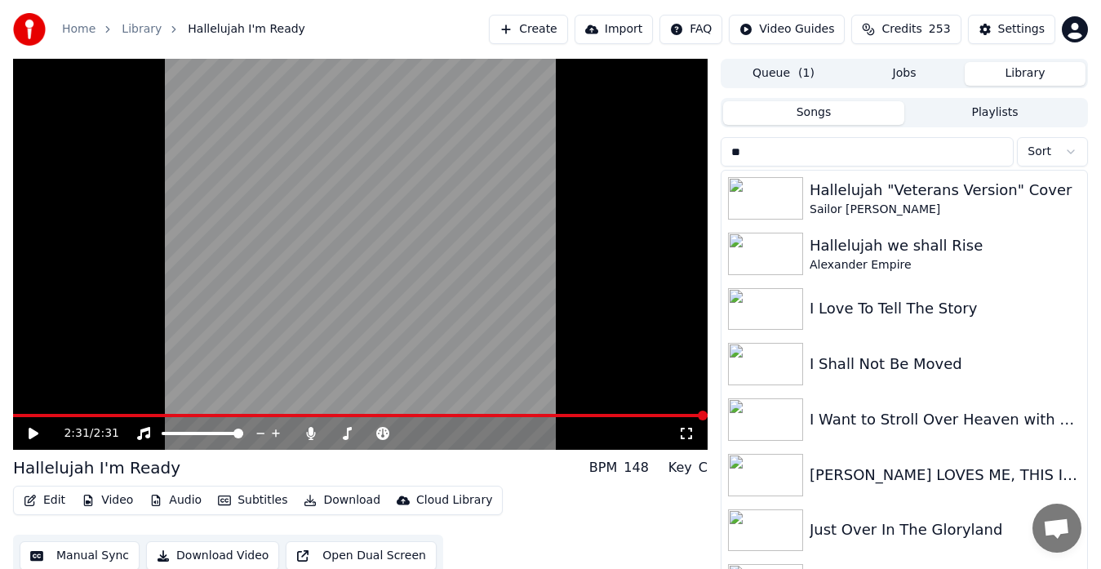
type input "*"
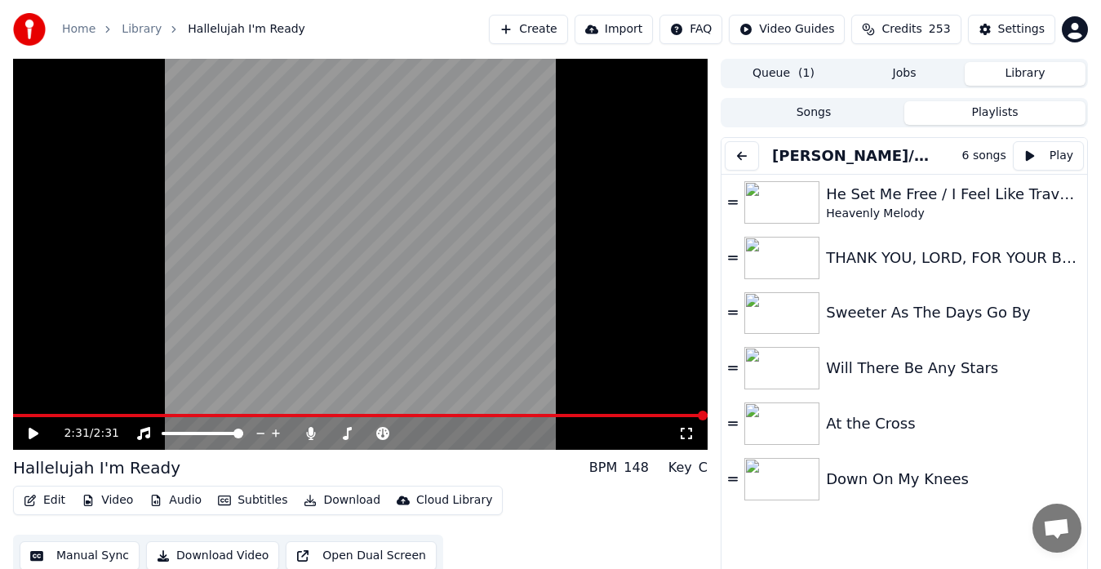
click at [959, 115] on button "Playlists" at bounding box center [994, 113] width 181 height 24
click at [865, 204] on div "He Set Me Free / I Feel Like Traveling On / I'll Fly Away" at bounding box center [945, 194] width 238 height 23
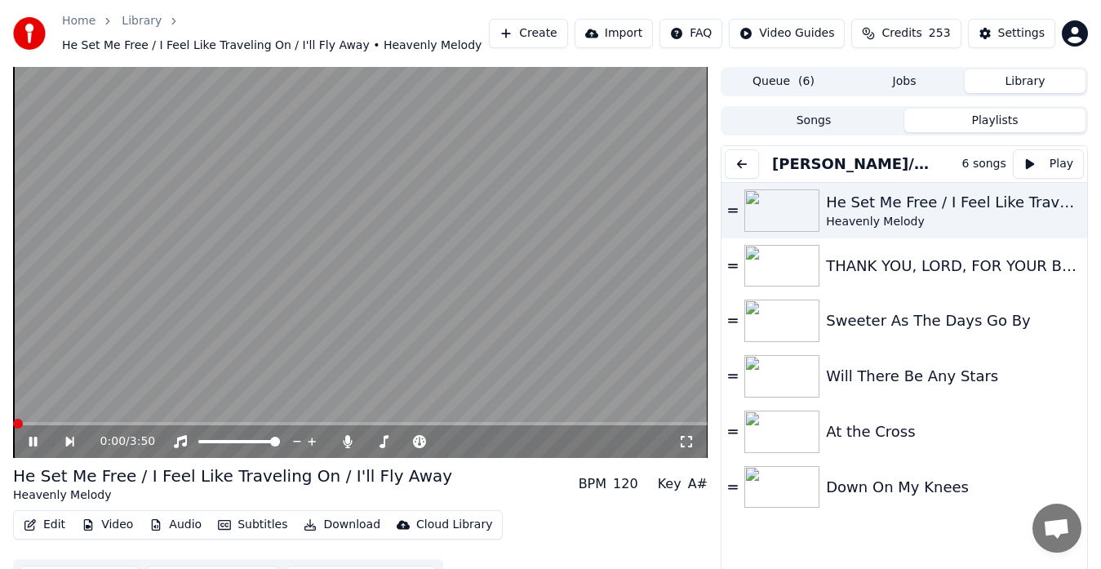
click at [538, 273] on video at bounding box center [360, 262] width 695 height 391
click at [497, 437] on icon at bounding box center [501, 441] width 16 height 16
click at [351, 442] on icon at bounding box center [347, 441] width 9 height 13
click at [682, 440] on icon at bounding box center [686, 441] width 16 height 13
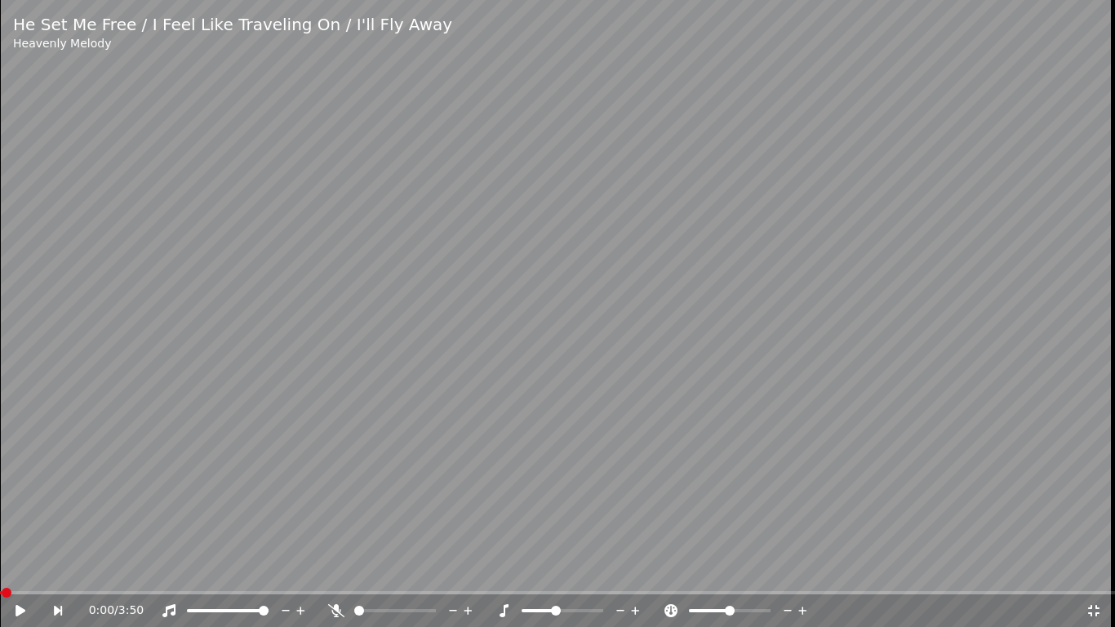
click at [733, 306] on video at bounding box center [557, 313] width 1115 height 627
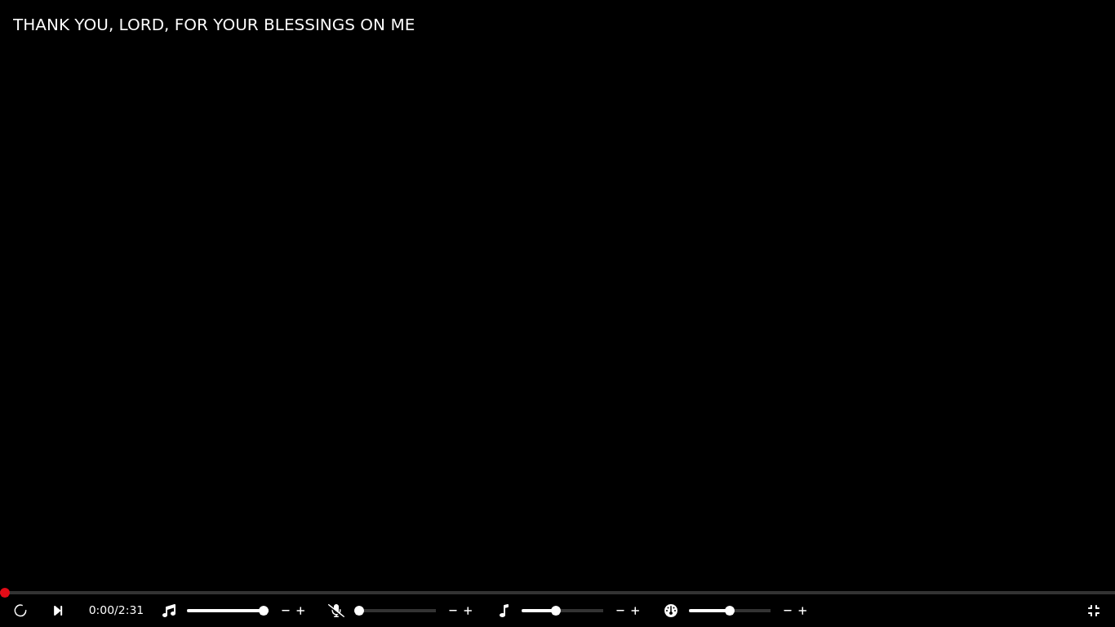
click at [1091, 568] on icon at bounding box center [1094, 610] width 16 height 13
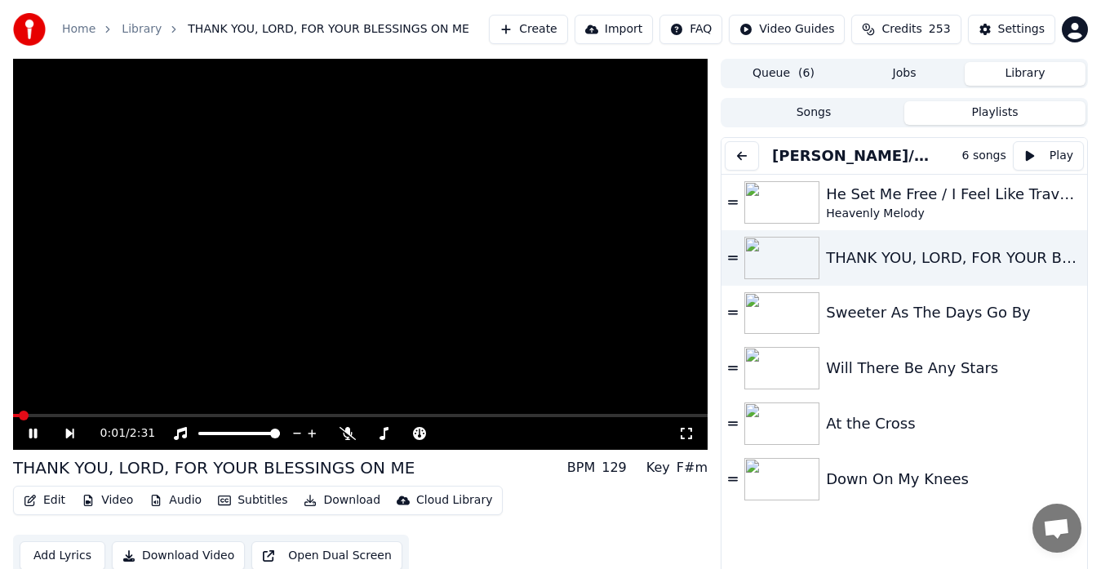
click at [584, 387] on video at bounding box center [360, 254] width 695 height 391
click at [383, 434] on icon at bounding box center [383, 433] width 16 height 13
click at [652, 394] on video at bounding box center [360, 254] width 695 height 391
click at [691, 433] on icon at bounding box center [686, 433] width 16 height 13
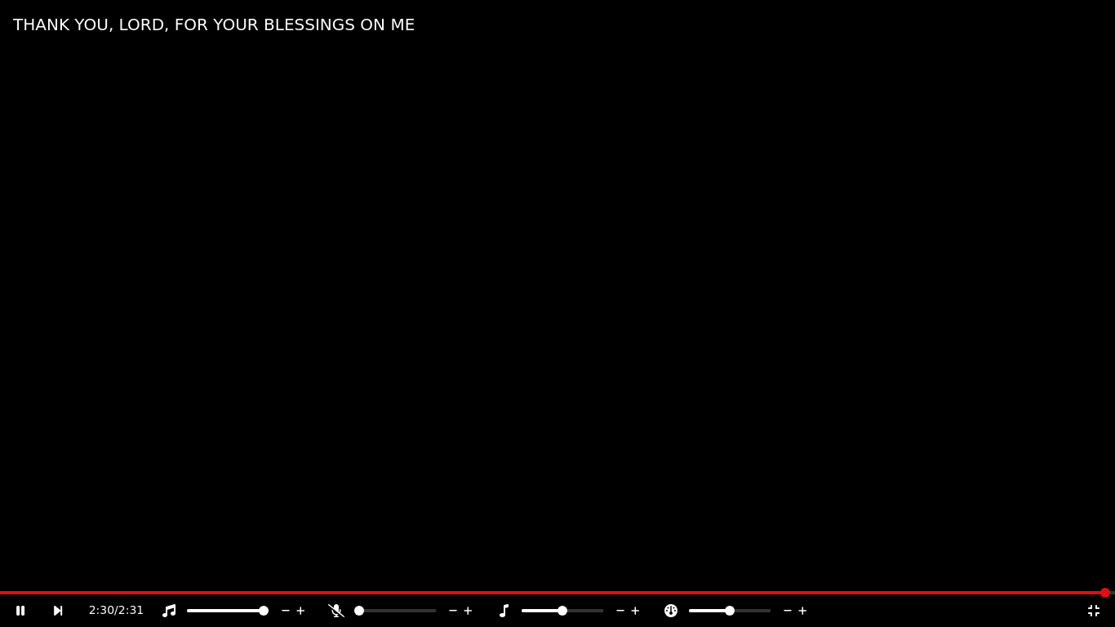
click at [1091, 568] on icon at bounding box center [1094, 610] width 16 height 13
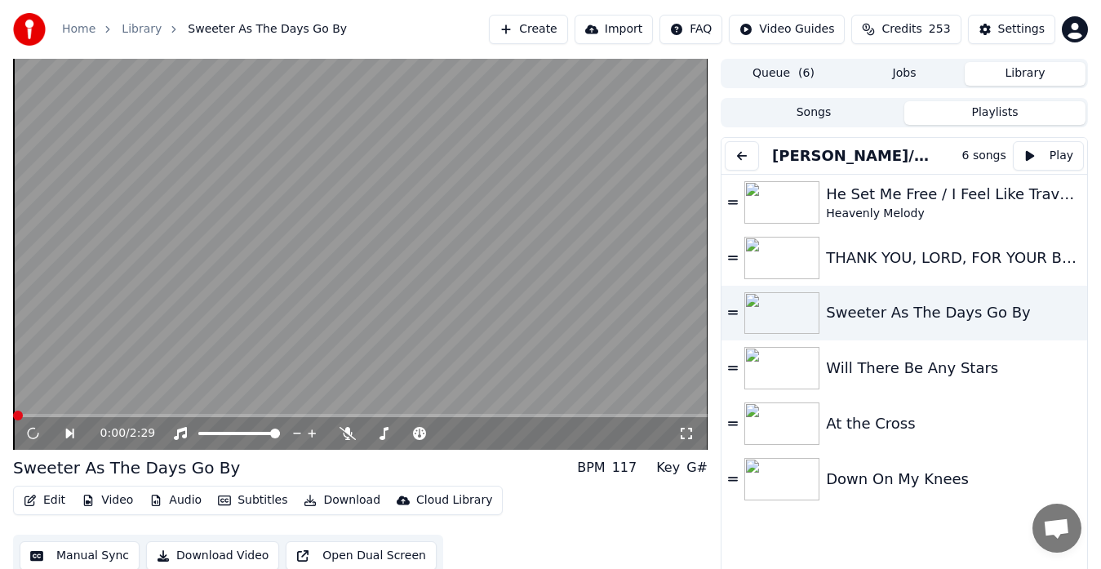
click at [619, 375] on video at bounding box center [360, 254] width 695 height 391
click at [513, 433] on icon at bounding box center [515, 433] width 8 height 8
click at [688, 436] on icon at bounding box center [686, 433] width 16 height 13
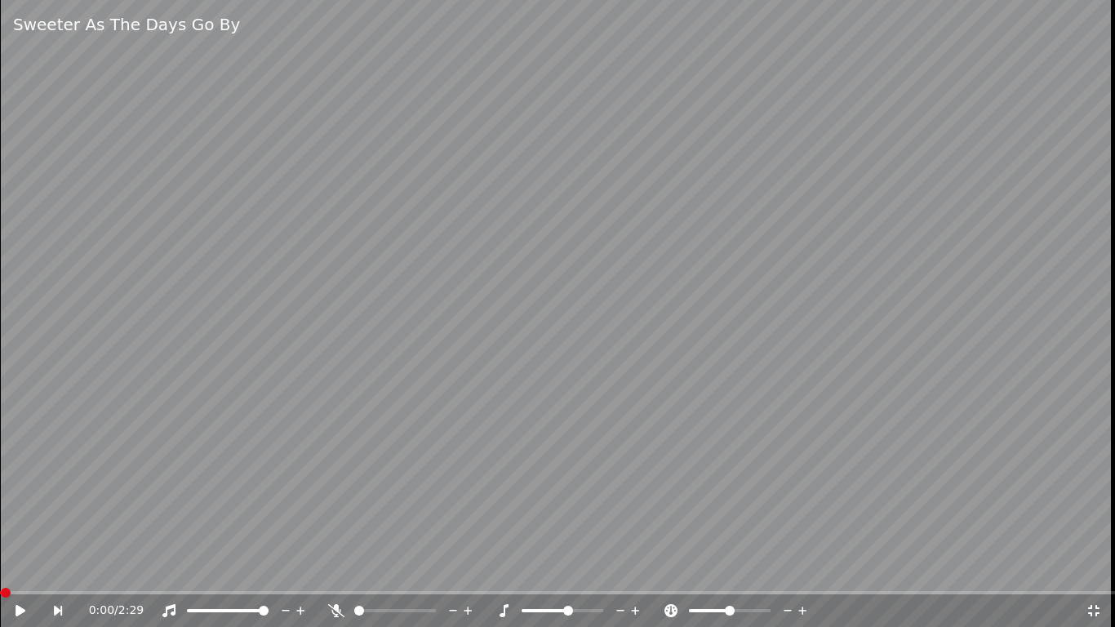
click at [530, 272] on video at bounding box center [557, 313] width 1115 height 627
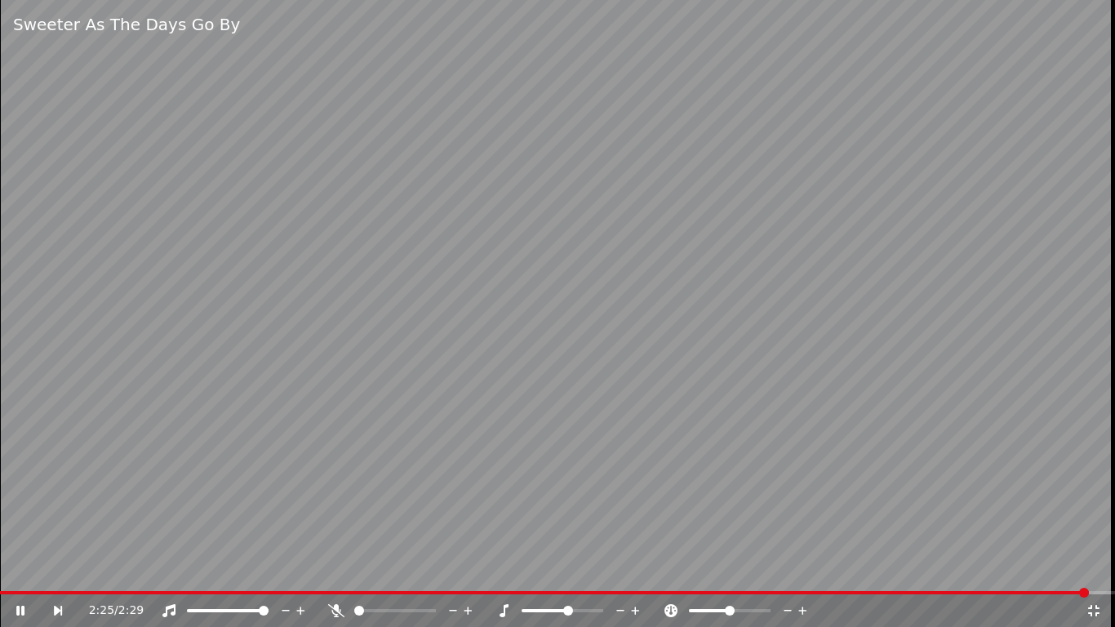
click at [894, 331] on video at bounding box center [557, 313] width 1115 height 627
click at [1092, 568] on icon at bounding box center [1093, 610] width 11 height 11
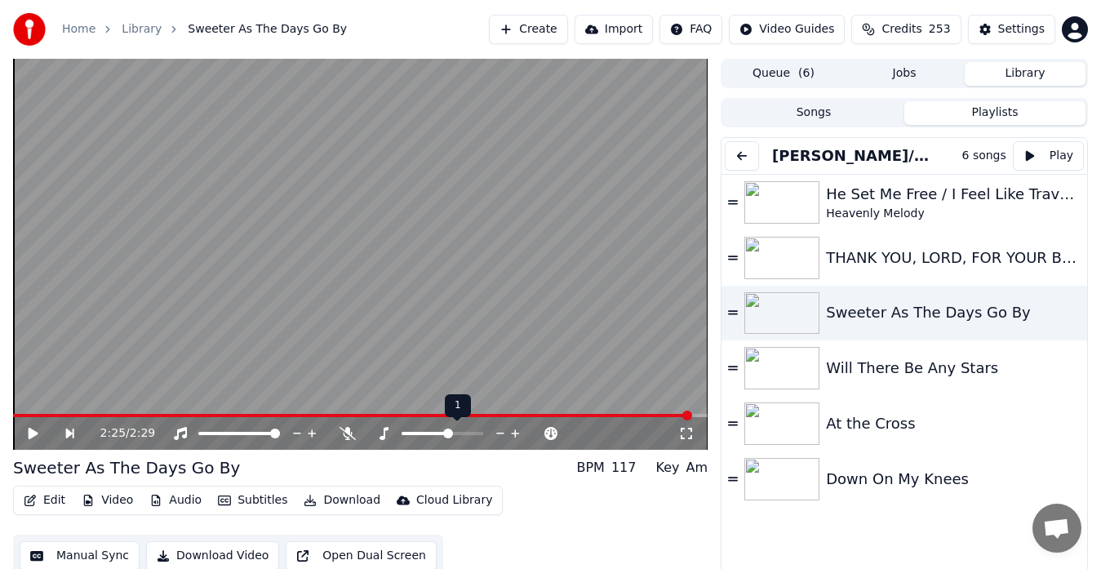
click at [500, 432] on icon at bounding box center [501, 433] width 16 height 16
click at [515, 434] on icon at bounding box center [515, 433] width 8 height 8
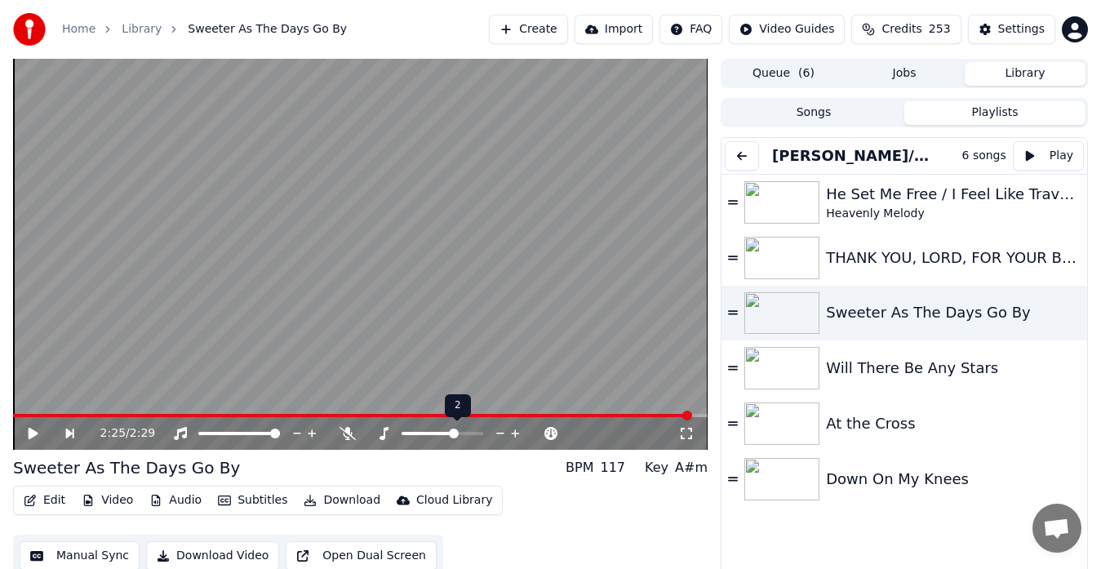
click at [515, 434] on icon at bounding box center [515, 433] width 8 height 8
click at [688, 428] on icon at bounding box center [686, 433] width 16 height 13
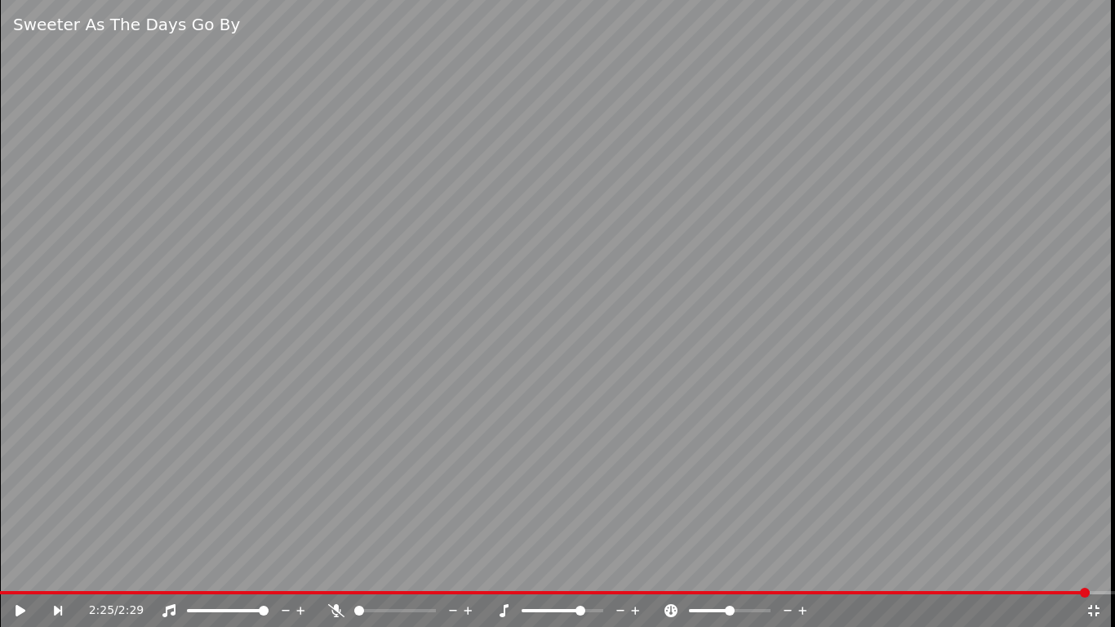
click at [789, 476] on video at bounding box center [557, 313] width 1115 height 627
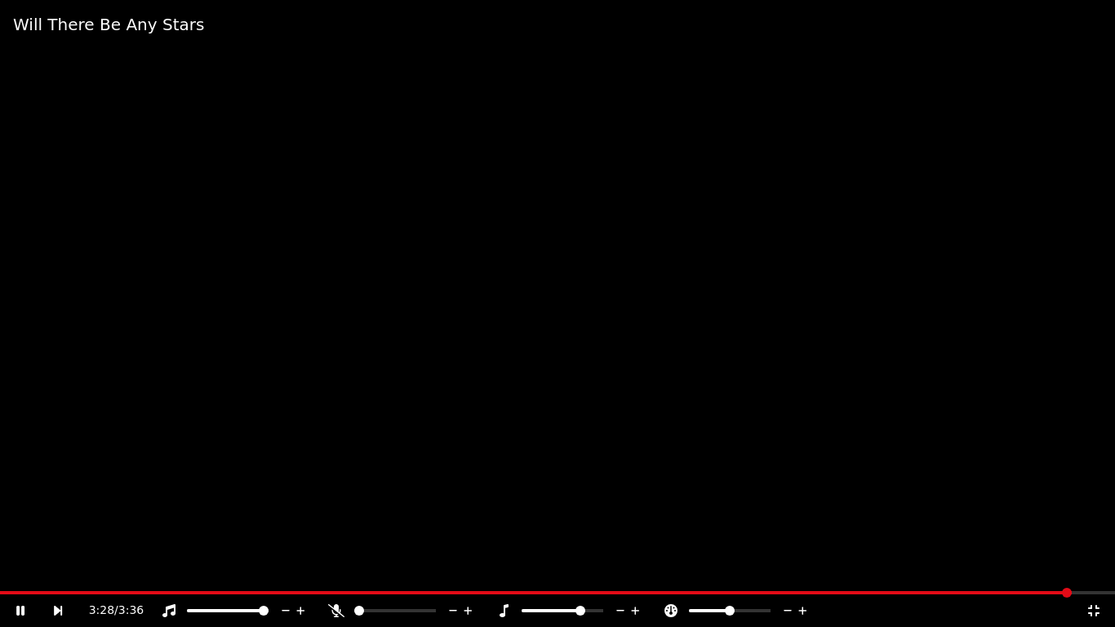
click at [1091, 568] on icon at bounding box center [1094, 610] width 16 height 13
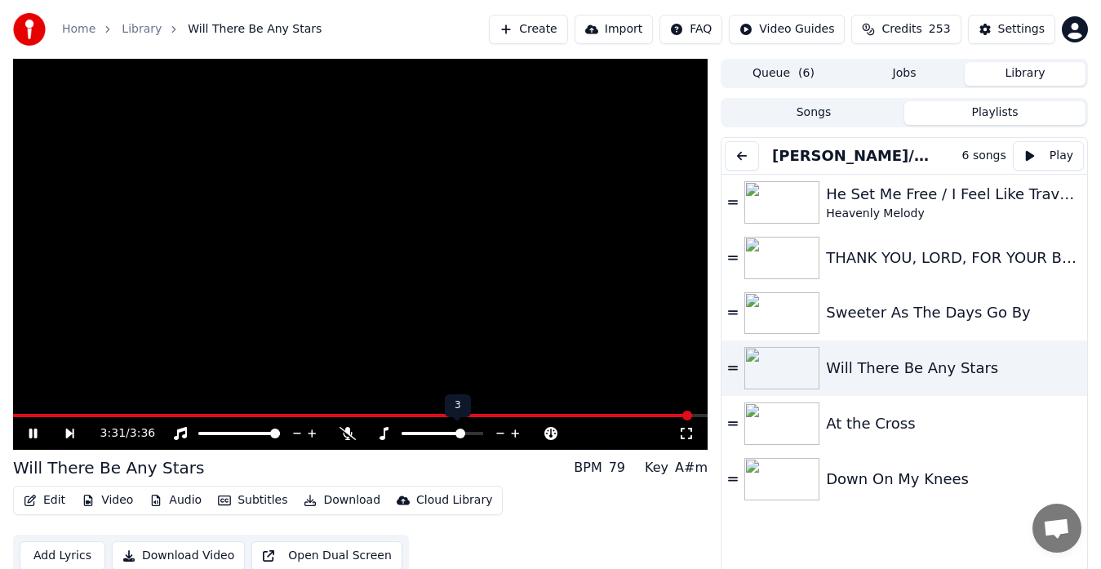
click at [496, 433] on icon at bounding box center [501, 433] width 16 height 16
click at [689, 434] on icon at bounding box center [686, 433] width 16 height 13
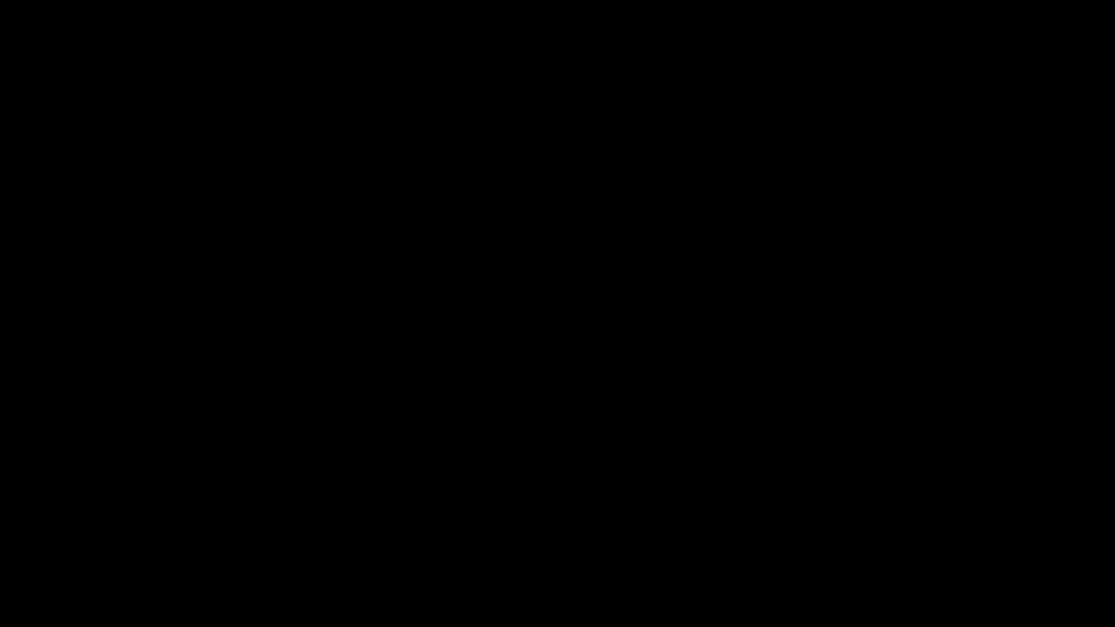
click at [689, 453] on video at bounding box center [557, 313] width 1115 height 627
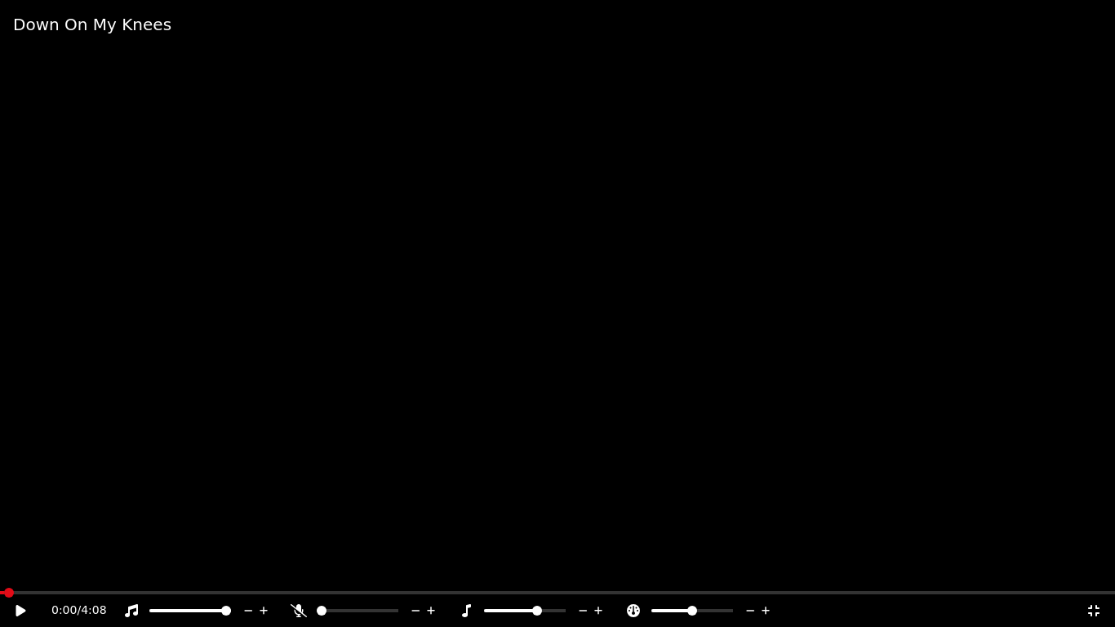
click at [1095, 568] on div "0:00 / 4:08" at bounding box center [558, 610] width 1102 height 16
click at [842, 405] on video at bounding box center [557, 313] width 1115 height 627
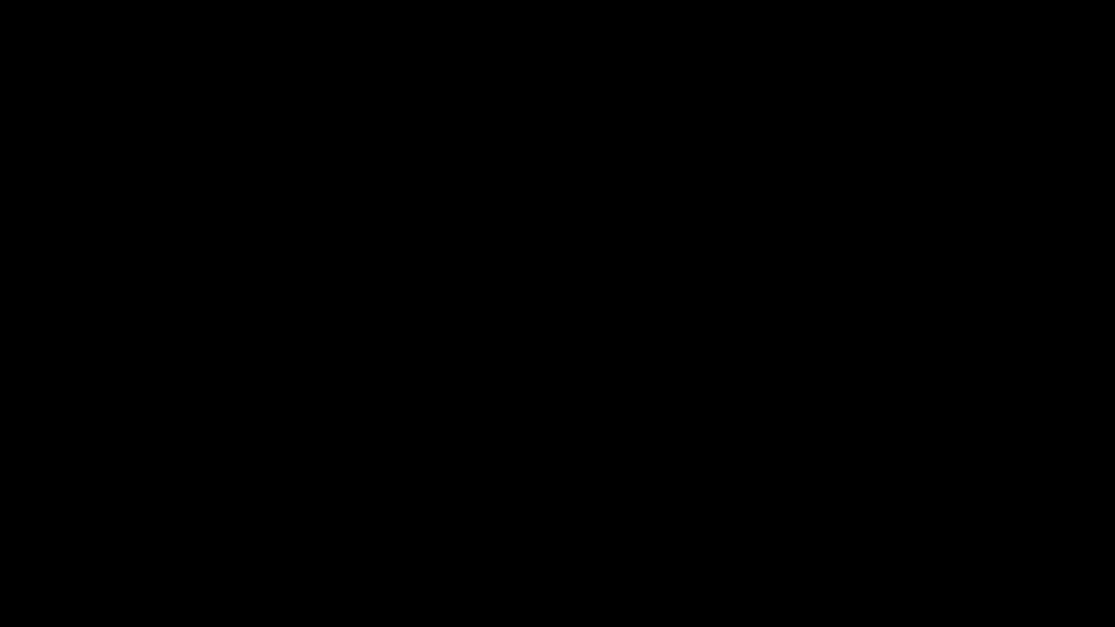
click at [842, 405] on video at bounding box center [557, 313] width 1115 height 627
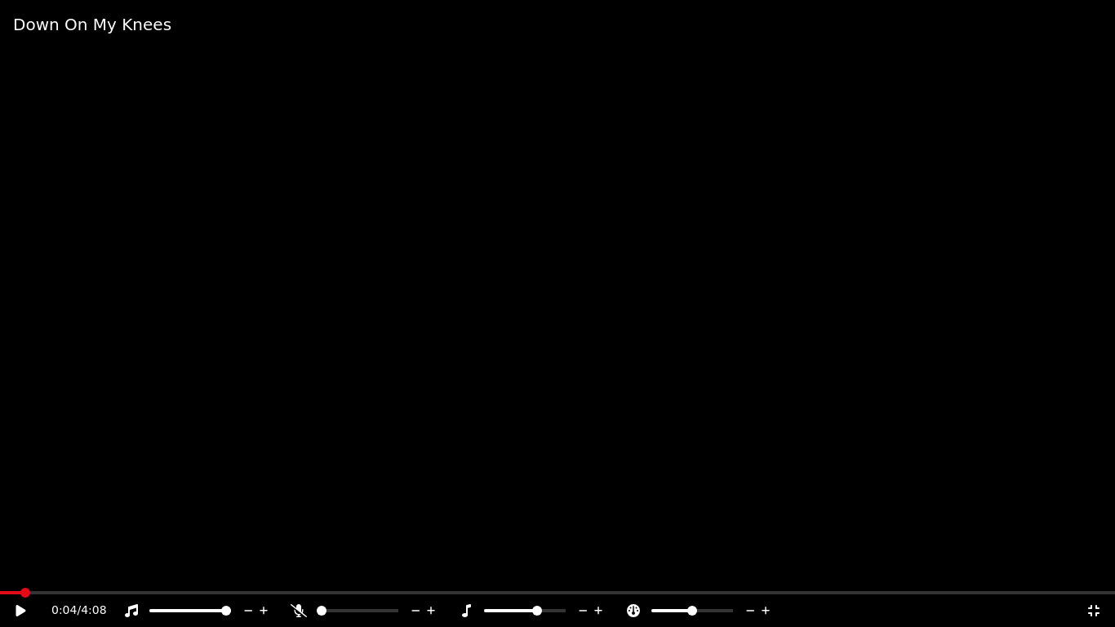
click at [842, 405] on video at bounding box center [557, 313] width 1115 height 627
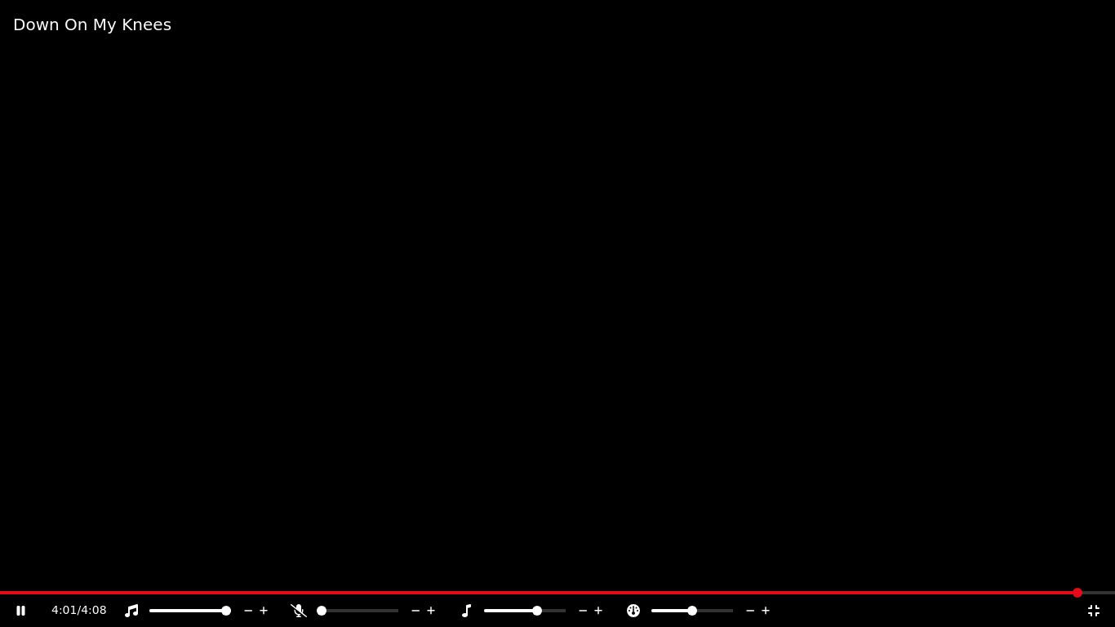
click at [930, 422] on video at bounding box center [557, 313] width 1115 height 627
click at [1095, 568] on icon at bounding box center [1093, 610] width 11 height 11
